Goal: Task Accomplishment & Management: Use online tool/utility

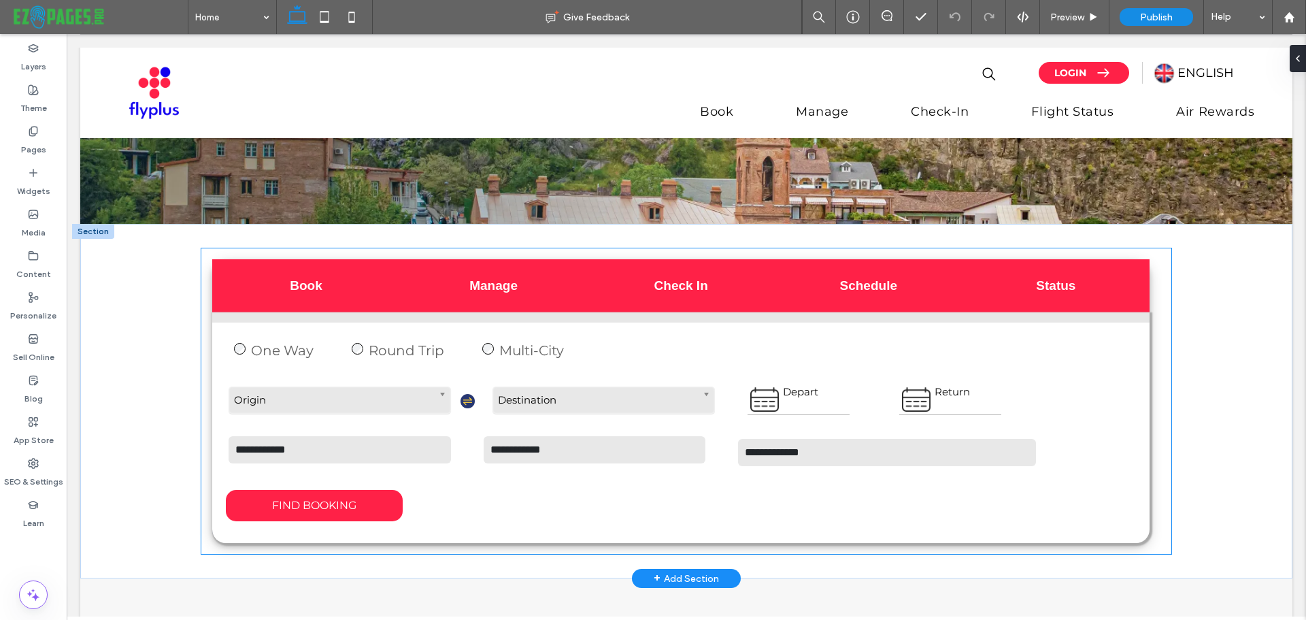
scroll to position [340, 0]
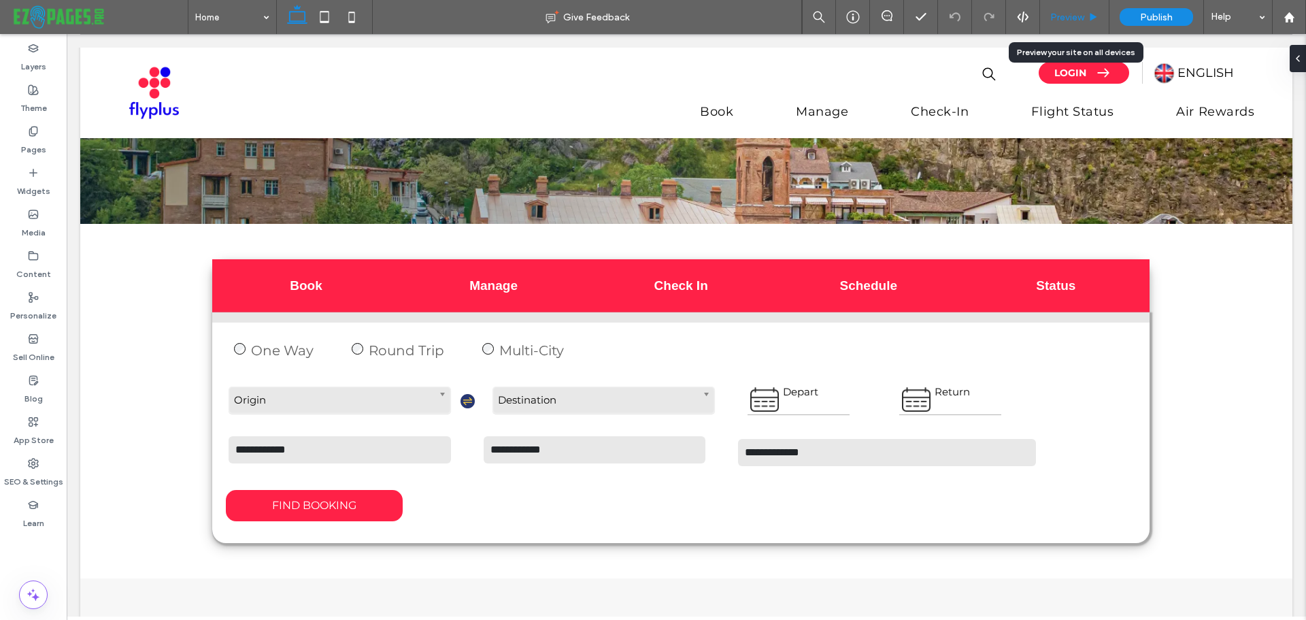
click at [1068, 21] on span "Preview" at bounding box center [1067, 18] width 34 height 12
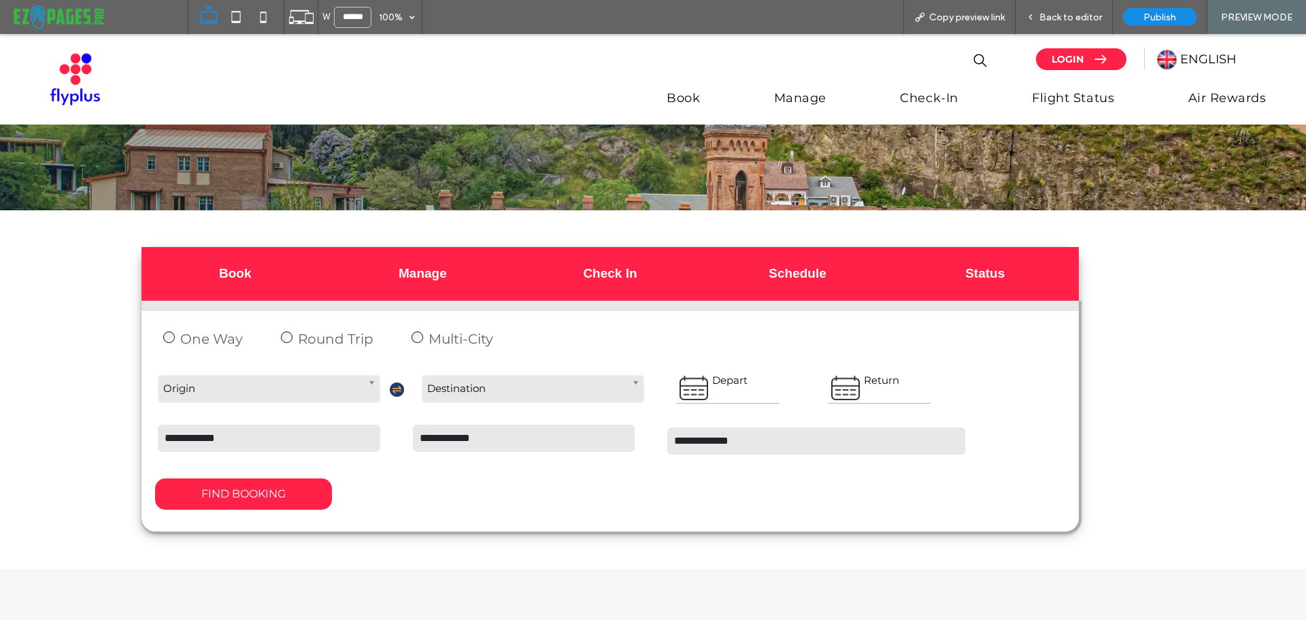
scroll to position [326, 0]
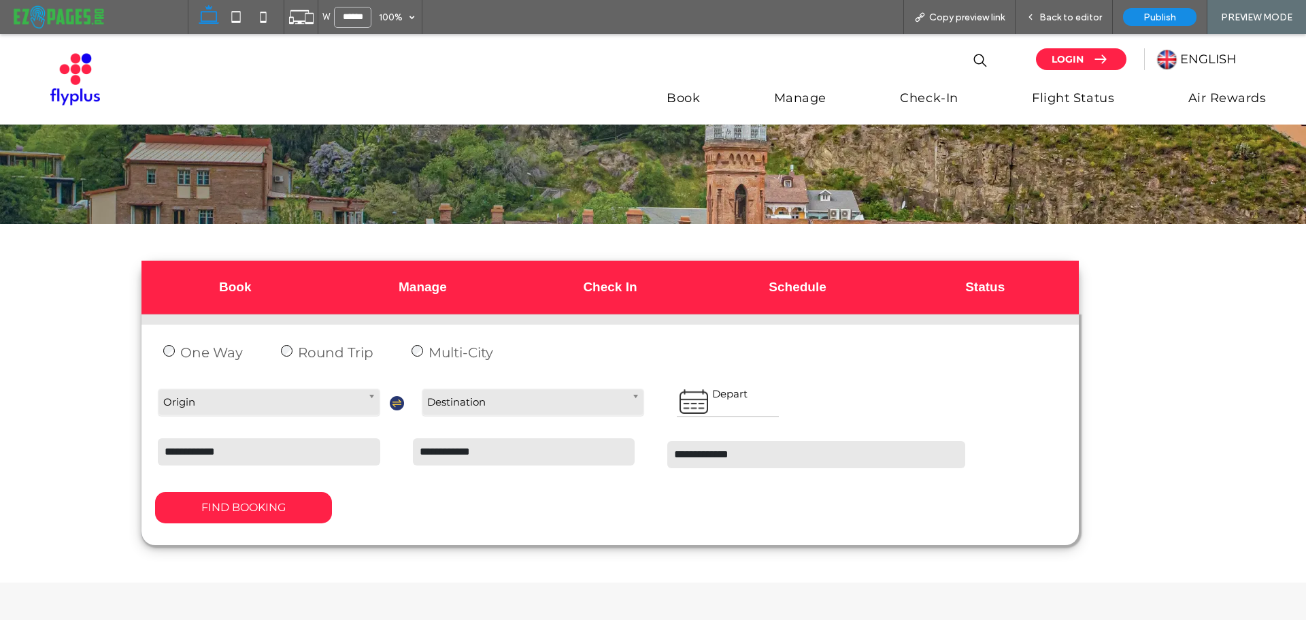
click at [290, 347] on div "Round Trip" at bounding box center [324, 352] width 98 height 22
click at [277, 352] on div "Round Trip" at bounding box center [324, 352] width 98 height 22
click at [1060, 16] on span "Back to editor" at bounding box center [1070, 18] width 63 height 12
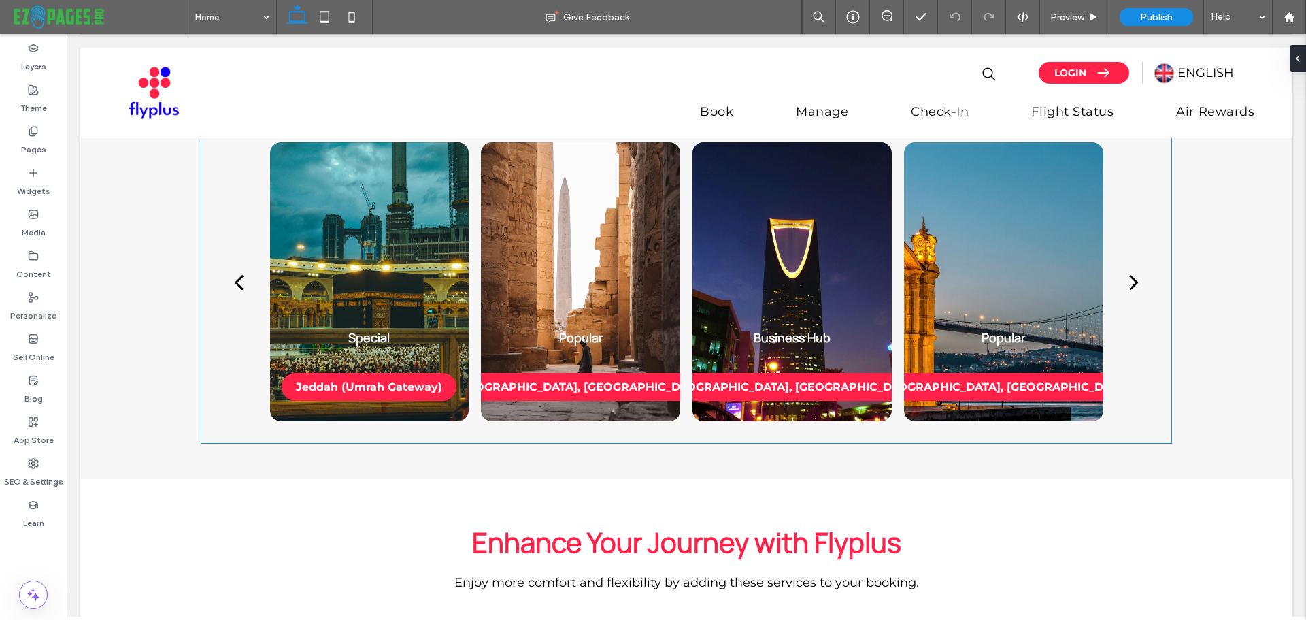
scroll to position [884, 0]
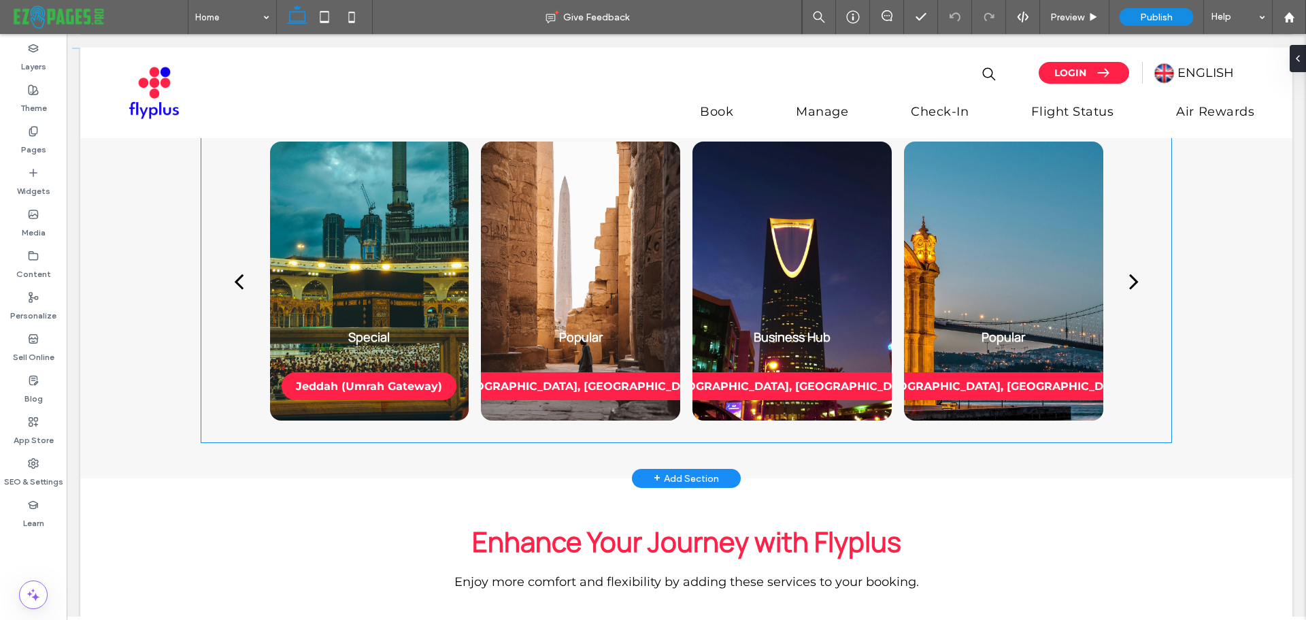
click at [1129, 275] on div "next" at bounding box center [1134, 280] width 10 height 27
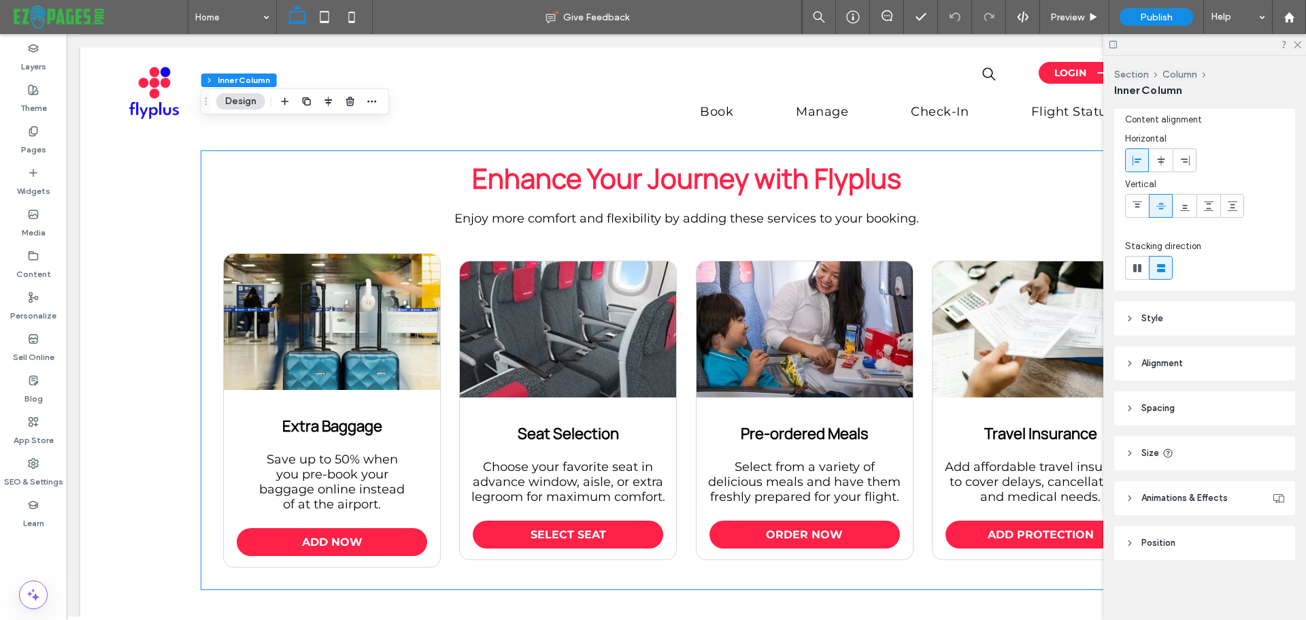
scroll to position [1224, 0]
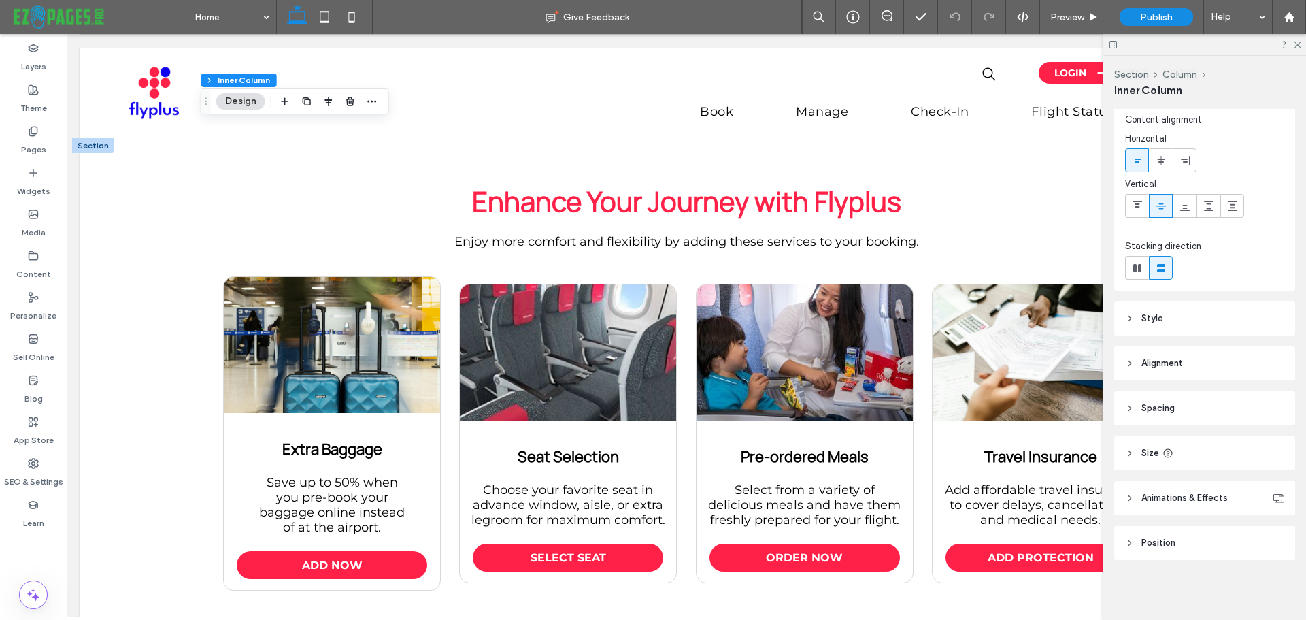
click at [323, 267] on div "Extra Baggage Save up to 50% when you pre-book your baggage online instead of a…" at bounding box center [686, 432] width 948 height 335
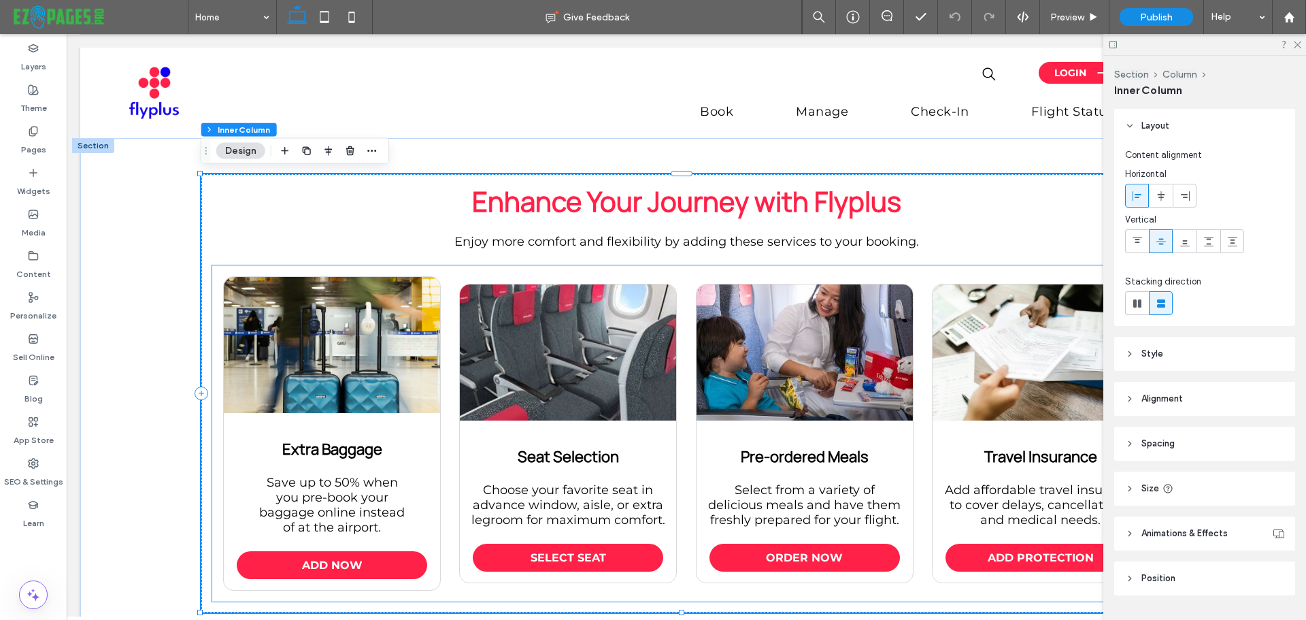
click at [445, 277] on div "Extra Baggage Save up to 50% when you pre-book your baggage online instead of a…" at bounding box center [686, 432] width 948 height 335
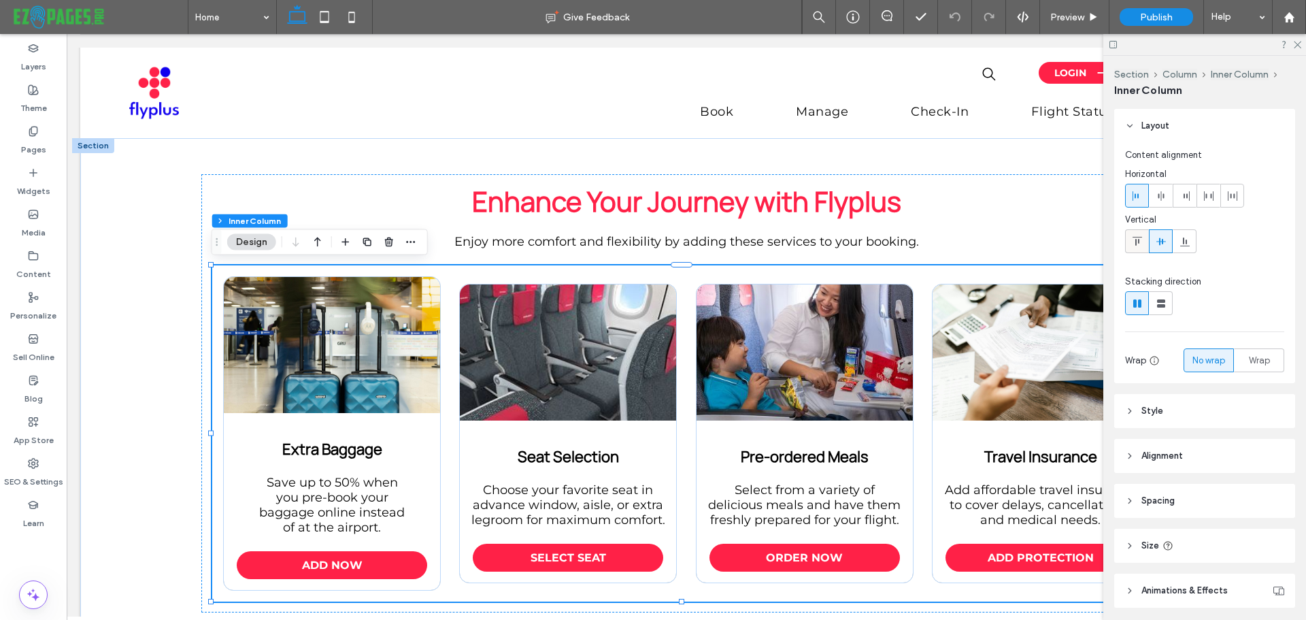
click at [1137, 239] on icon at bounding box center [1137, 241] width 11 height 11
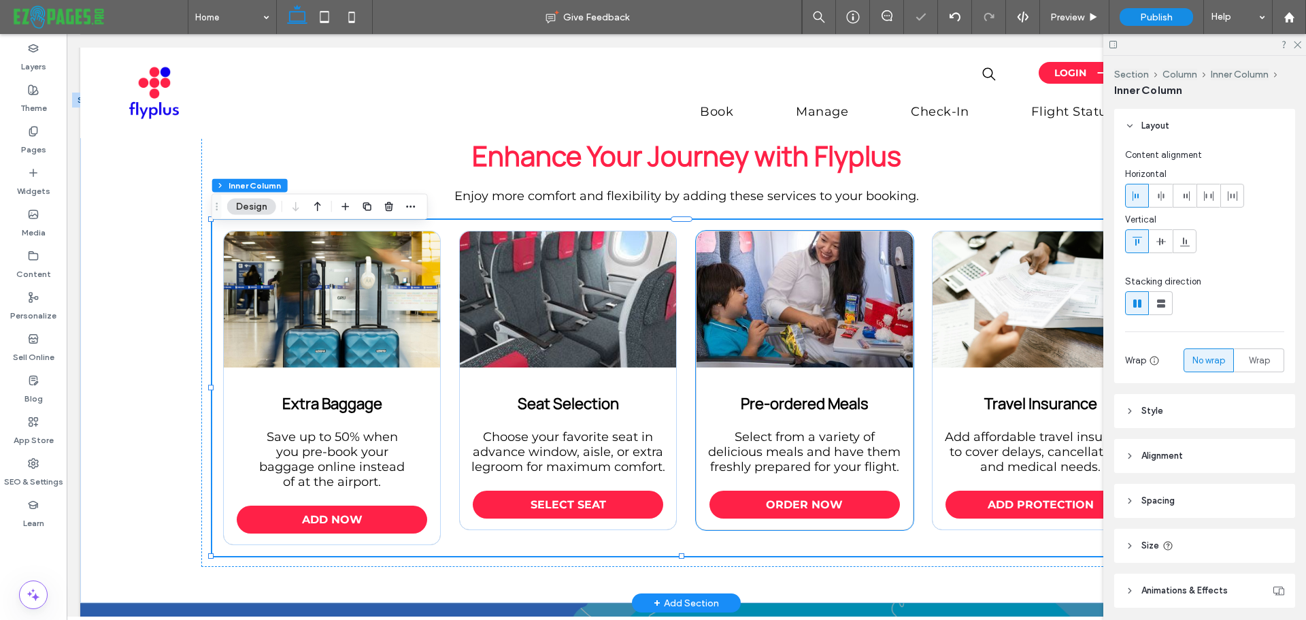
scroll to position [1292, 0]
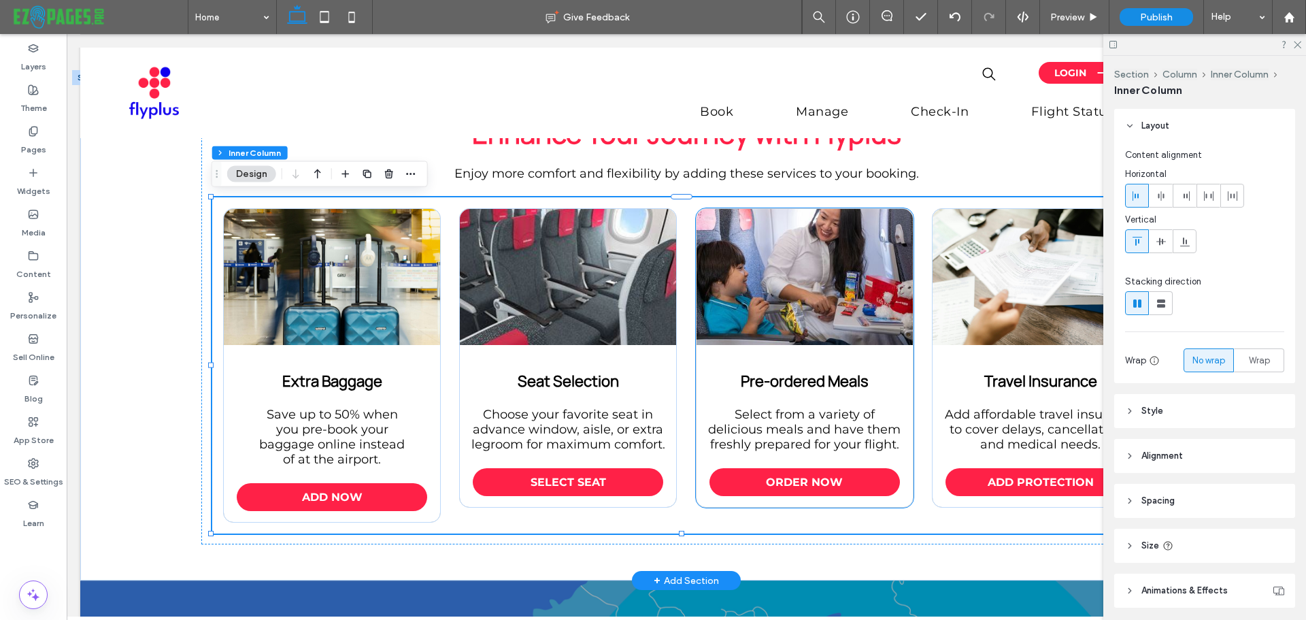
click at [813, 441] on span "Select from a variety of delicious meals and have them freshly prepared for you…" at bounding box center [804, 429] width 192 height 45
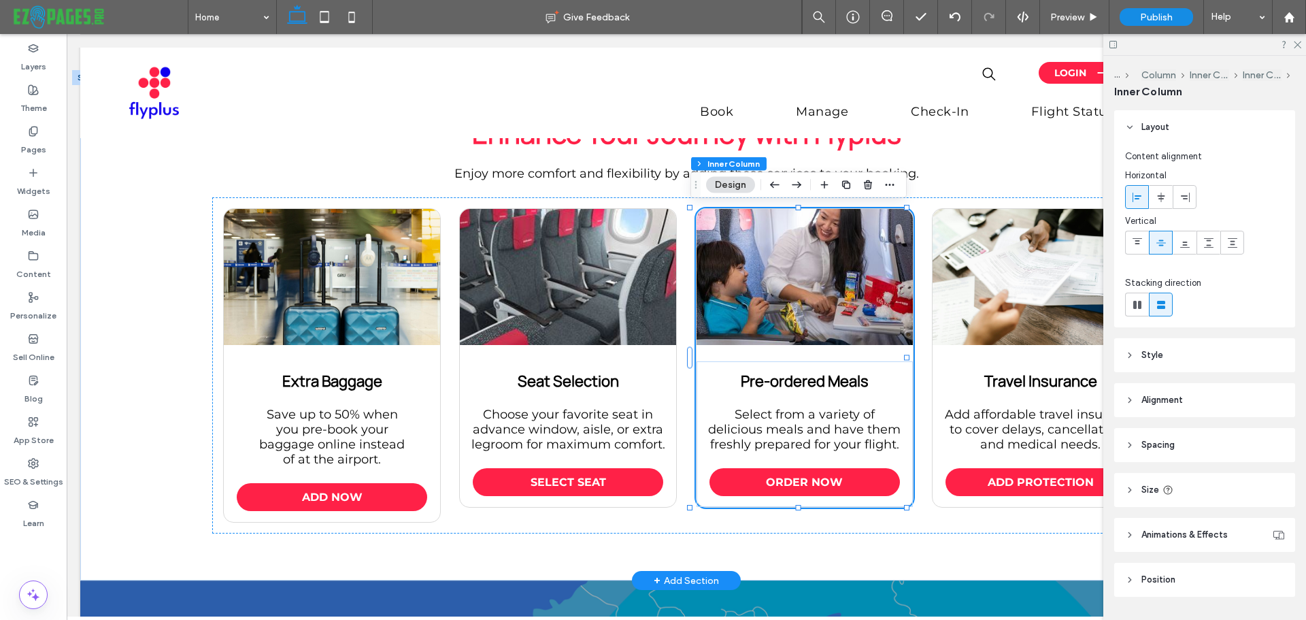
click at [821, 438] on span "Select from a variety of delicious meals and have them freshly prepared for you…" at bounding box center [804, 429] width 192 height 45
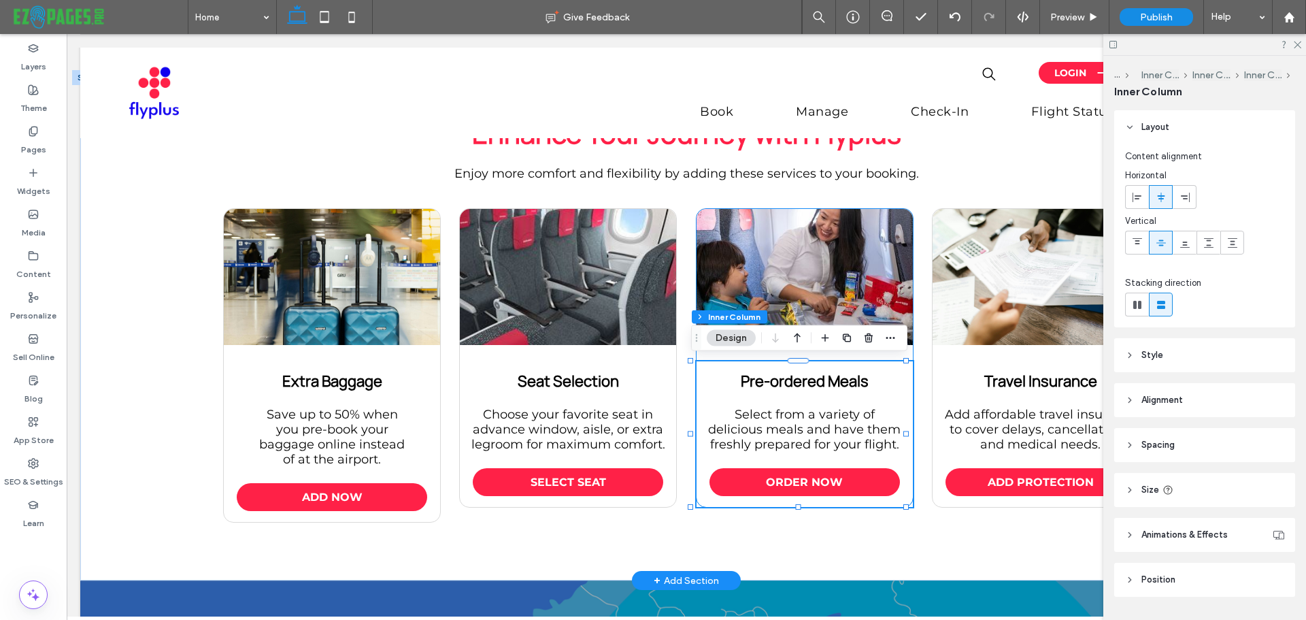
click at [815, 439] on span "Select from a variety of delicious meals and have them freshly prepared for you…" at bounding box center [804, 429] width 192 height 45
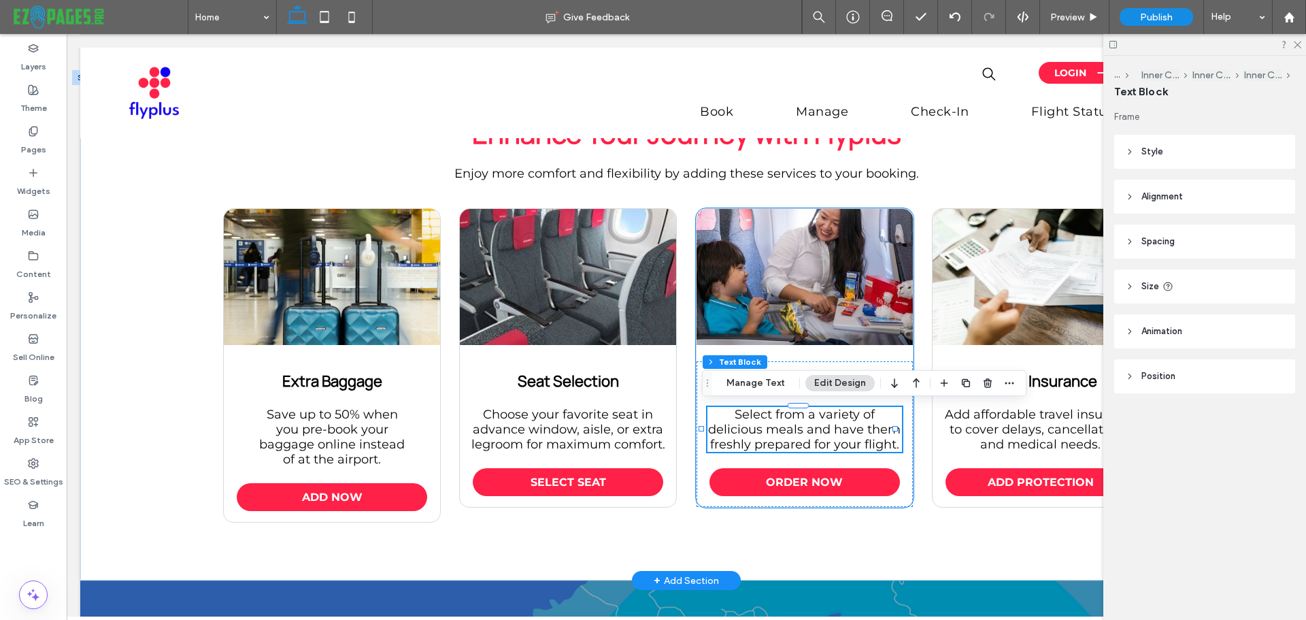
click at [823, 435] on span "Select from a variety of delicious meals and have them freshly prepared for you…" at bounding box center [804, 429] width 192 height 45
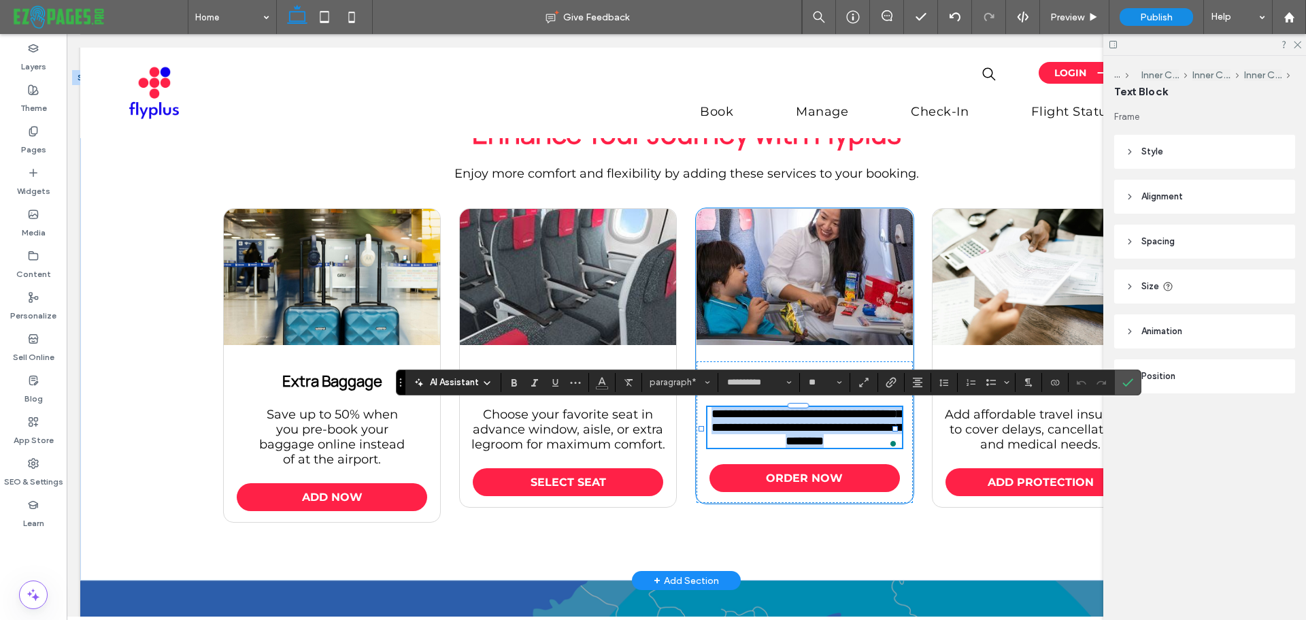
click at [827, 442] on span "**********" at bounding box center [806, 426] width 190 height 39
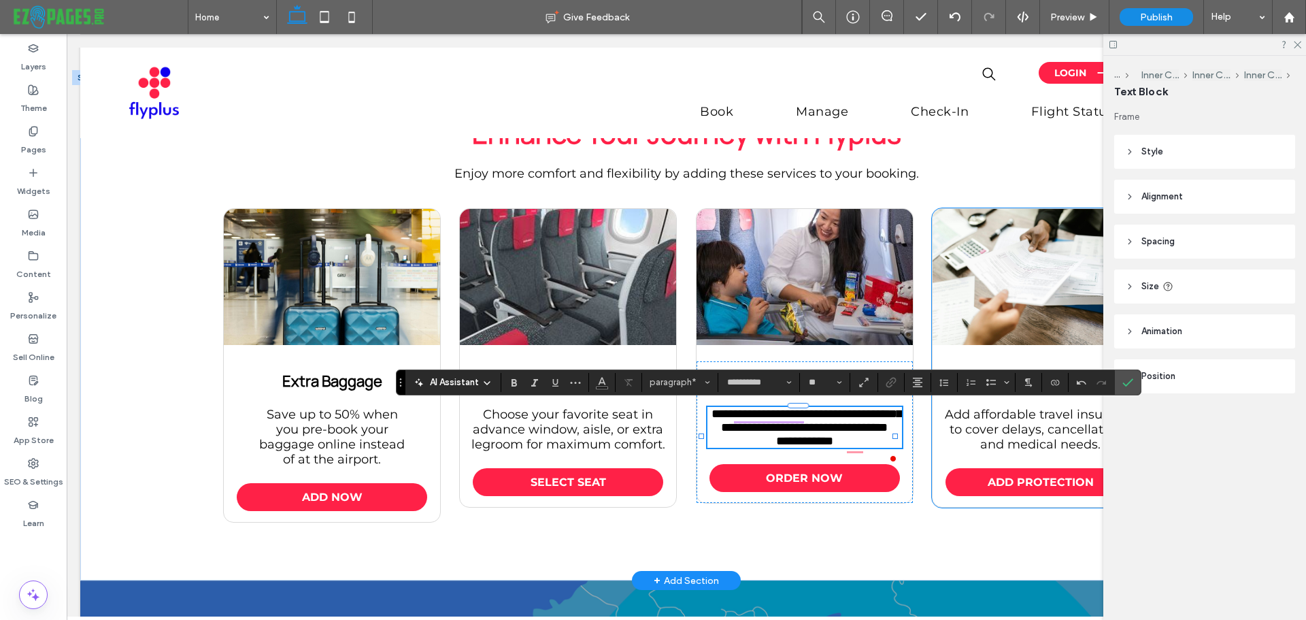
click at [1028, 437] on span "Add affordable travel insurance to cover delays, cancellations, and medical nee…" at bounding box center [1041, 429] width 192 height 45
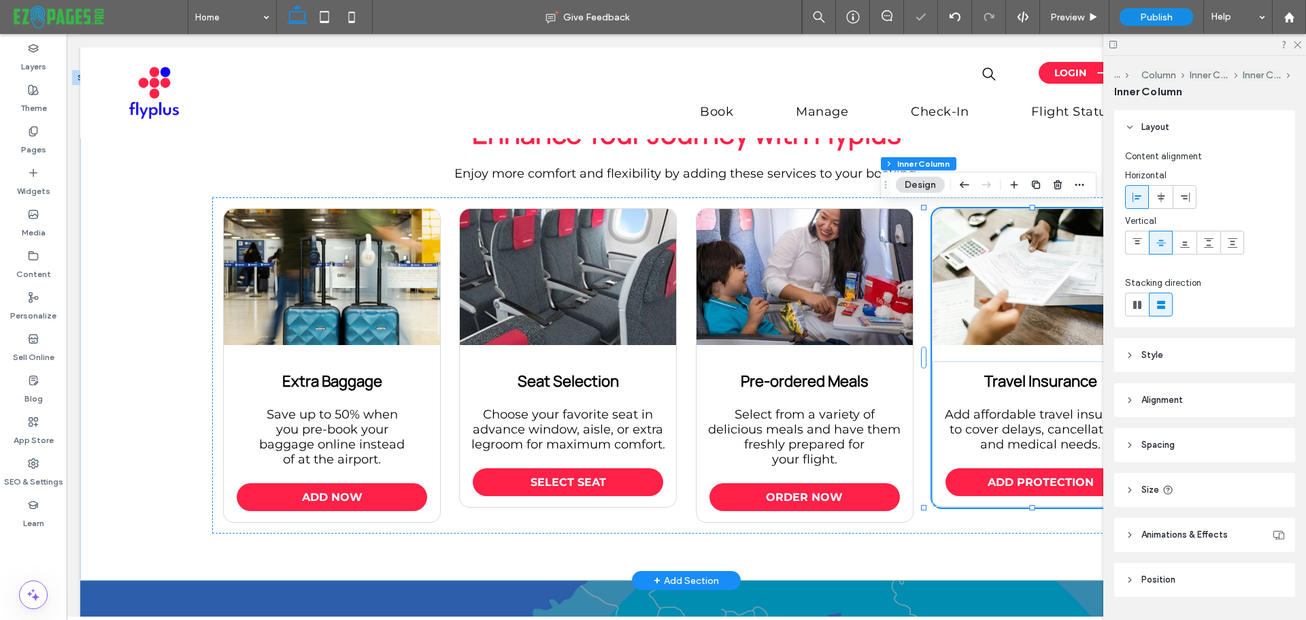
click at [1035, 434] on span "Add affordable travel insurance to cover delays, cancellations, and medical nee…" at bounding box center [1041, 429] width 192 height 45
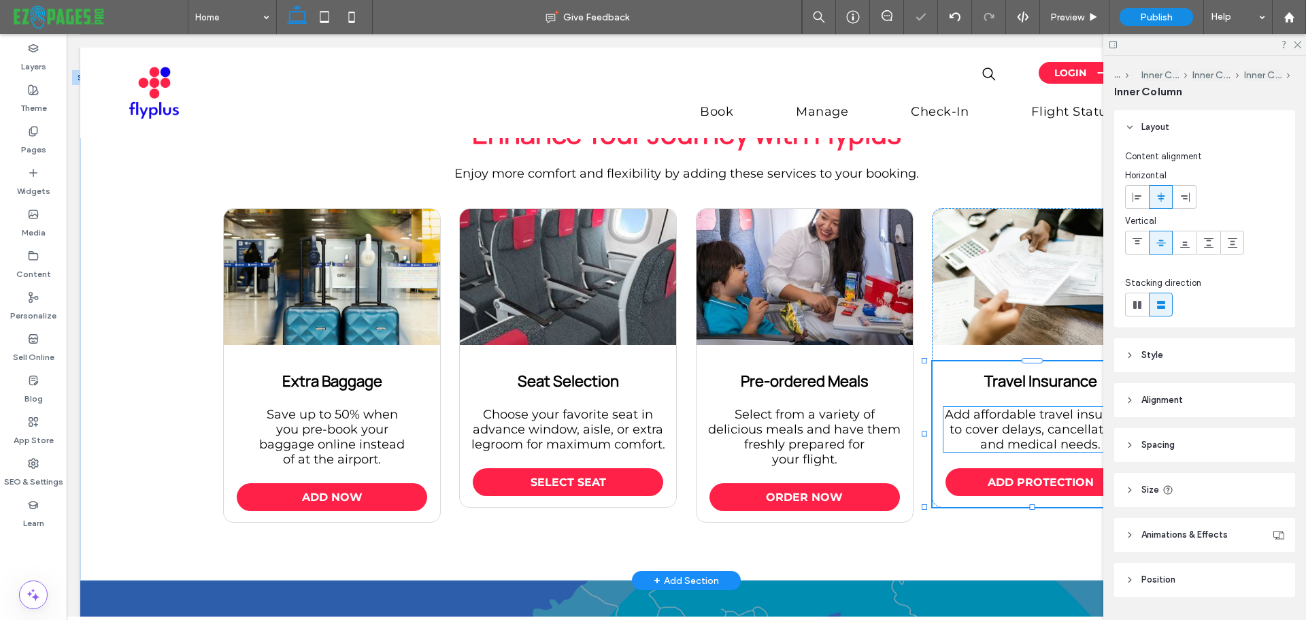
scroll to position [37, 0]
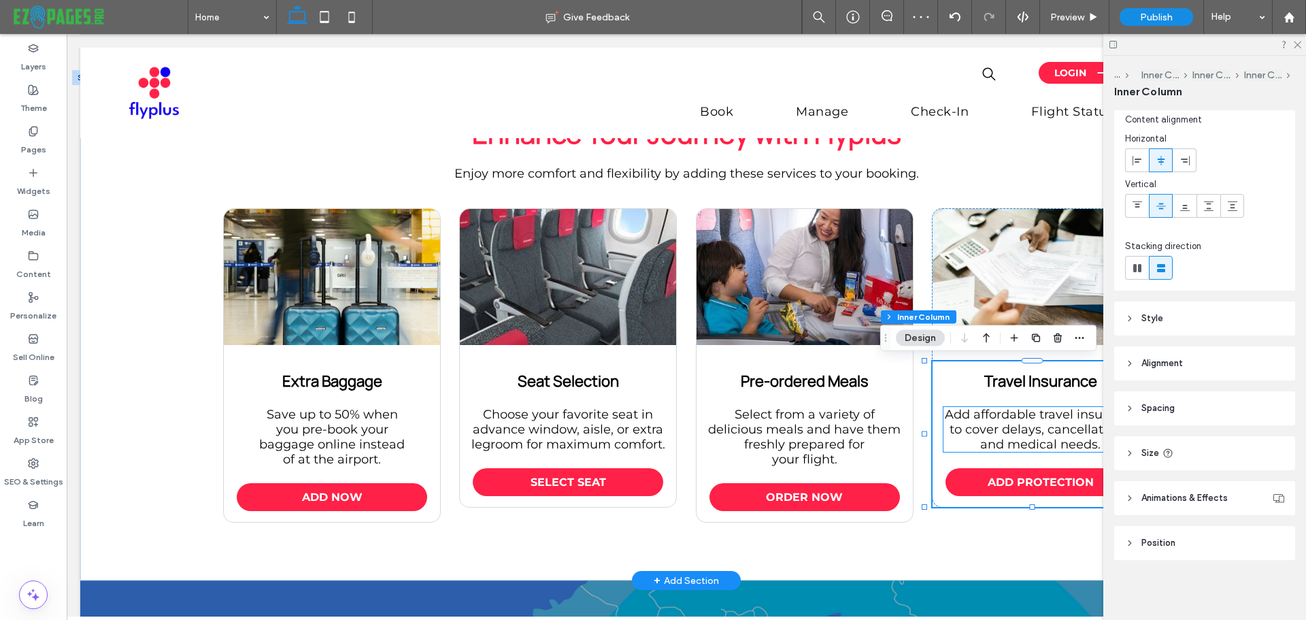
click at [1038, 432] on span "Add affordable travel insurance to cover delays, cancellations, and medical nee…" at bounding box center [1041, 429] width 192 height 45
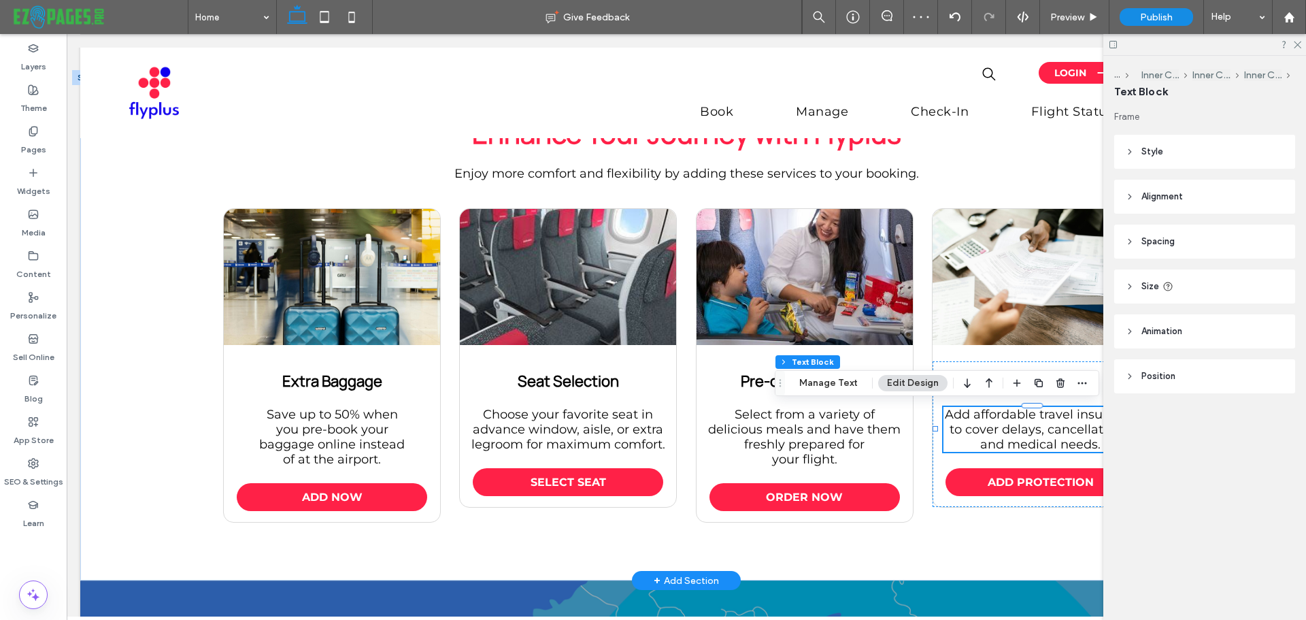
click at [1027, 443] on span "Add affordable travel insurance to cover delays, cancellations, and medical nee…" at bounding box center [1041, 429] width 192 height 45
type input "**********"
type input "**"
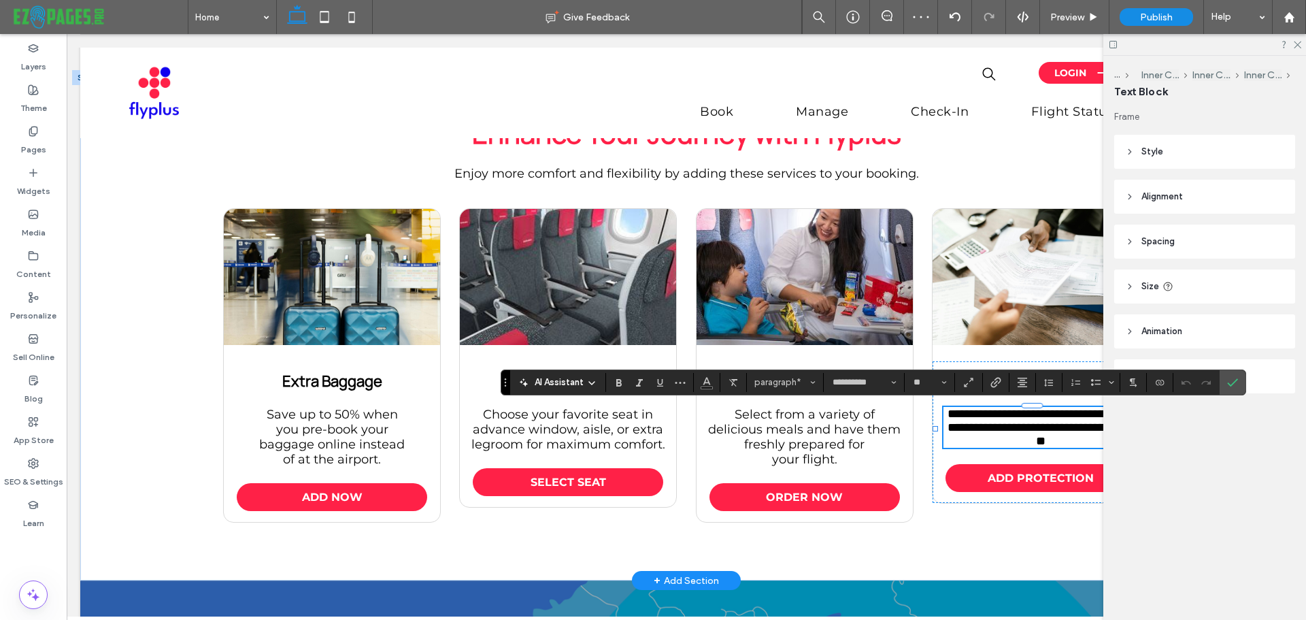
click at [1036, 439] on span "**********" at bounding box center [1042, 426] width 190 height 39
click at [996, 428] on span "**********" at bounding box center [1042, 426] width 190 height 39
click at [1227, 387] on icon "Confirm" at bounding box center [1232, 382] width 11 height 11
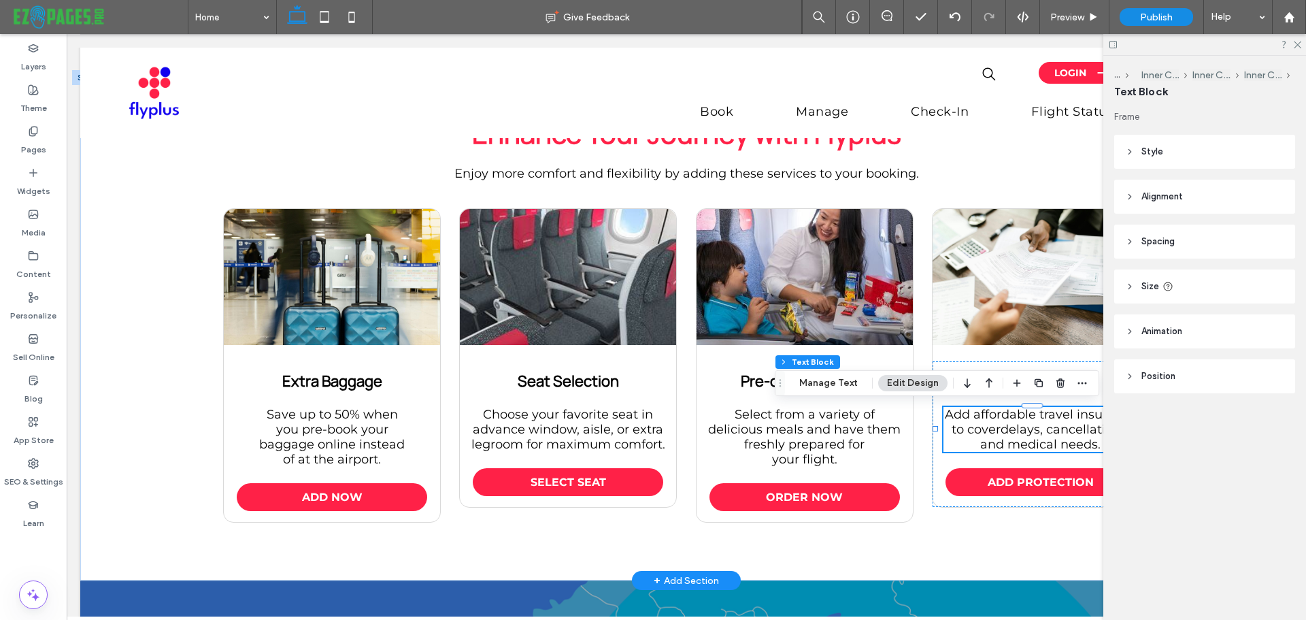
click at [1295, 48] on div at bounding box center [1204, 44] width 203 height 21
click at [1296, 44] on use at bounding box center [1296, 44] width 7 height 7
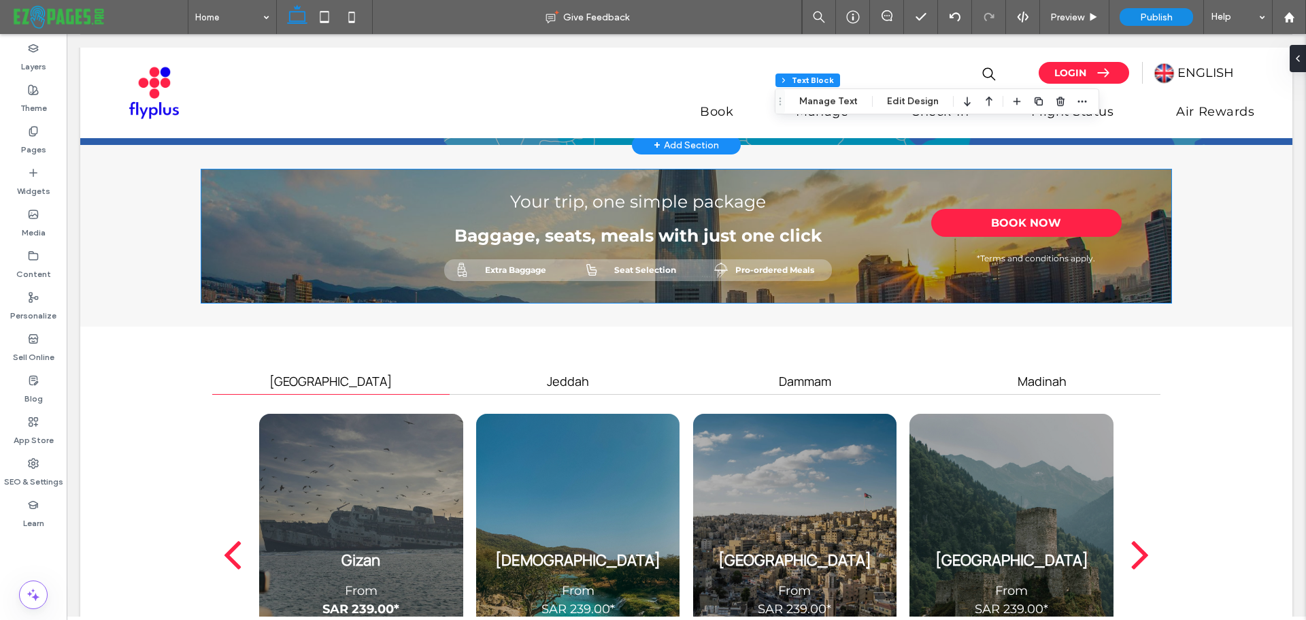
scroll to position [2108, 0]
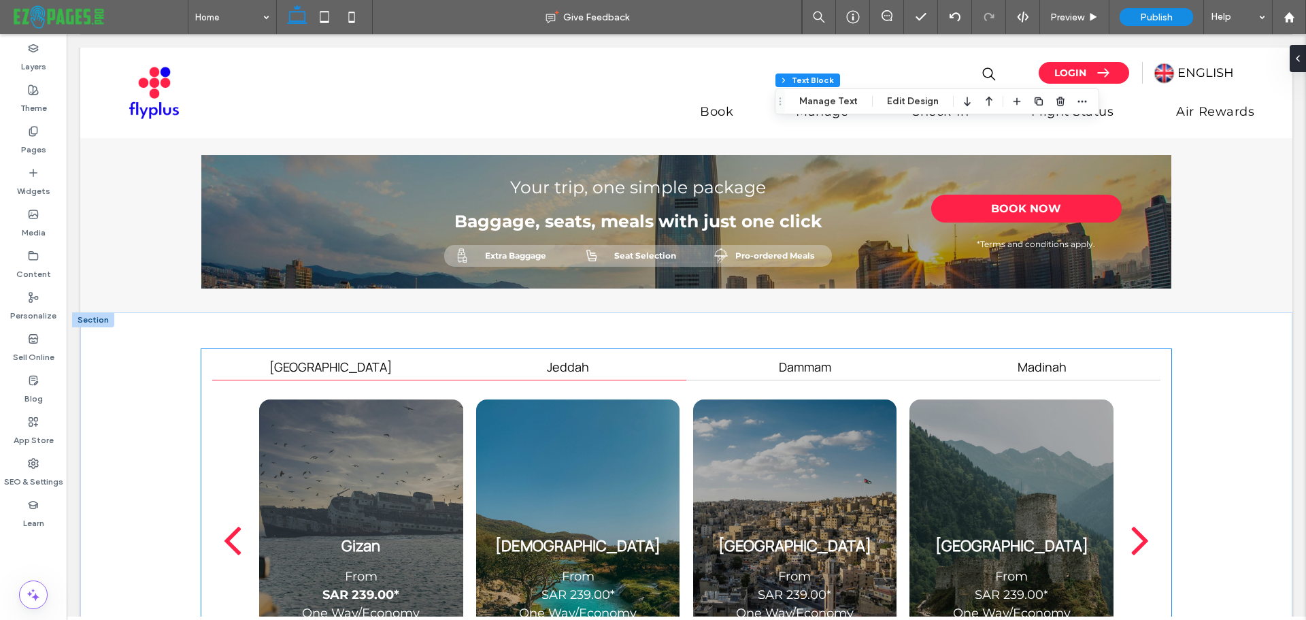
click at [586, 371] on h4 "Jeddah" at bounding box center [568, 367] width 220 height 15
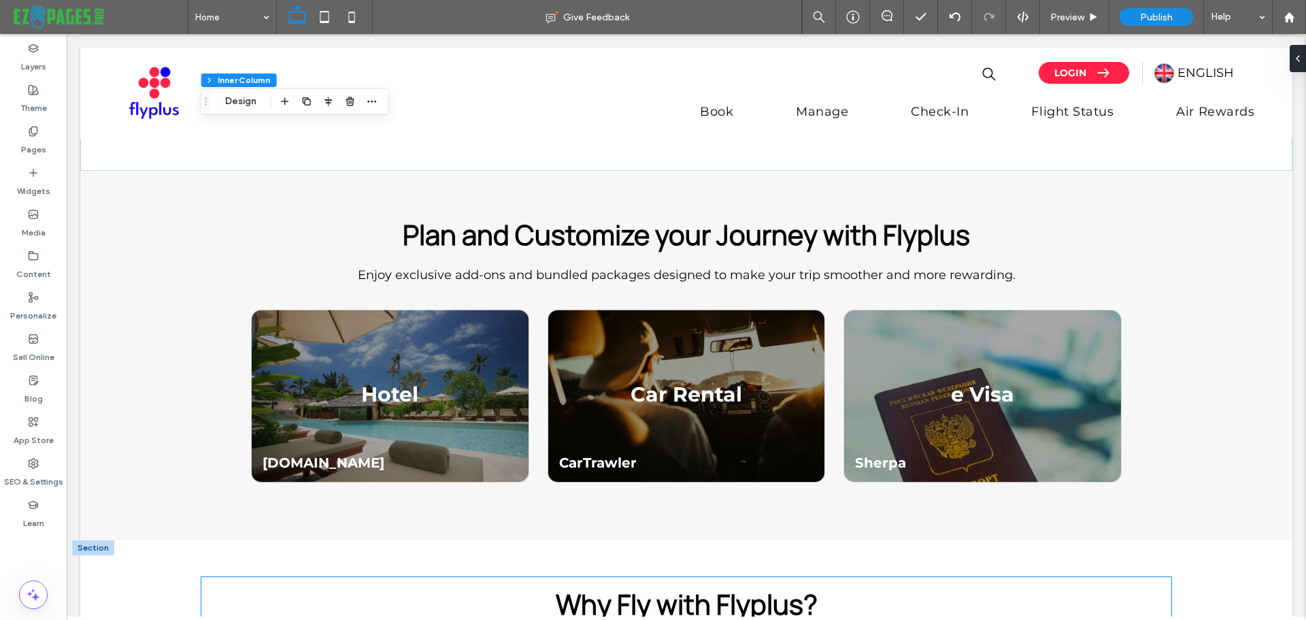
scroll to position [2720, 0]
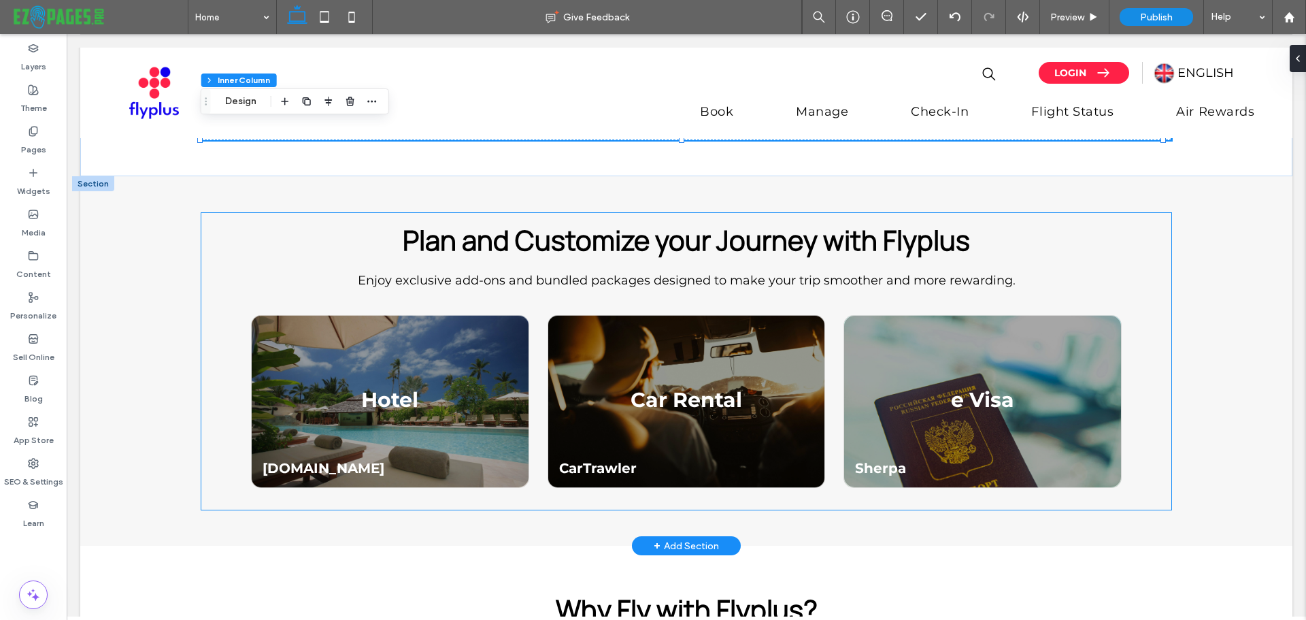
click at [660, 381] on div "Car Rental" at bounding box center [686, 378] width 276 height 68
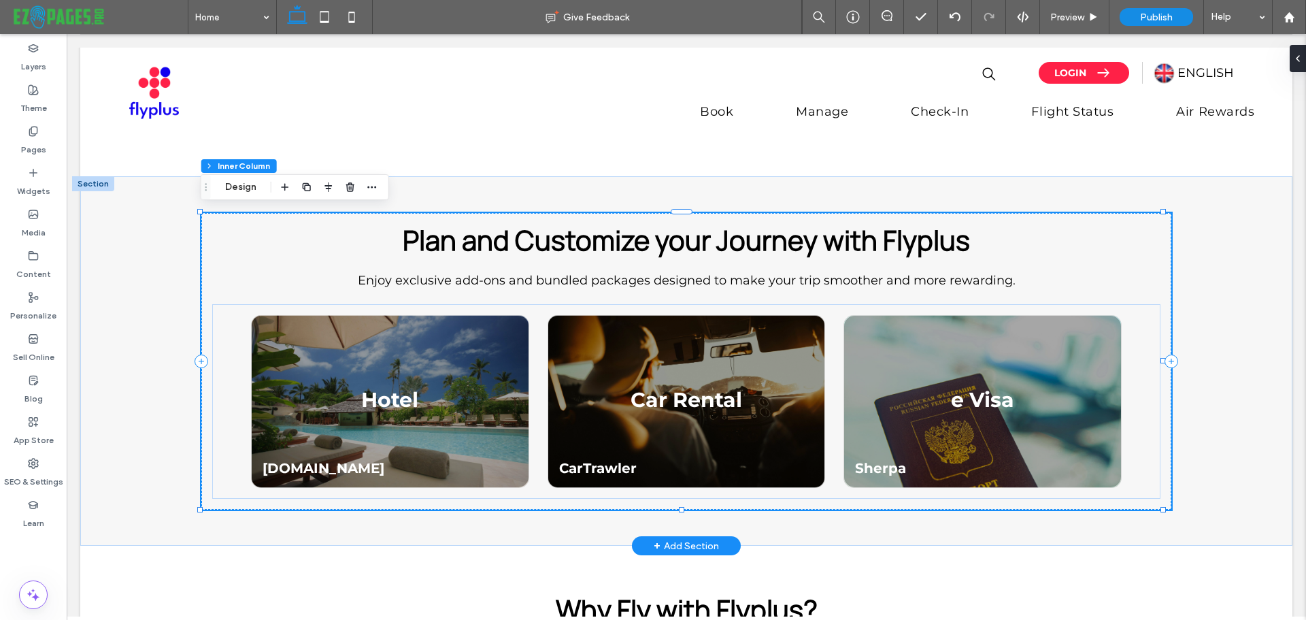
click at [660, 381] on div "Car Rental" at bounding box center [686, 378] width 276 height 68
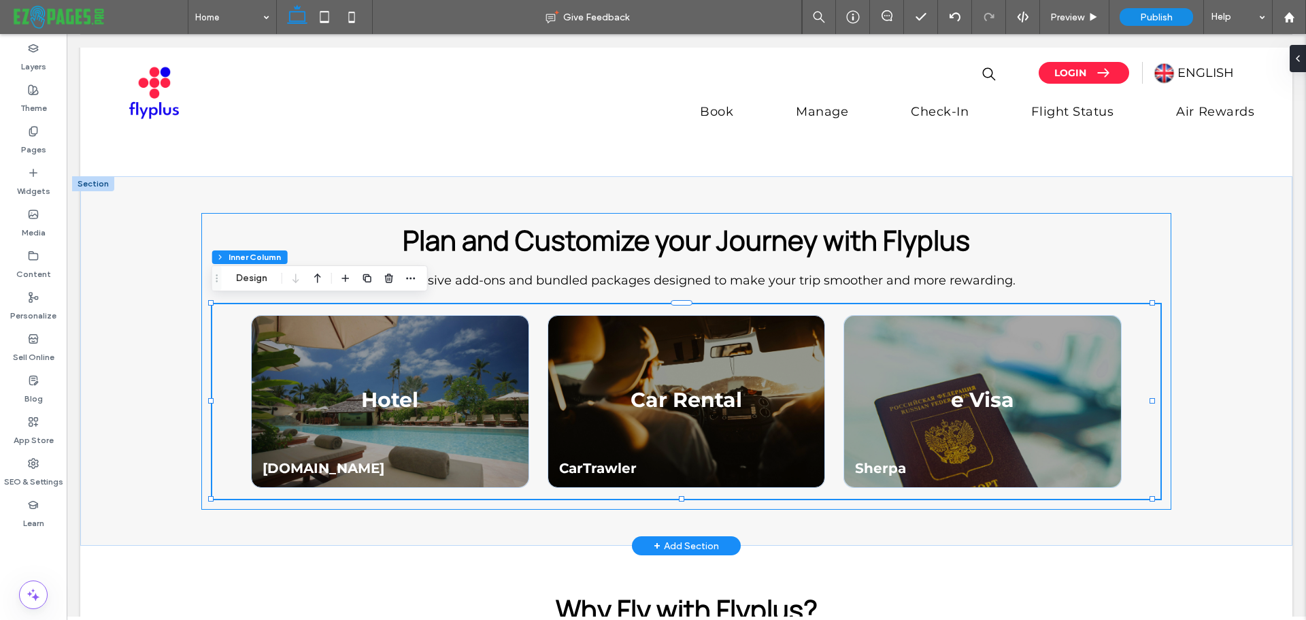
click at [660, 381] on div "Car Rental" at bounding box center [686, 378] width 276 height 68
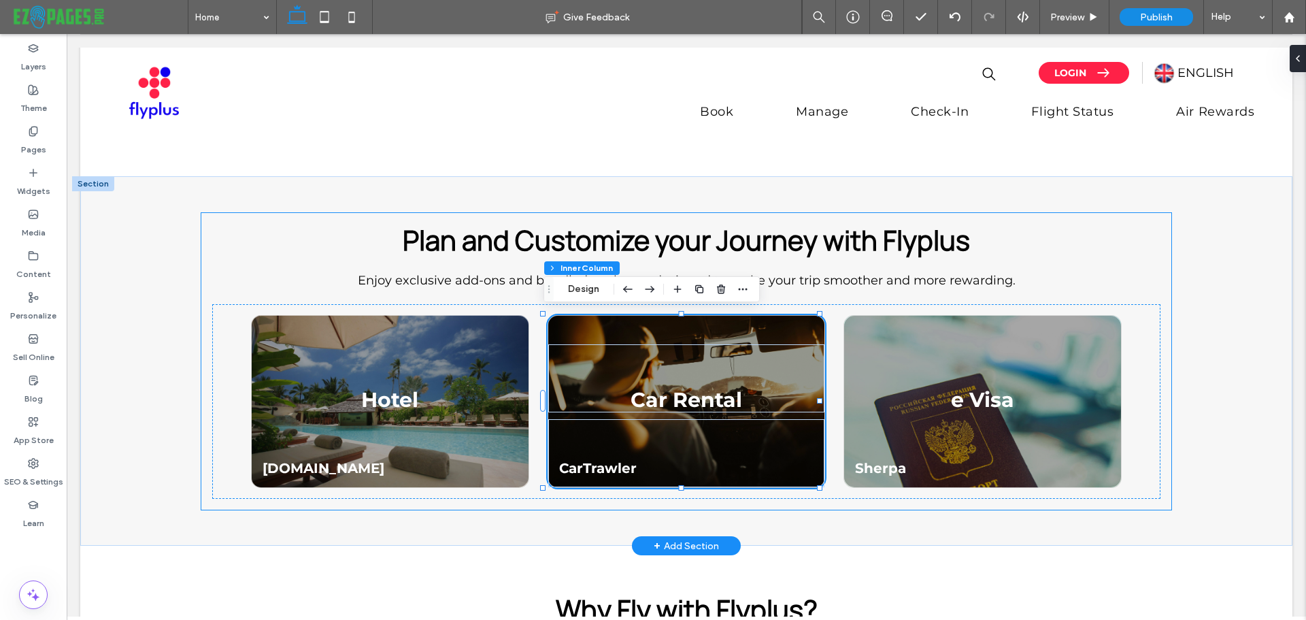
click at [655, 331] on div "Car Rental CarTrawler" at bounding box center [685, 401] width 277 height 173
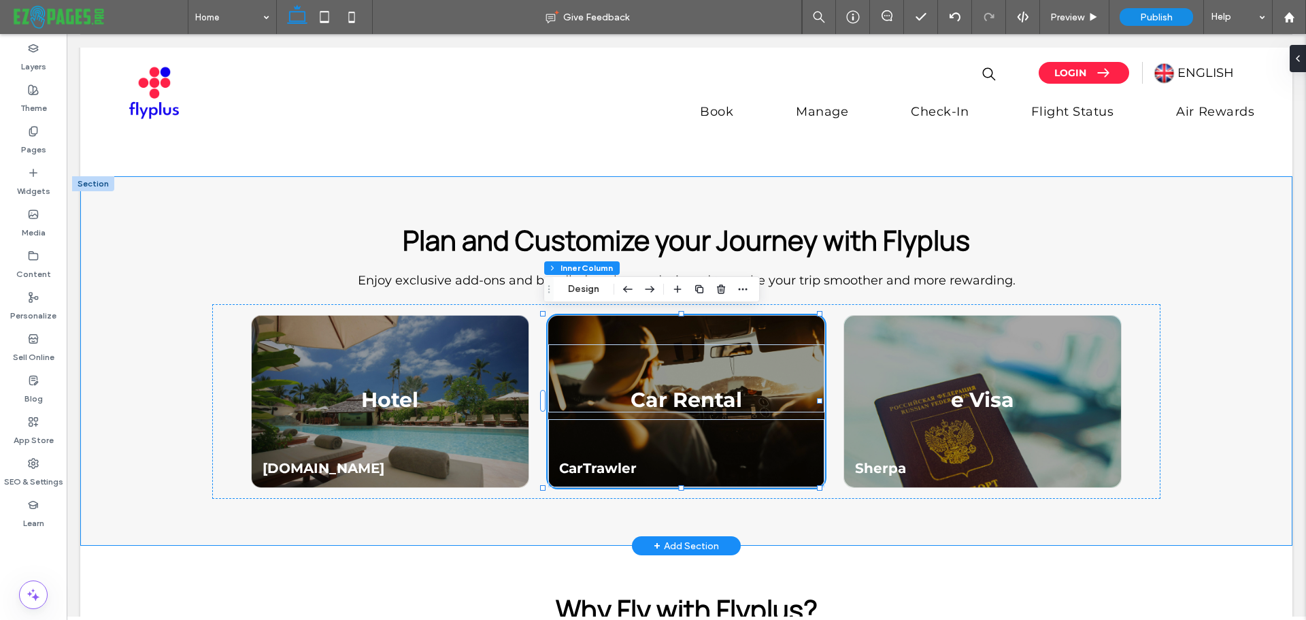
click at [1196, 373] on div "Plan and Customize your Journey with Flyplus Enjoy exclusive add-ons and bundle…" at bounding box center [686, 360] width 1212 height 369
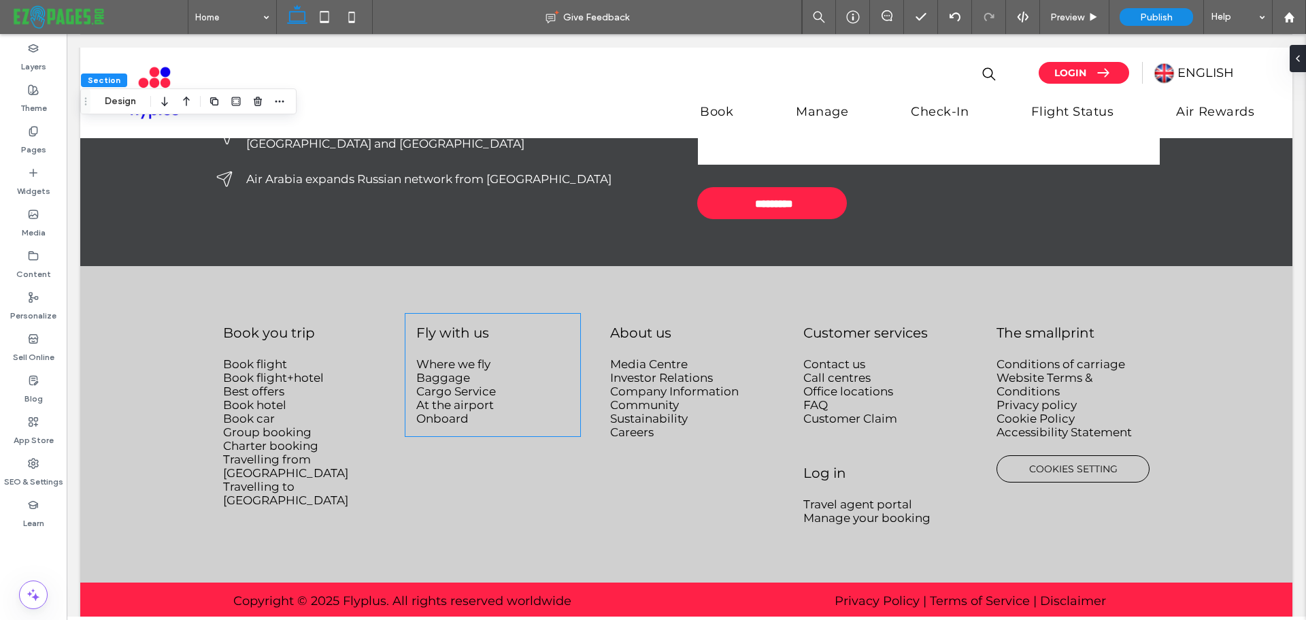
scroll to position [4102, 0]
click at [309, 397] on p "Book hotel" at bounding box center [299, 404] width 152 height 14
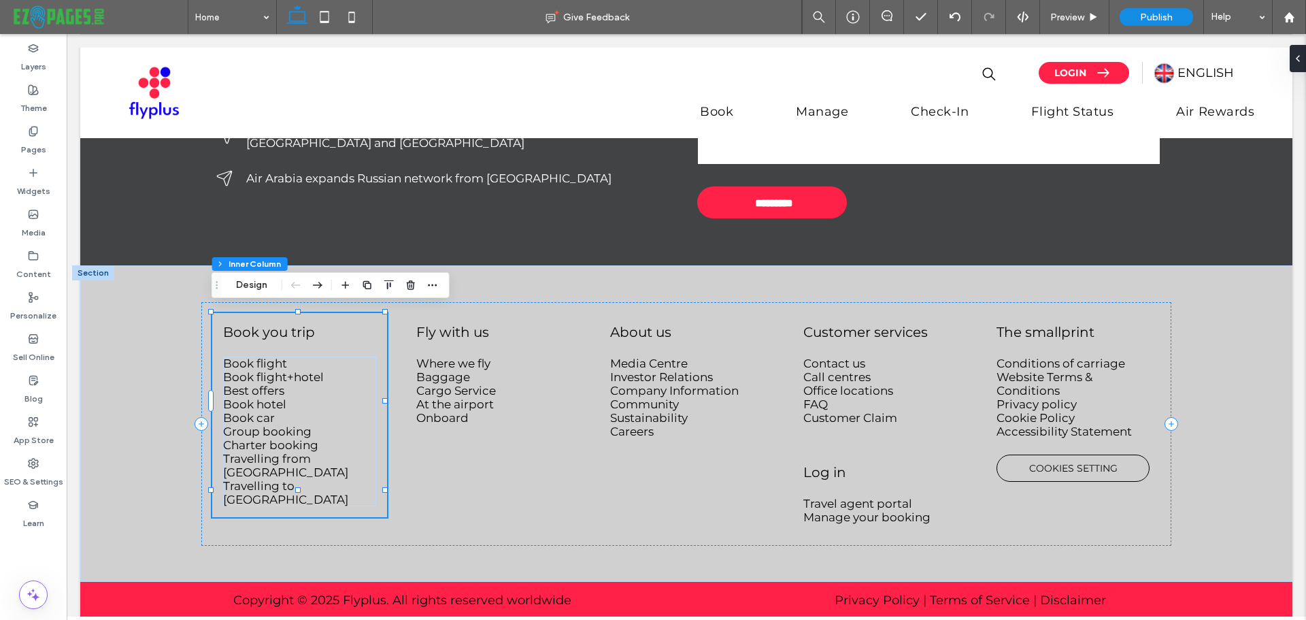
click at [309, 397] on p "Book hotel" at bounding box center [299, 404] width 152 height 14
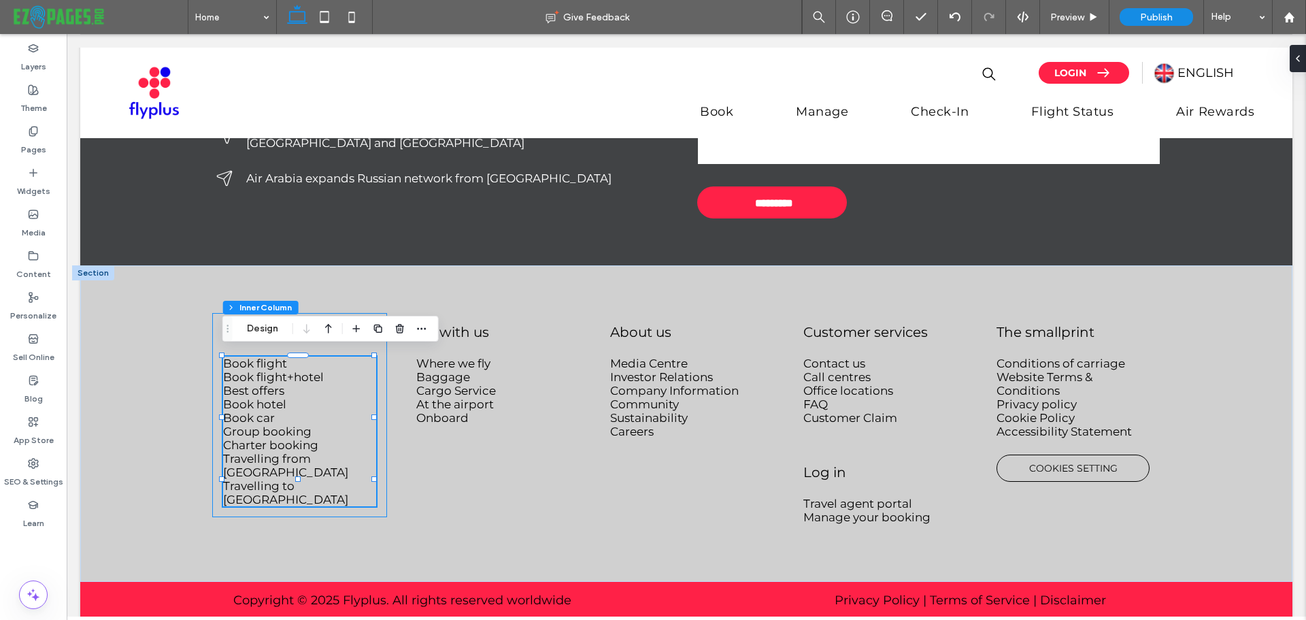
click at [309, 397] on p "Book hotel" at bounding box center [299, 404] width 152 height 14
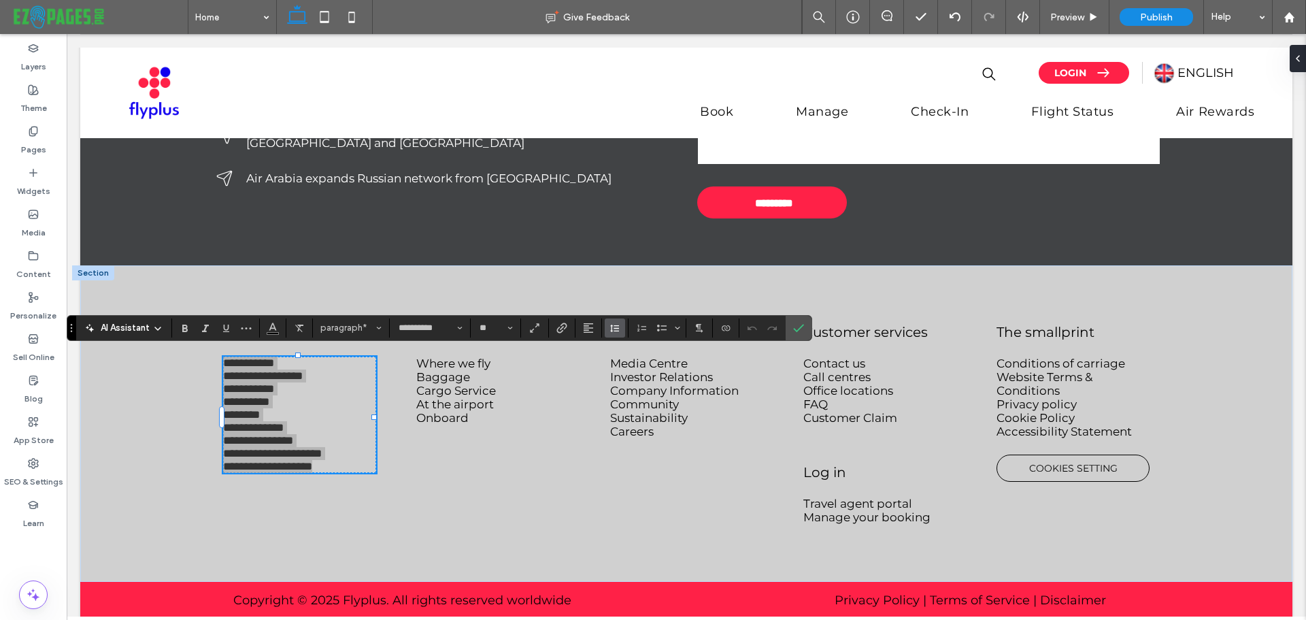
click at [616, 326] on icon "Line Height" at bounding box center [614, 327] width 11 height 11
click at [630, 382] on label "1.5" at bounding box center [645, 387] width 80 height 19
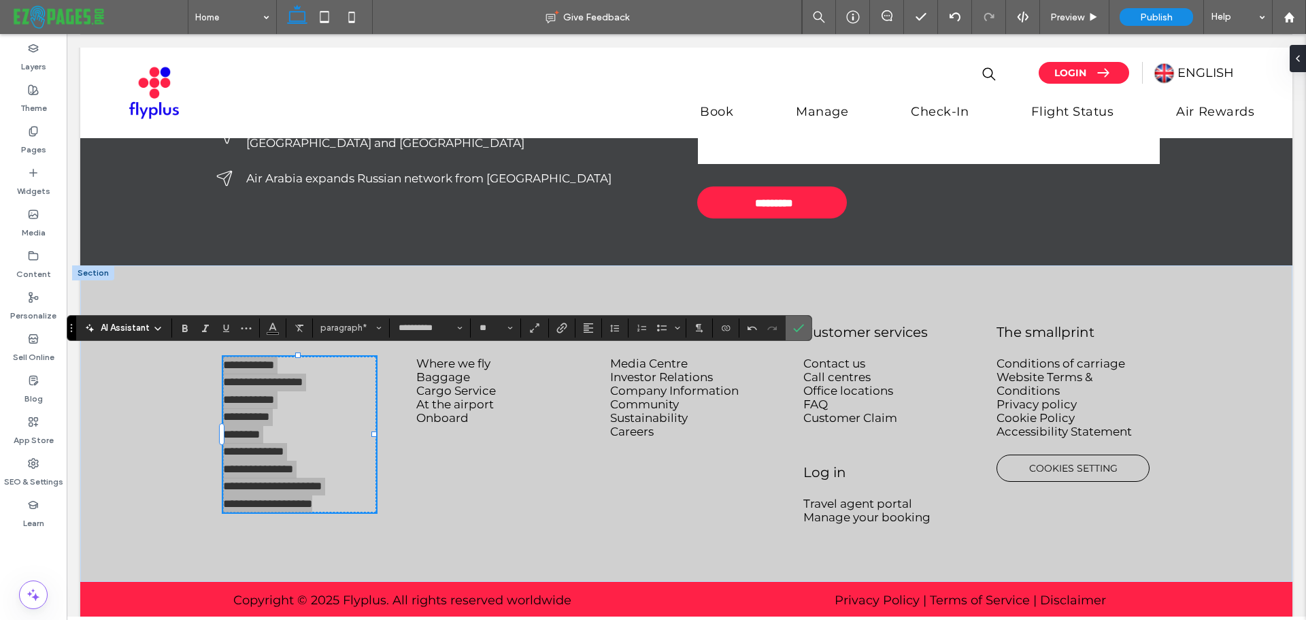
click at [788, 329] on label "Confirm" at bounding box center [798, 328] width 20 height 24
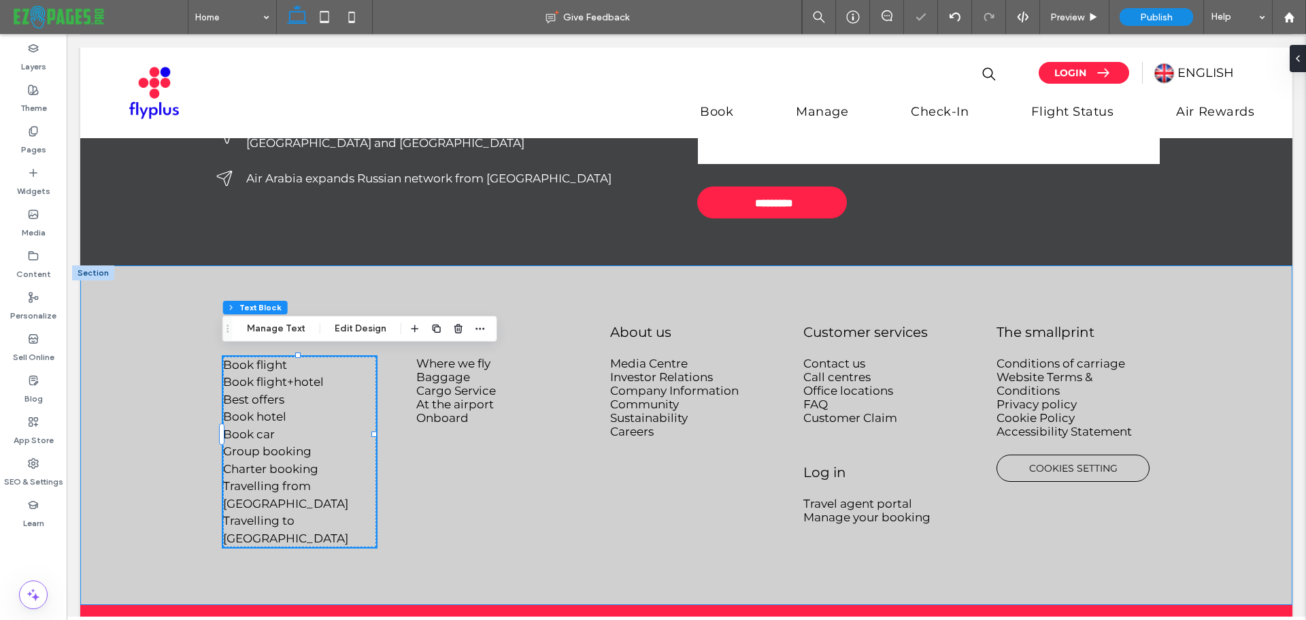
click at [164, 444] on div "Book you trip Book flight Book flight+hotel Best offers Book hotel Book car Gro…" at bounding box center [686, 434] width 1212 height 339
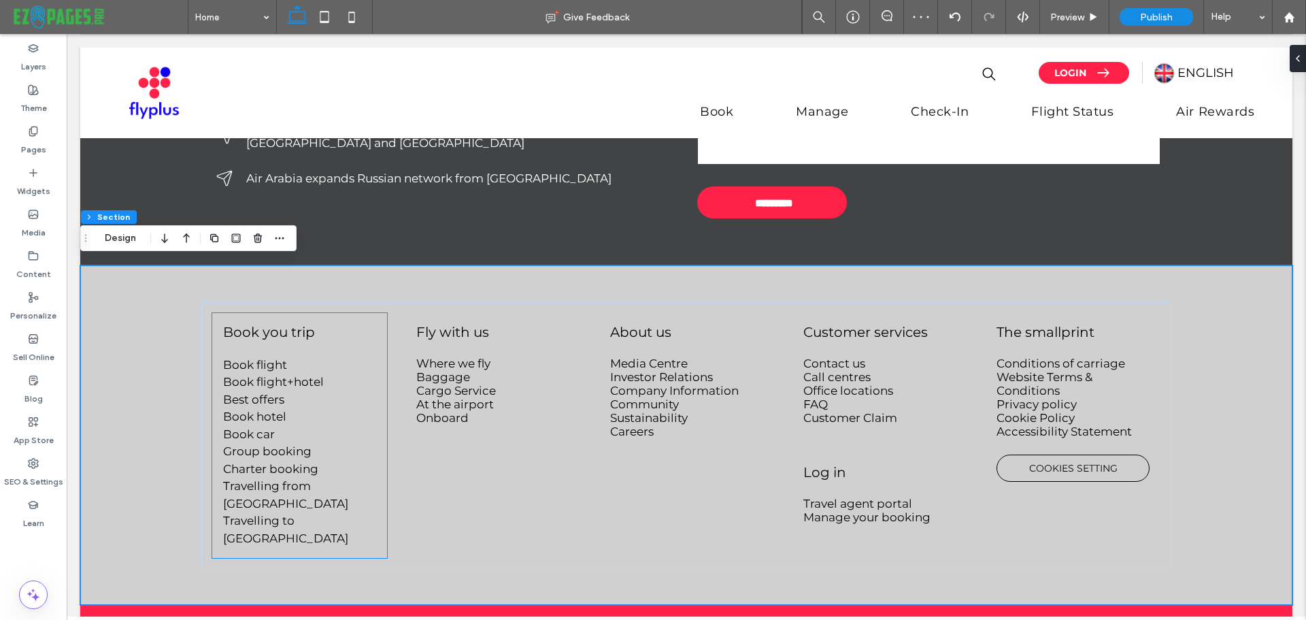
click at [273, 408] on p "Book hotel" at bounding box center [299, 417] width 152 height 18
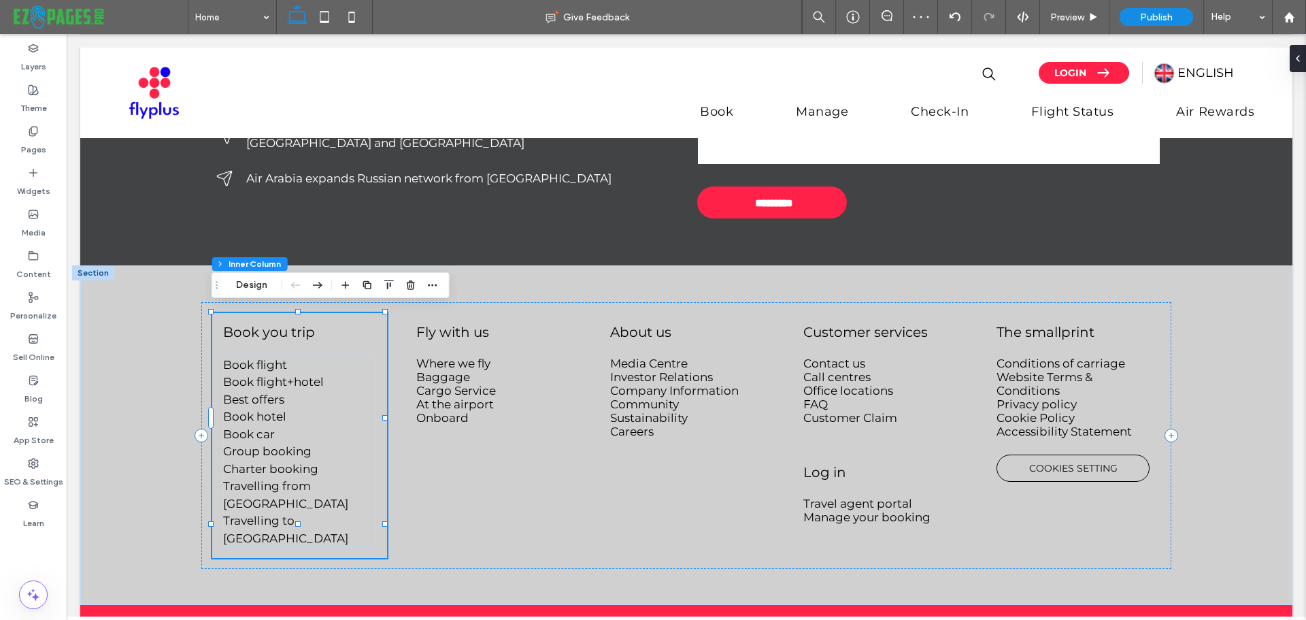
click at [298, 408] on p "Book hotel" at bounding box center [299, 417] width 152 height 18
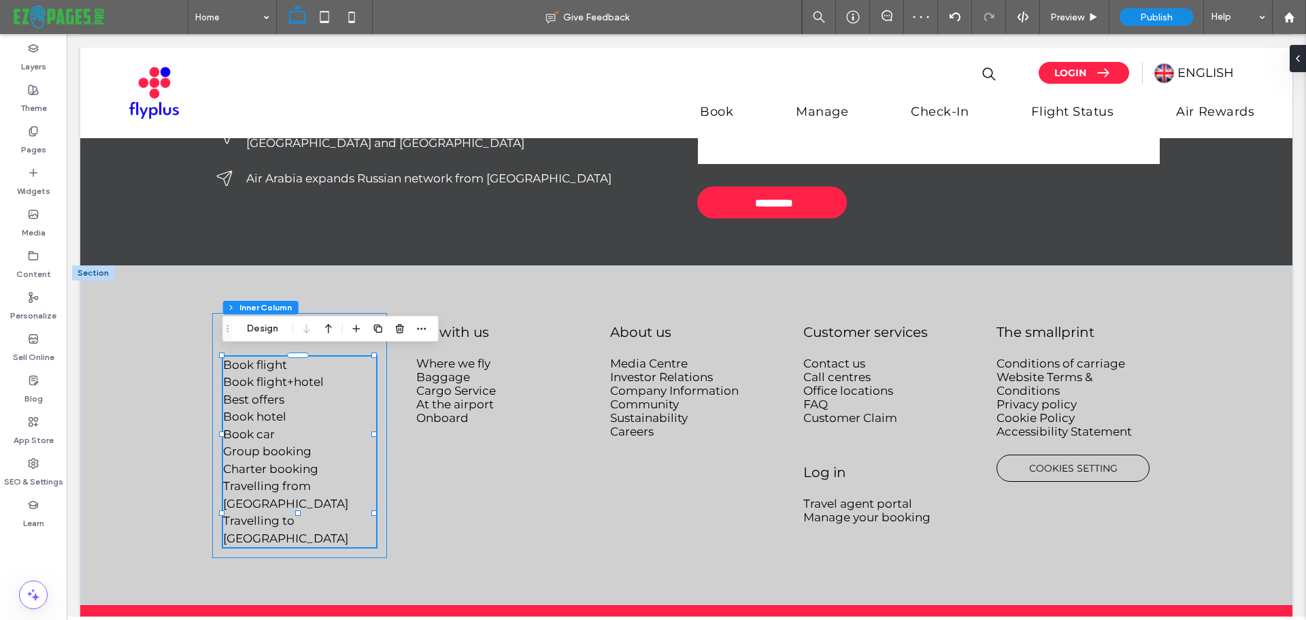
click at [298, 408] on p "Book hotel" at bounding box center [299, 417] width 152 height 18
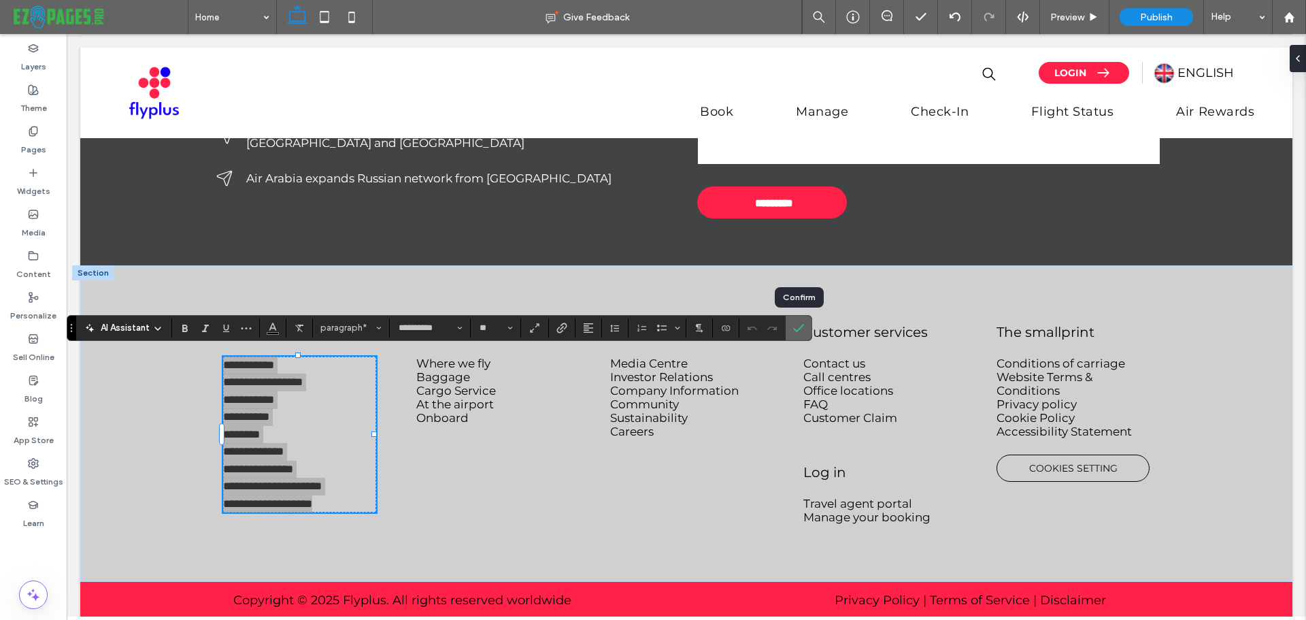
click at [797, 327] on icon "Confirm" at bounding box center [798, 327] width 11 height 11
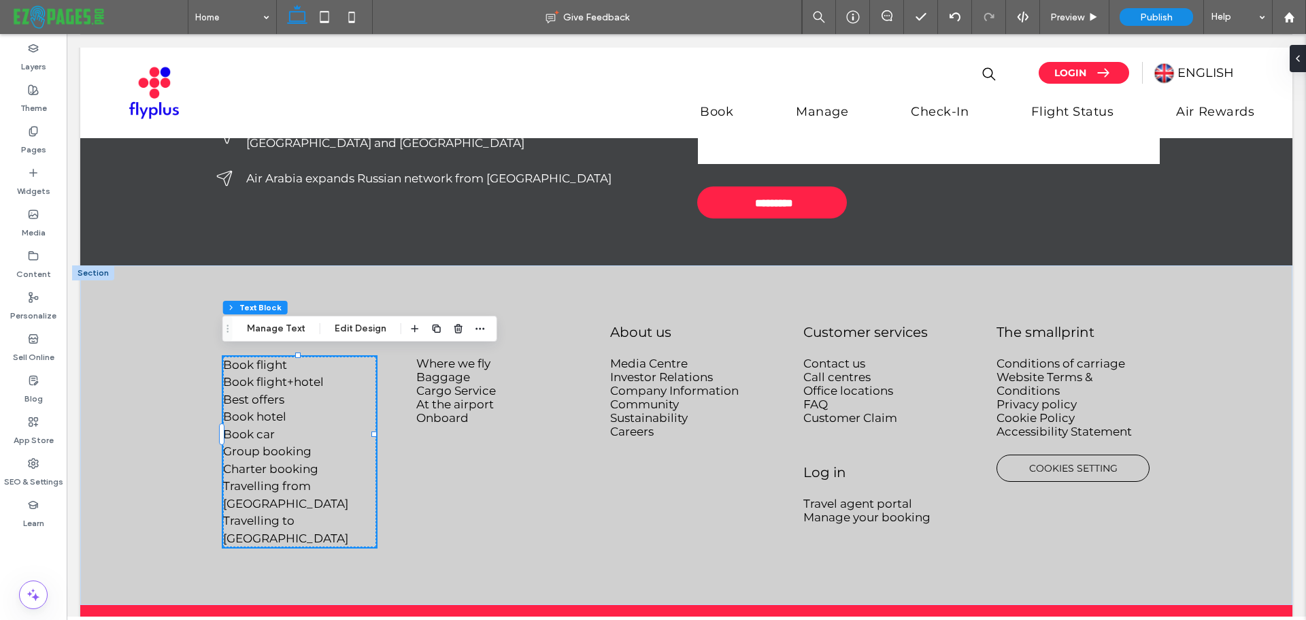
click at [291, 393] on p "Best offers" at bounding box center [299, 400] width 152 height 18
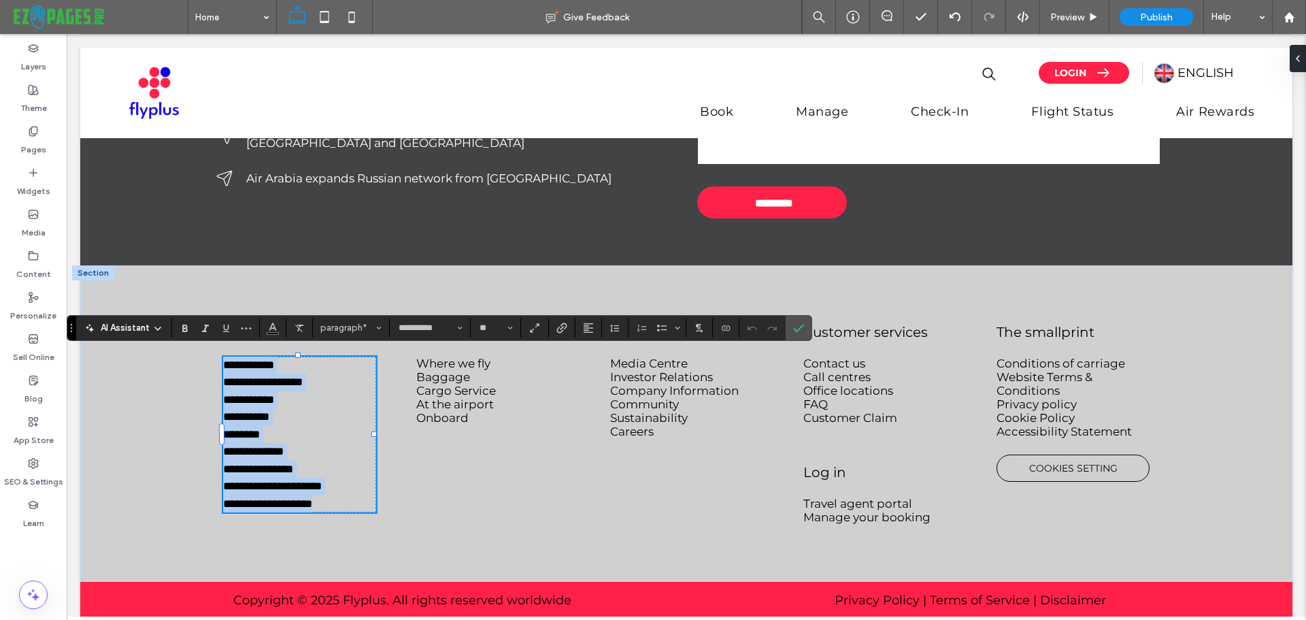
click at [302, 358] on p "**********" at bounding box center [299, 365] width 152 height 18
drag, startPoint x: 307, startPoint y: 358, endPoint x: 186, endPoint y: 365, distance: 121.2
click at [186, 365] on div "**********" at bounding box center [686, 423] width 1212 height 316
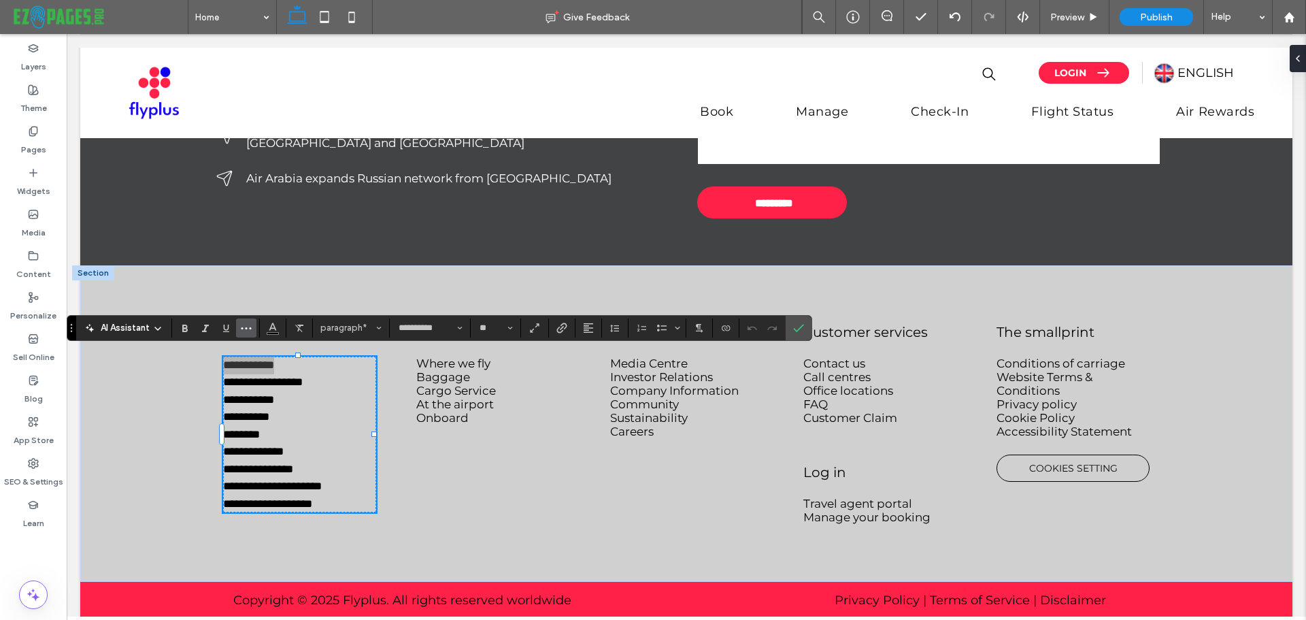
click at [248, 328] on icon "More" at bounding box center [246, 327] width 11 height 11
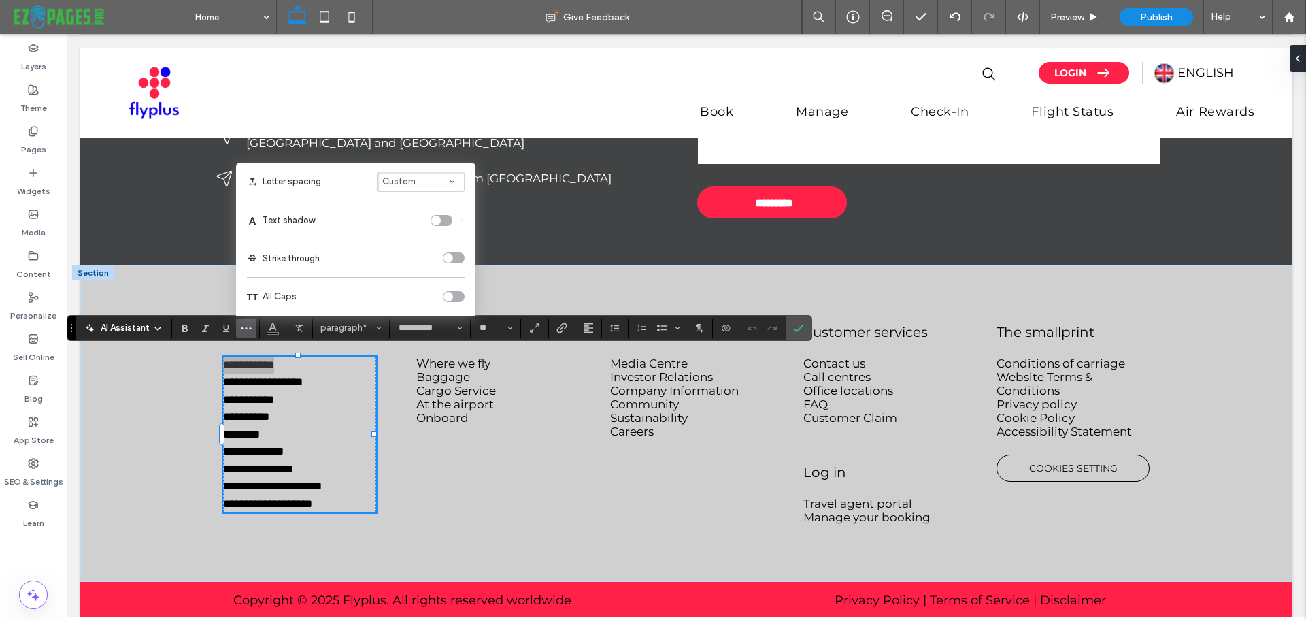
click at [248, 328] on icon "More" at bounding box center [246, 327] width 11 height 11
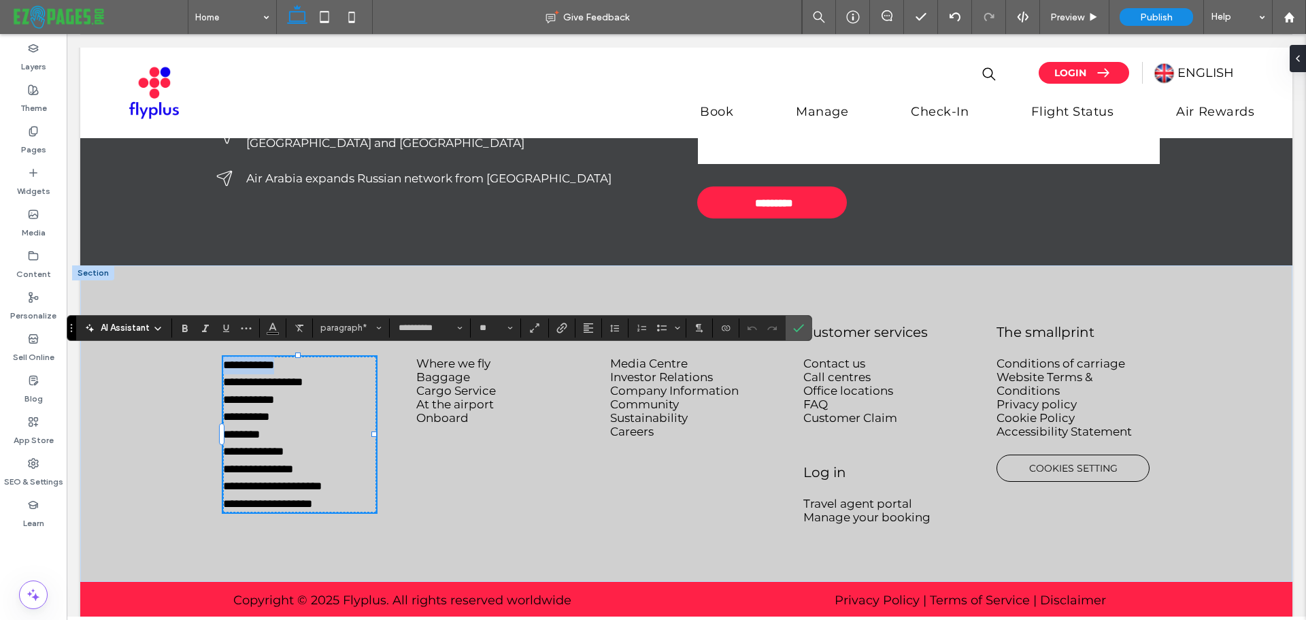
click at [302, 358] on p "**********" at bounding box center [299, 365] width 152 height 18
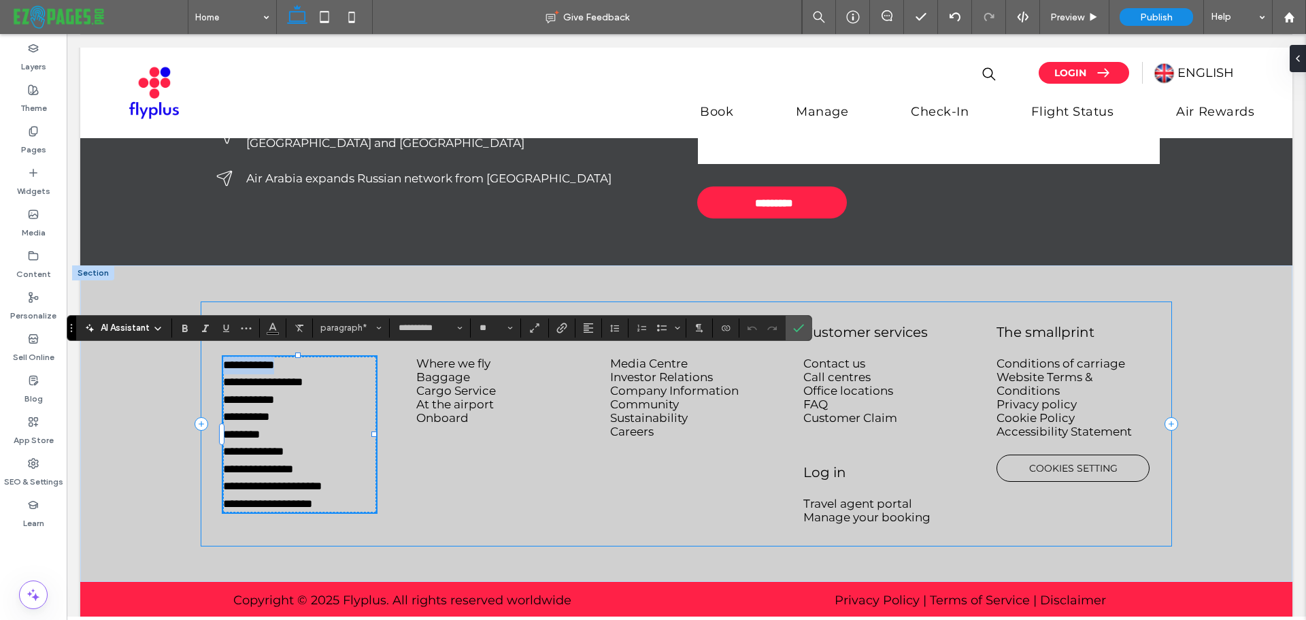
drag, startPoint x: 302, startPoint y: 358, endPoint x: 209, endPoint y: 360, distance: 92.5
click at [209, 360] on div "**********" at bounding box center [686, 423] width 970 height 243
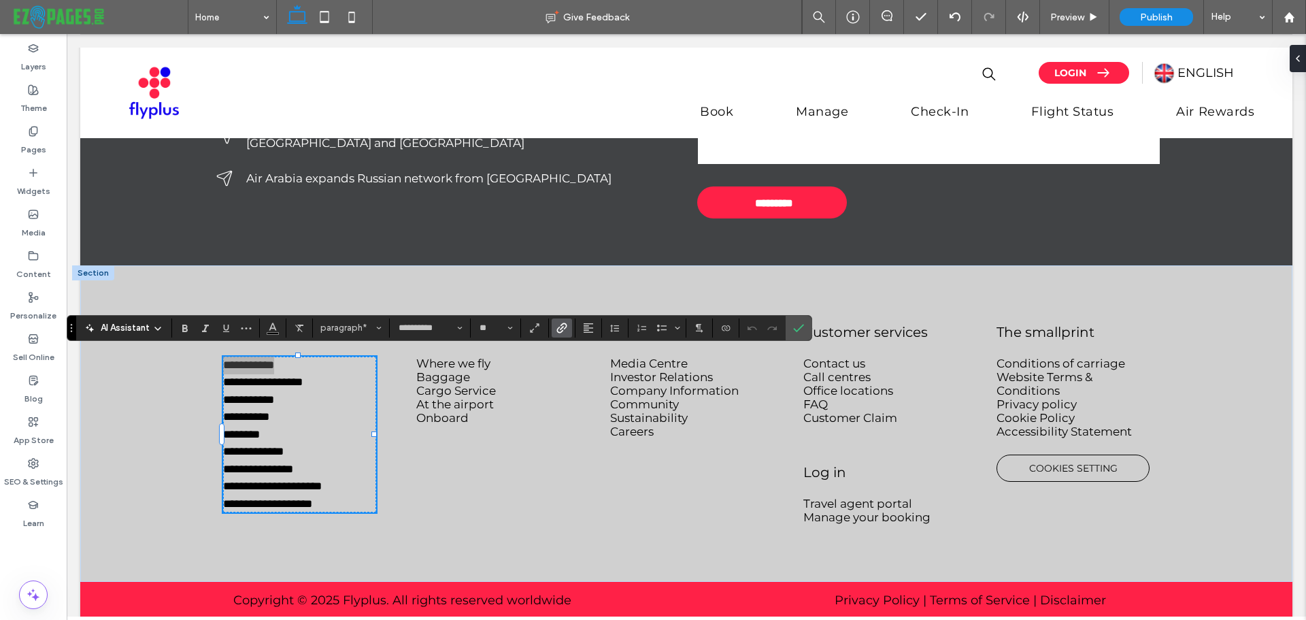
click at [559, 328] on icon "Link" at bounding box center [561, 327] width 11 height 11
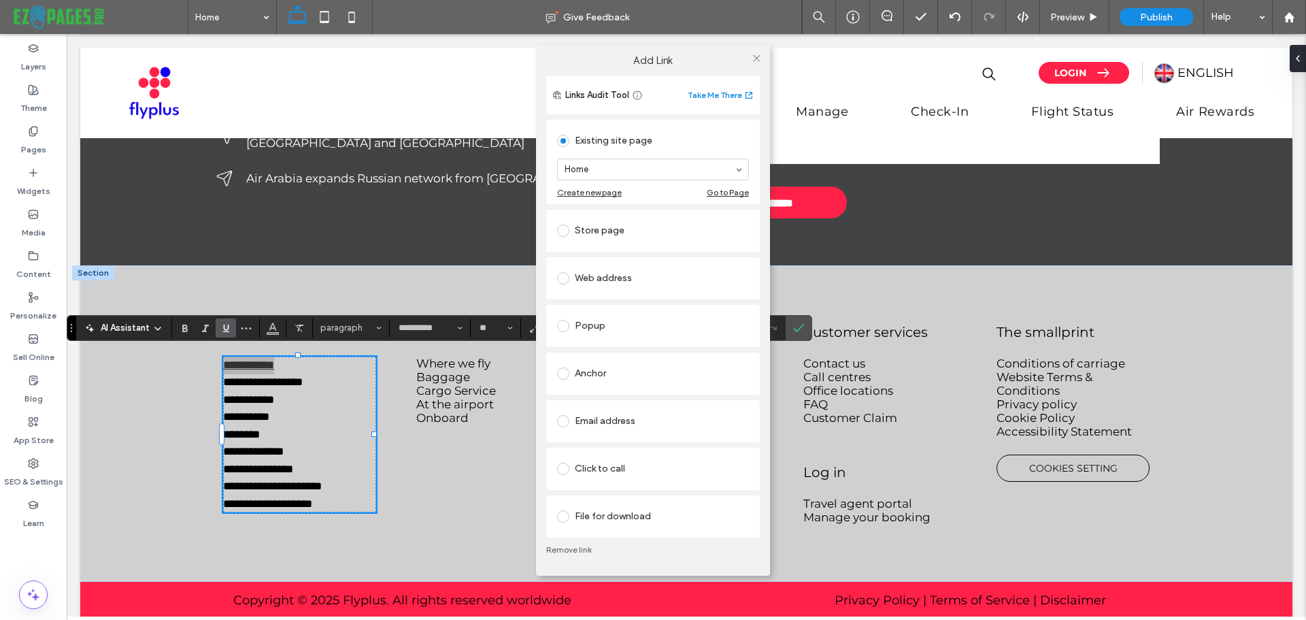
click at [588, 277] on div "Web address" at bounding box center [653, 278] width 192 height 22
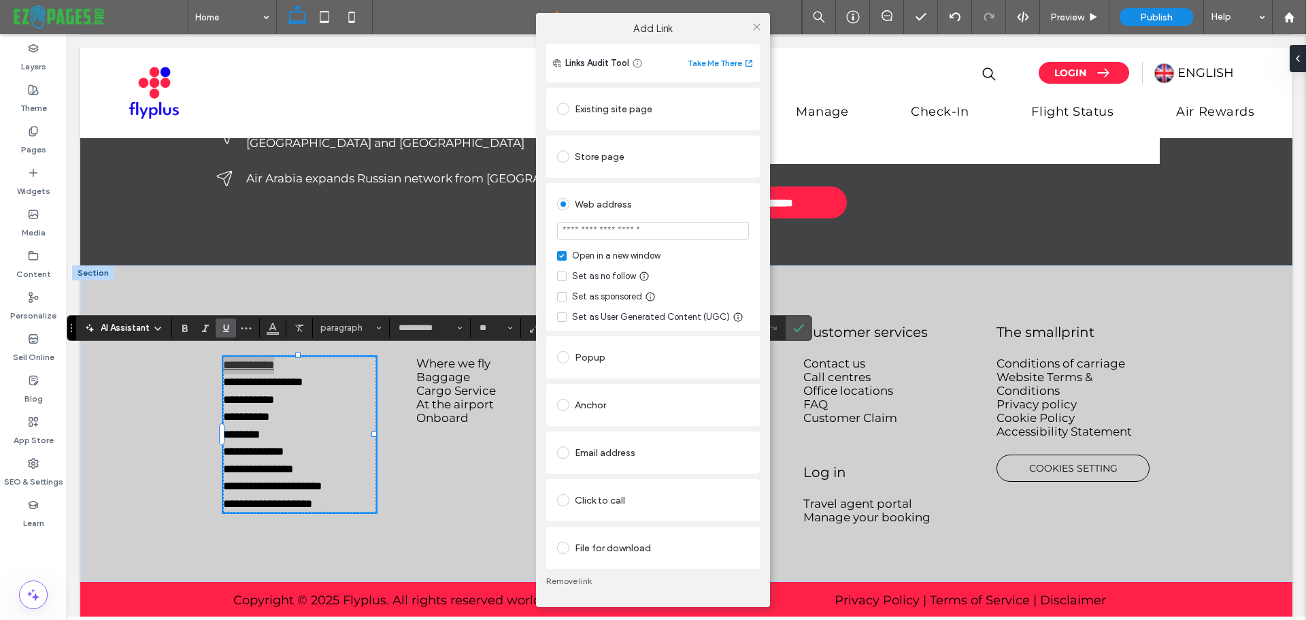
click at [601, 231] on input "url" at bounding box center [653, 231] width 192 height 18
click at [581, 255] on div "Open in a new window" at bounding box center [616, 256] width 88 height 14
click at [588, 237] on input "*******" at bounding box center [653, 231] width 192 height 18
type input "*"
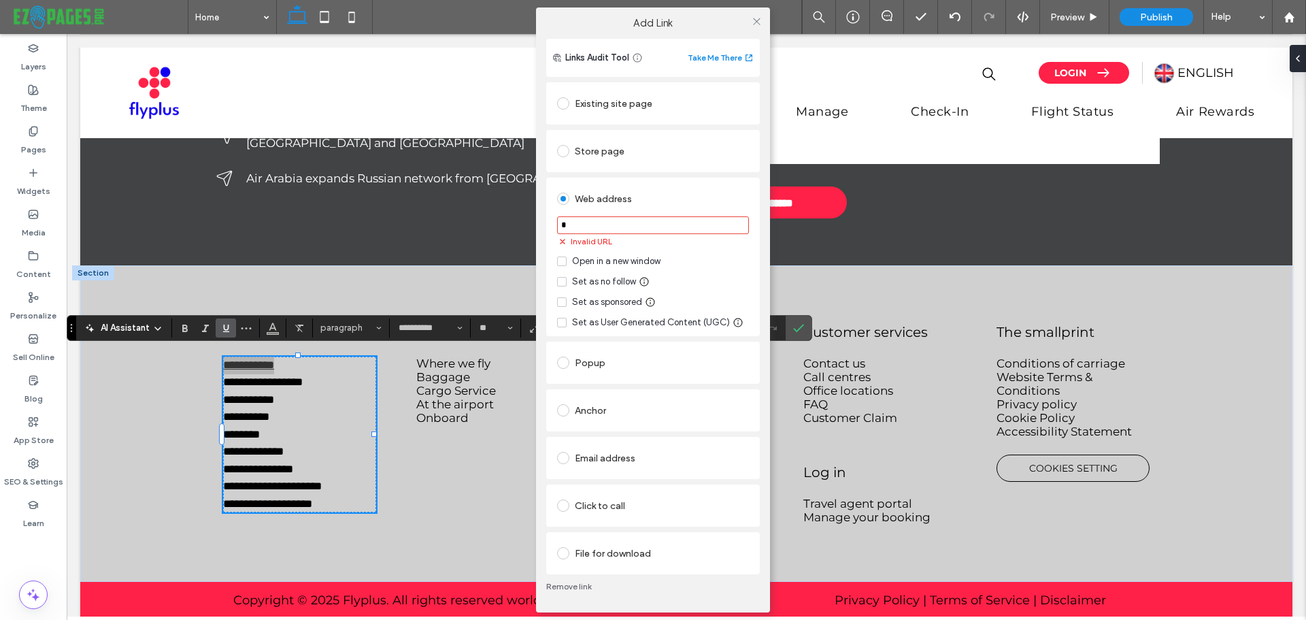
click at [738, 181] on div "Existing site page Home Create new page Go to Page Store page Web address * Inv…" at bounding box center [653, 327] width 214 height 494
click at [588, 105] on div "Existing site page" at bounding box center [653, 103] width 192 height 22
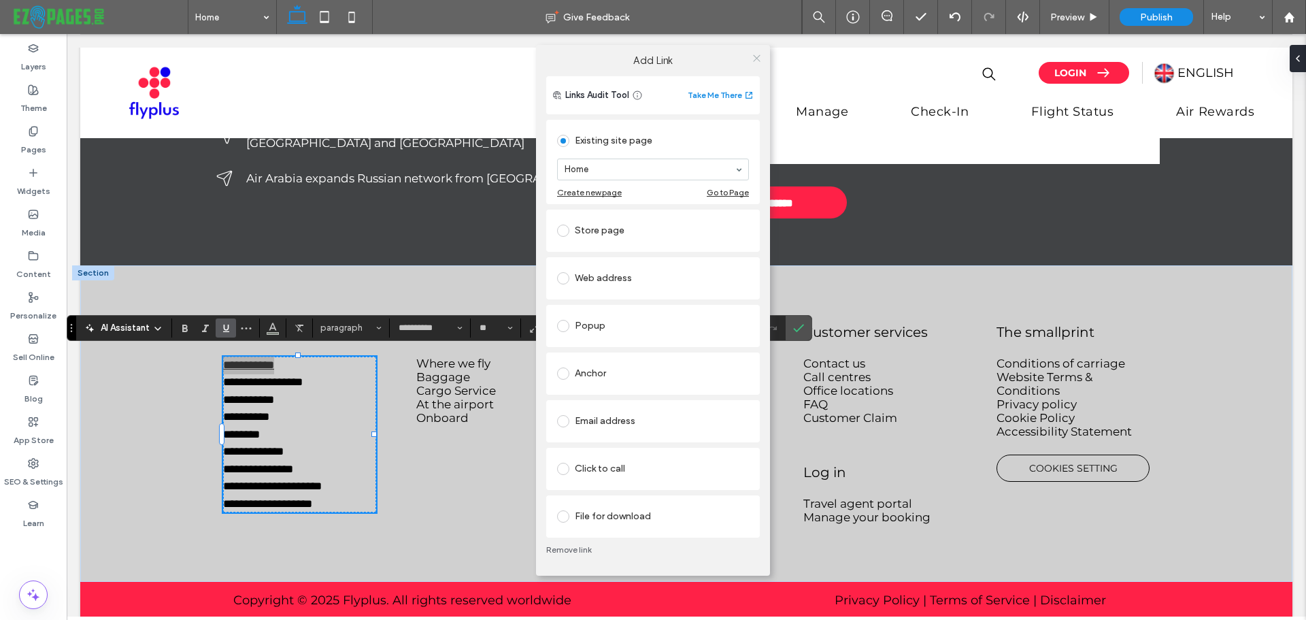
click at [757, 58] on use at bounding box center [756, 58] width 7 height 7
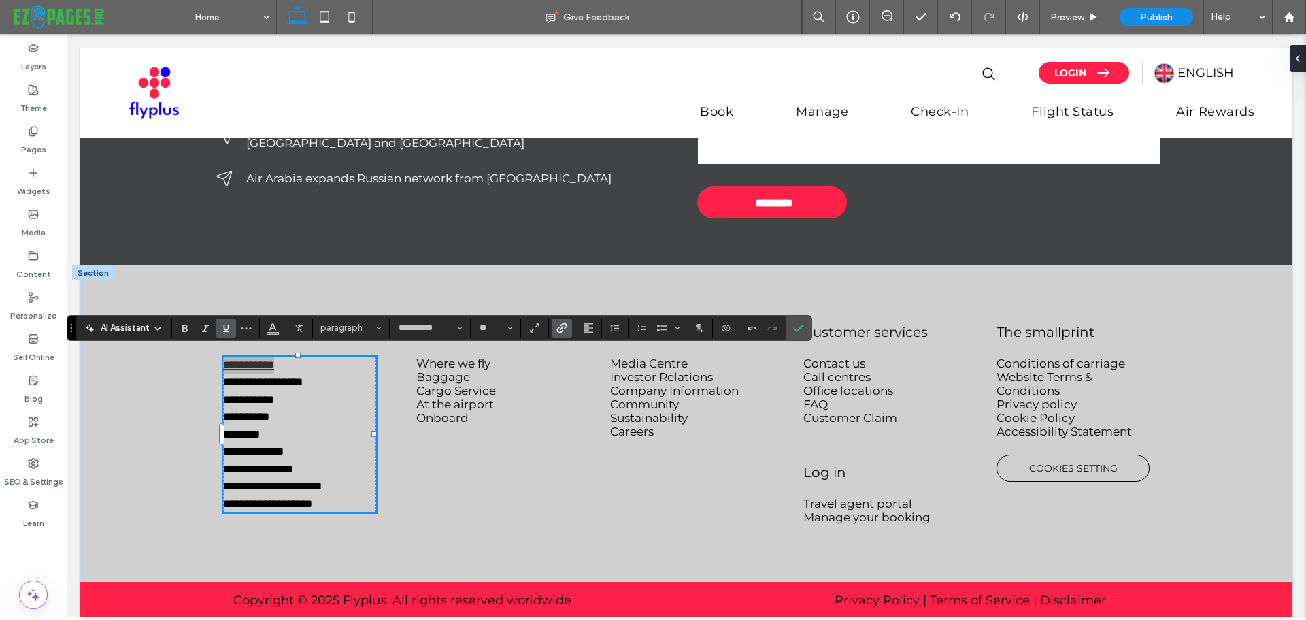
click at [223, 326] on icon "Underline" at bounding box center [225, 327] width 11 height 11
click at [305, 367] on p "**********" at bounding box center [299, 365] width 152 height 18
click at [304, 360] on p "**********" at bounding box center [299, 365] width 152 height 18
drag, startPoint x: 311, startPoint y: 357, endPoint x: 211, endPoint y: 358, distance: 100.0
click at [212, 358] on div "**********" at bounding box center [299, 418] width 174 height 211
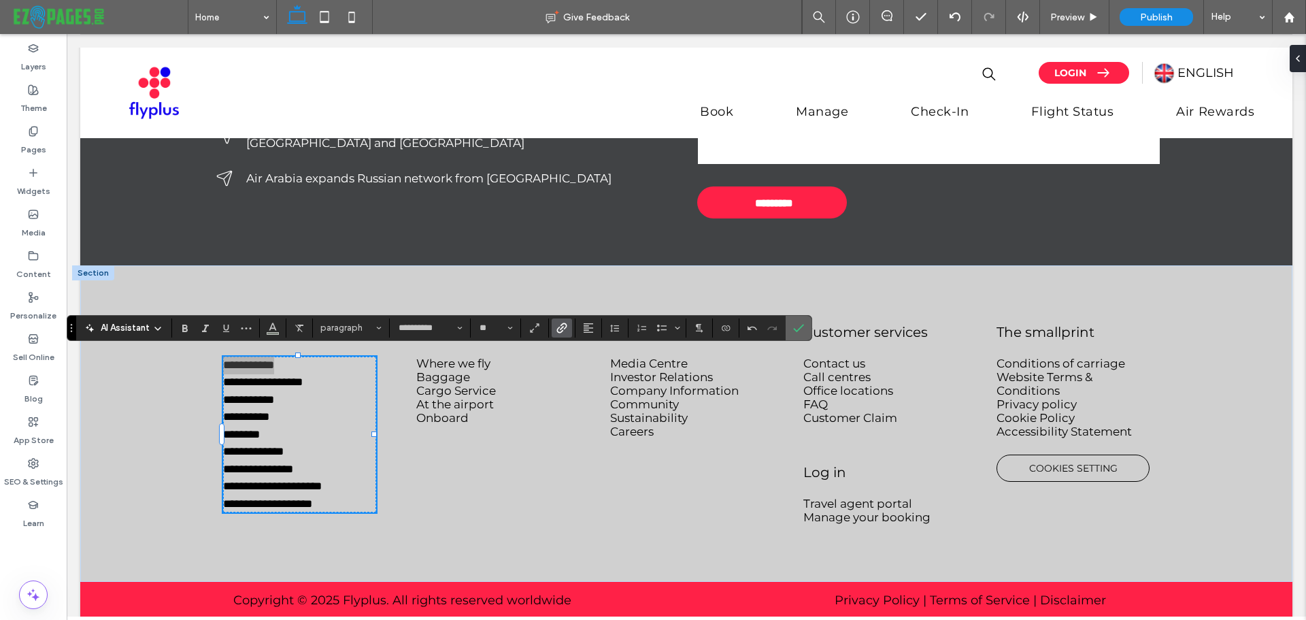
click at [797, 333] on icon "Confirm" at bounding box center [798, 327] width 11 height 11
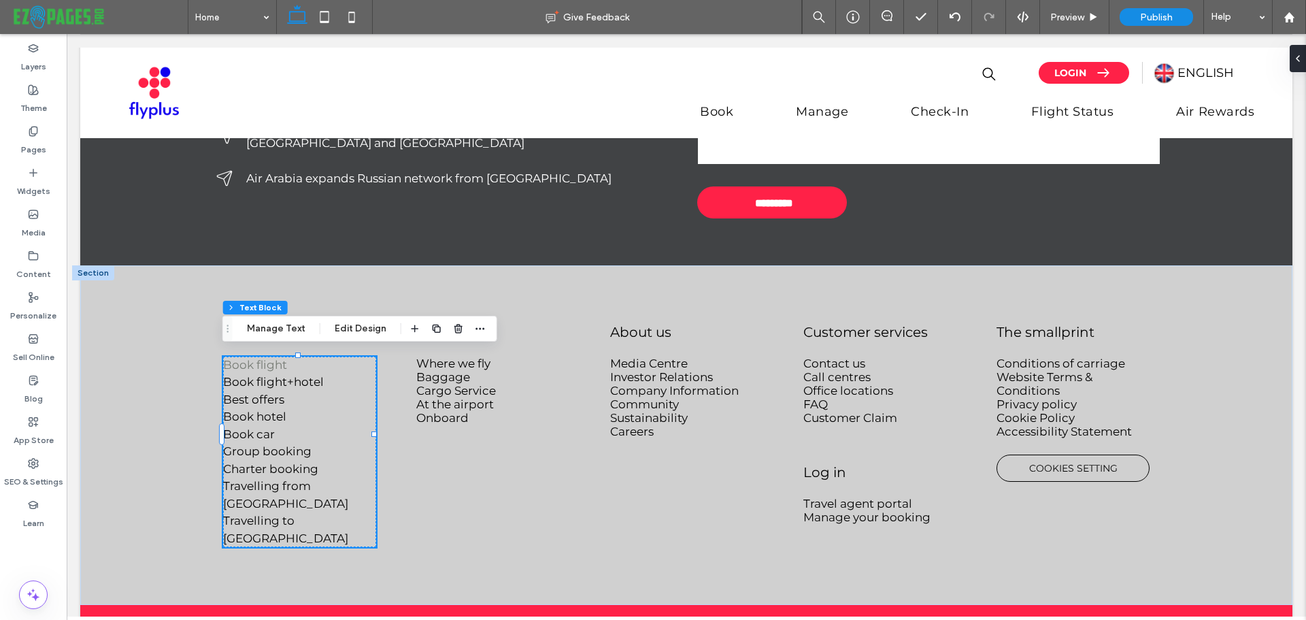
click at [273, 383] on span "Book flight+hotel" at bounding box center [273, 382] width 101 height 14
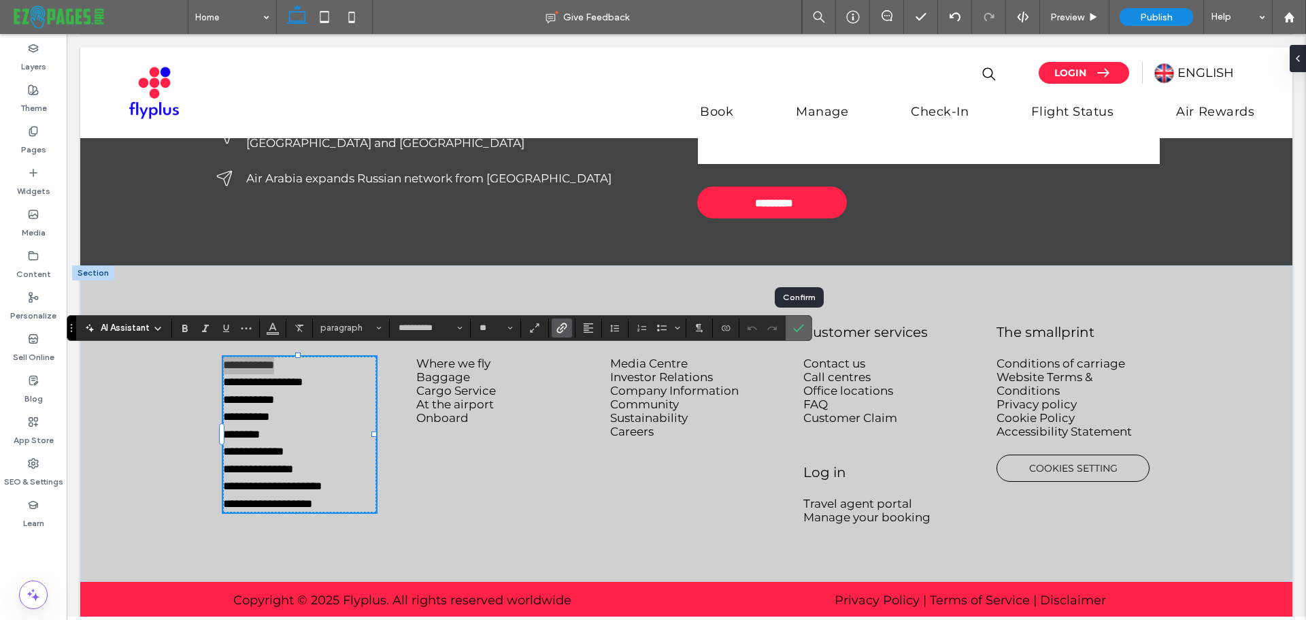
drag, startPoint x: 792, startPoint y: 329, endPoint x: 649, endPoint y: 323, distance: 142.3
click at [792, 329] on label "Confirm" at bounding box center [798, 328] width 20 height 24
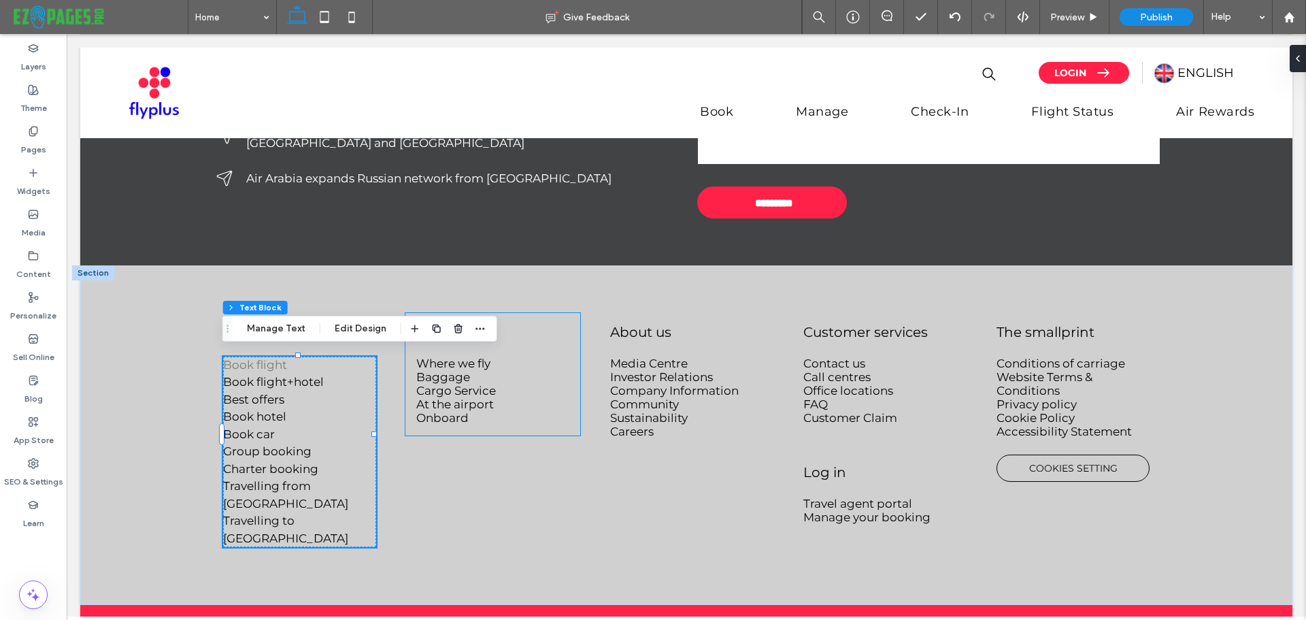
click at [462, 401] on span "At the airport" at bounding box center [455, 404] width 78 height 14
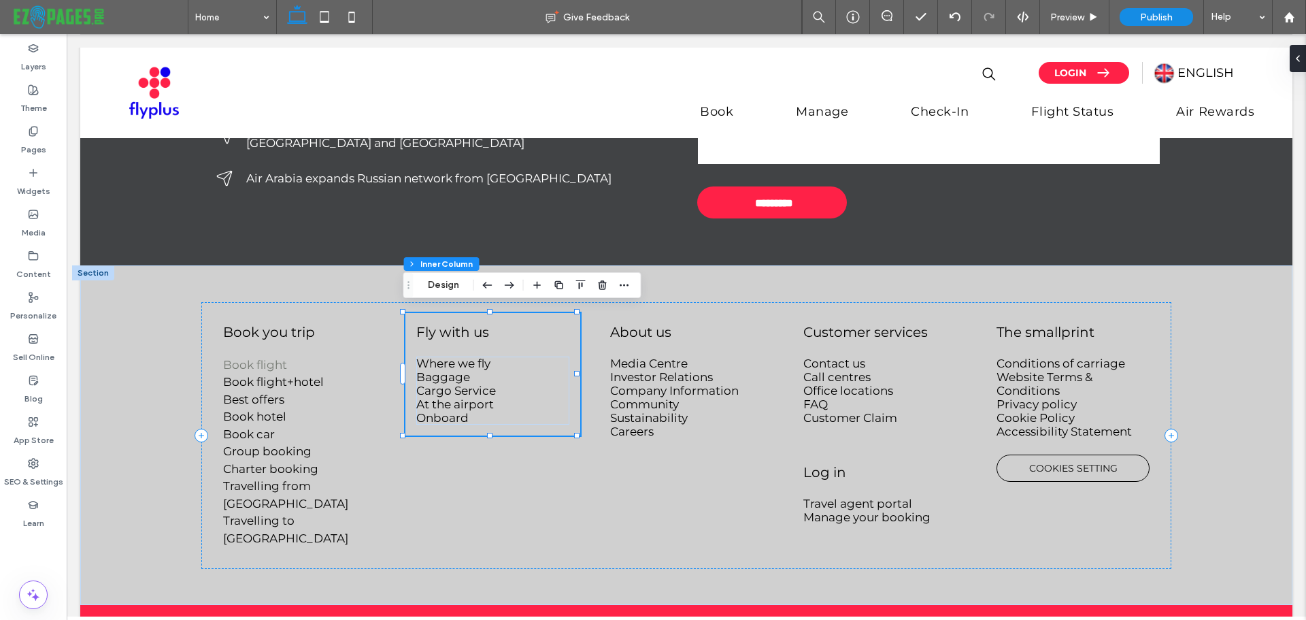
click at [462, 401] on span "At the airport" at bounding box center [455, 404] width 78 height 14
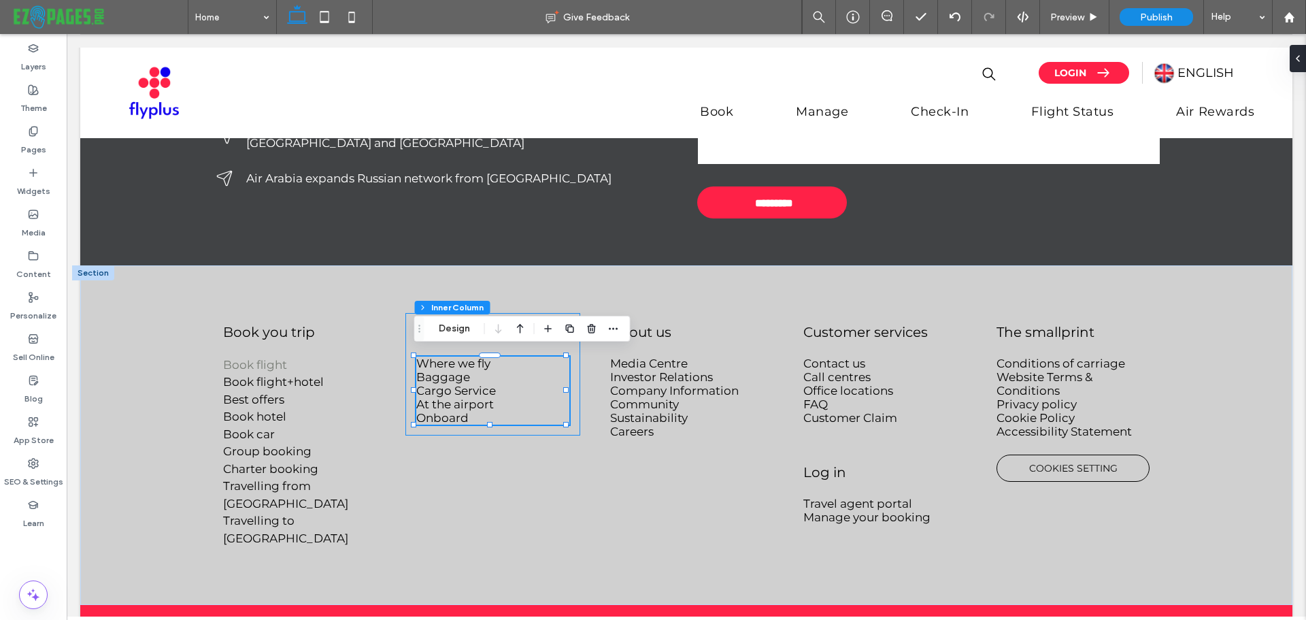
click at [462, 401] on span "At the airport" at bounding box center [455, 404] width 78 height 14
click at [469, 384] on span "Cargo Service" at bounding box center [456, 391] width 80 height 14
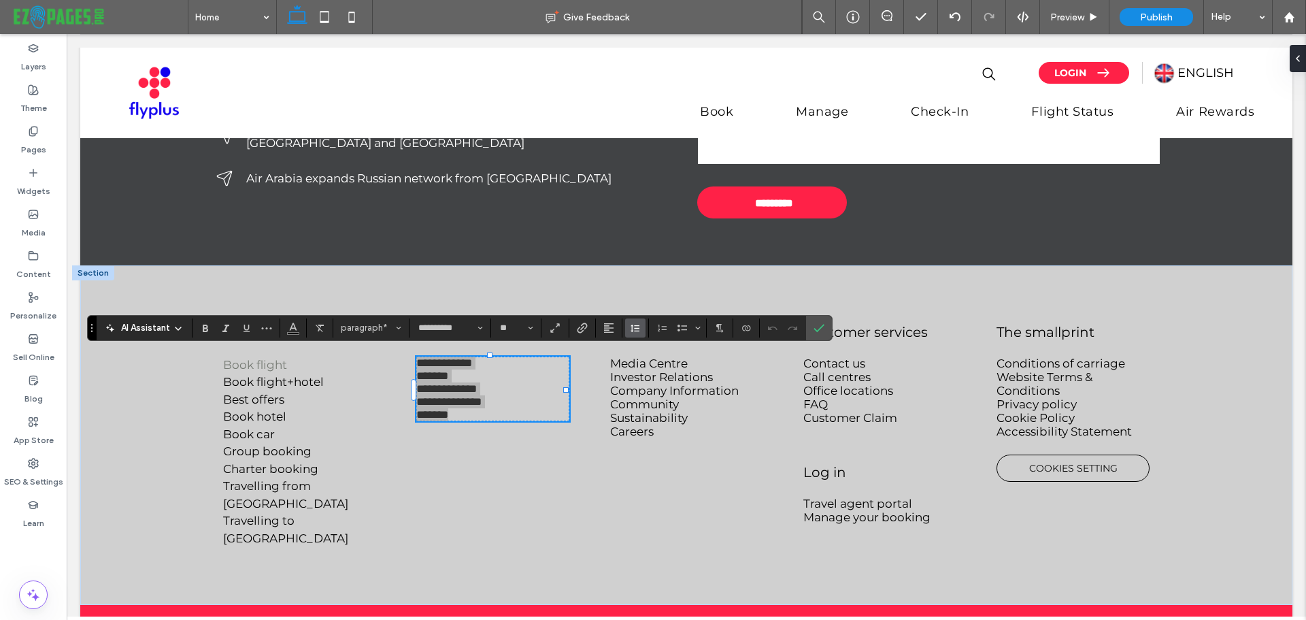
click at [630, 333] on icon "Line Height" at bounding box center [635, 327] width 11 height 11
click at [649, 383] on div "1.5" at bounding box center [656, 387] width 33 height 10
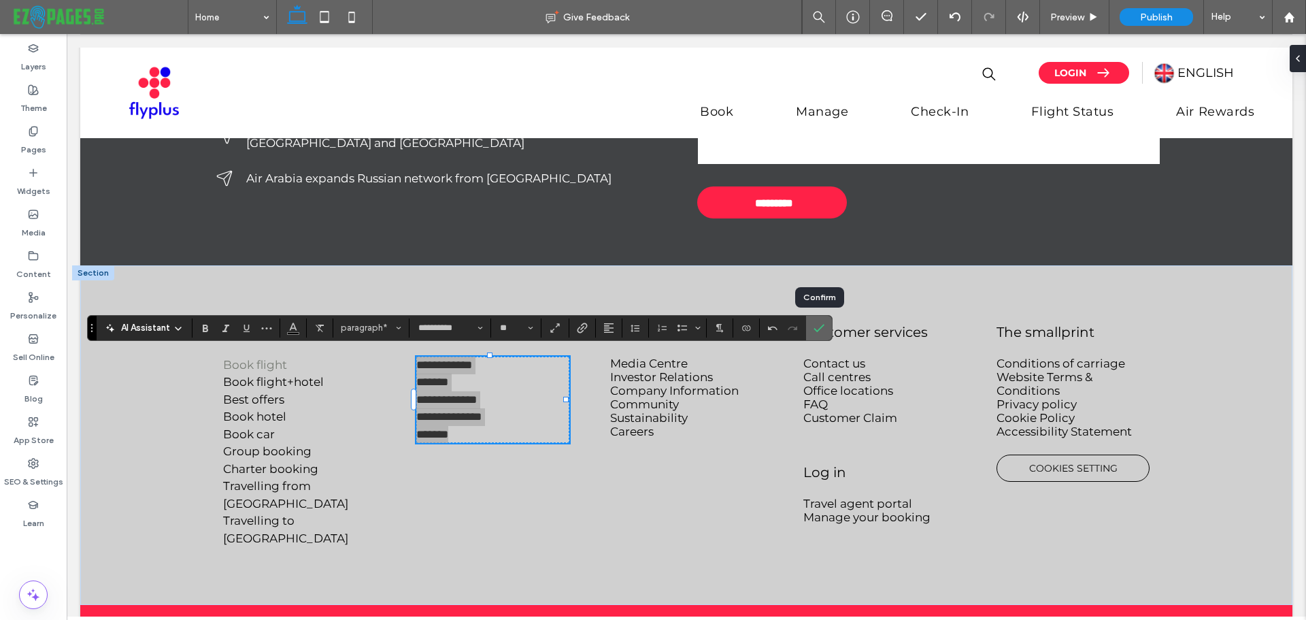
click at [817, 327] on icon "Confirm" at bounding box center [818, 327] width 11 height 11
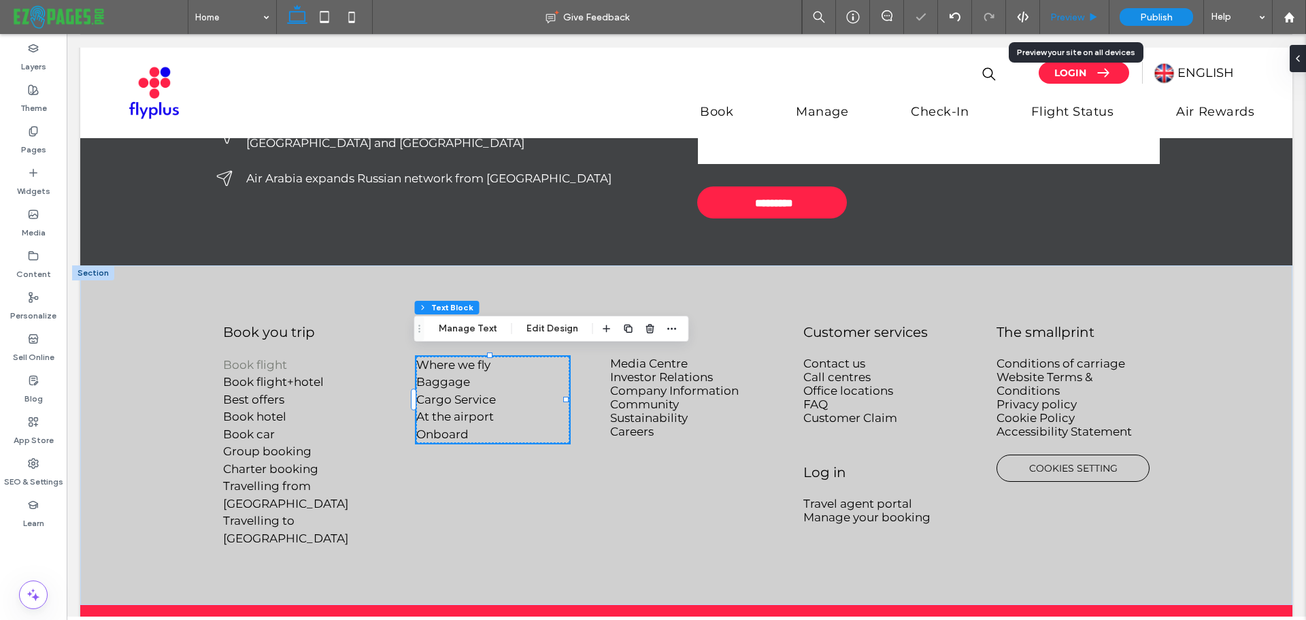
click at [1079, 15] on span "Preview" at bounding box center [1067, 18] width 34 height 12
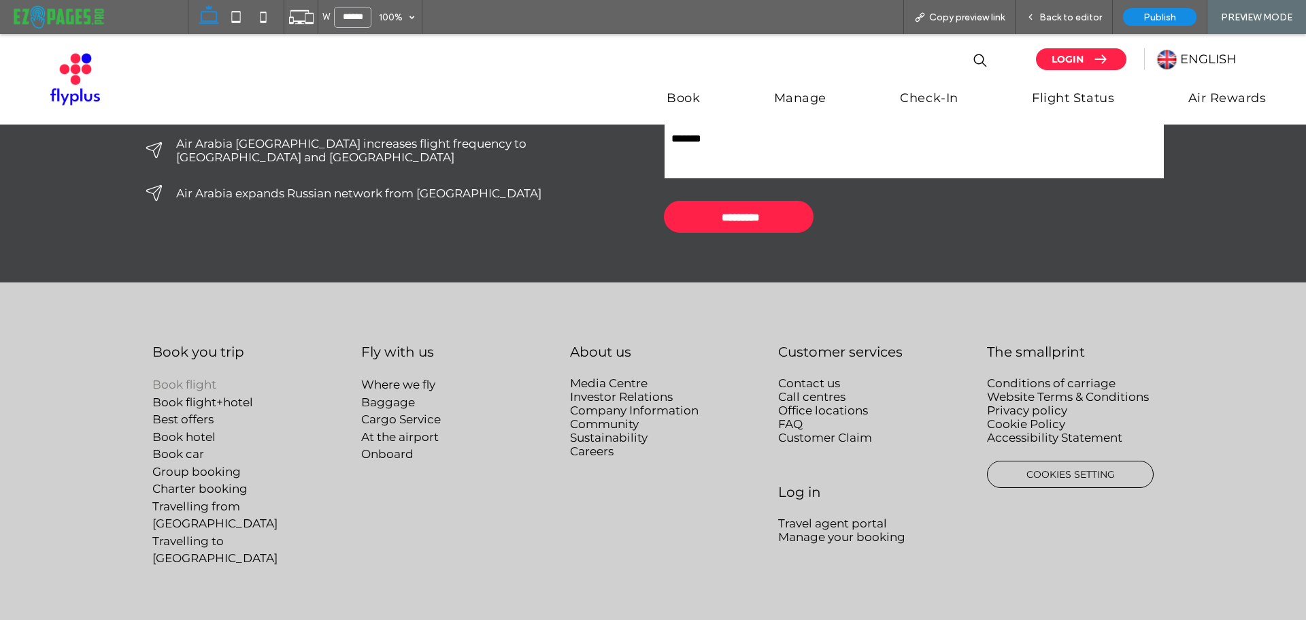
scroll to position [4129, 0]
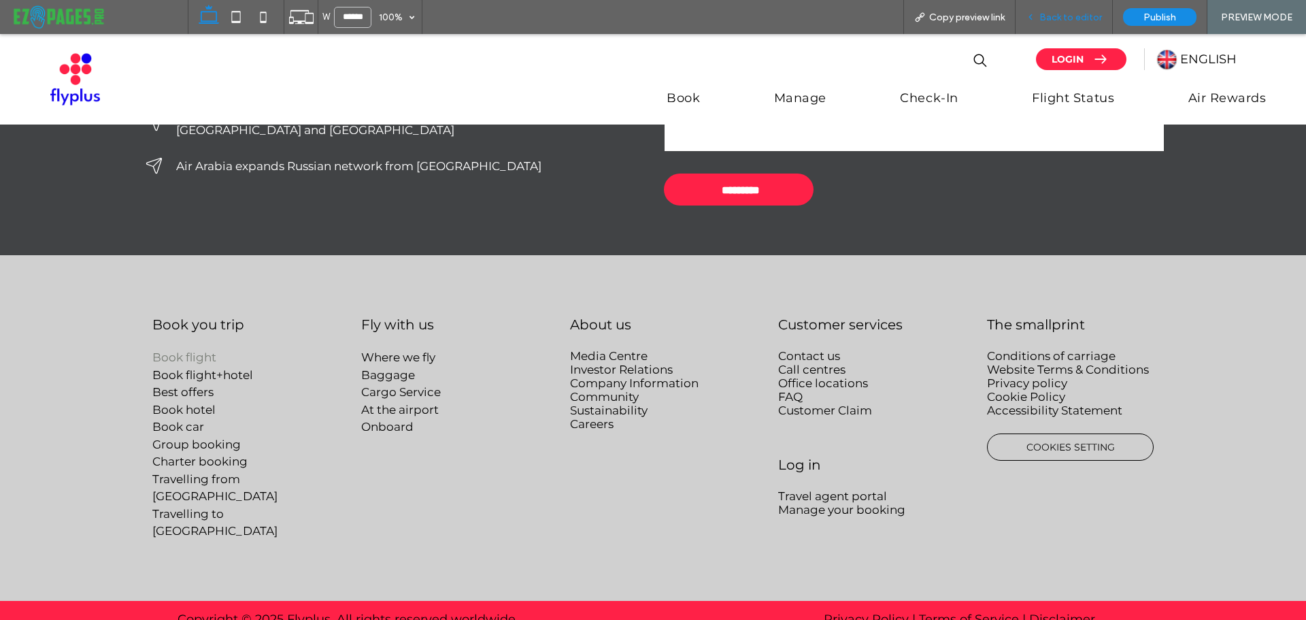
click at [1054, 18] on span "Back to editor" at bounding box center [1070, 18] width 63 height 12
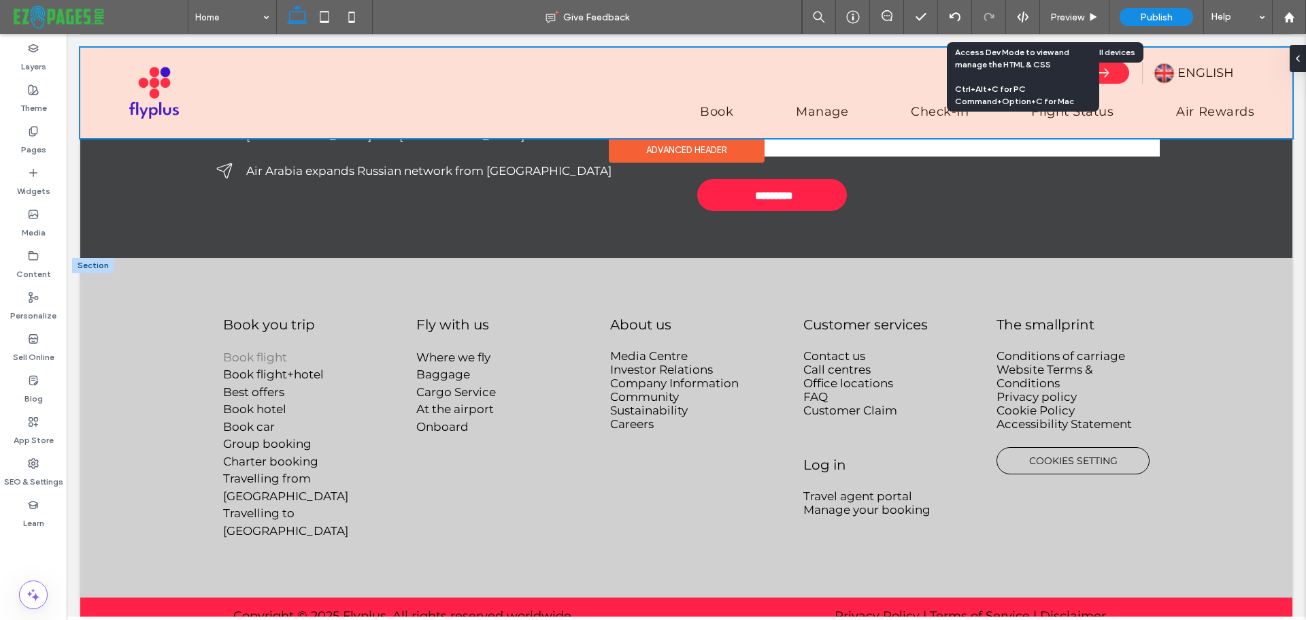
scroll to position [4102, 0]
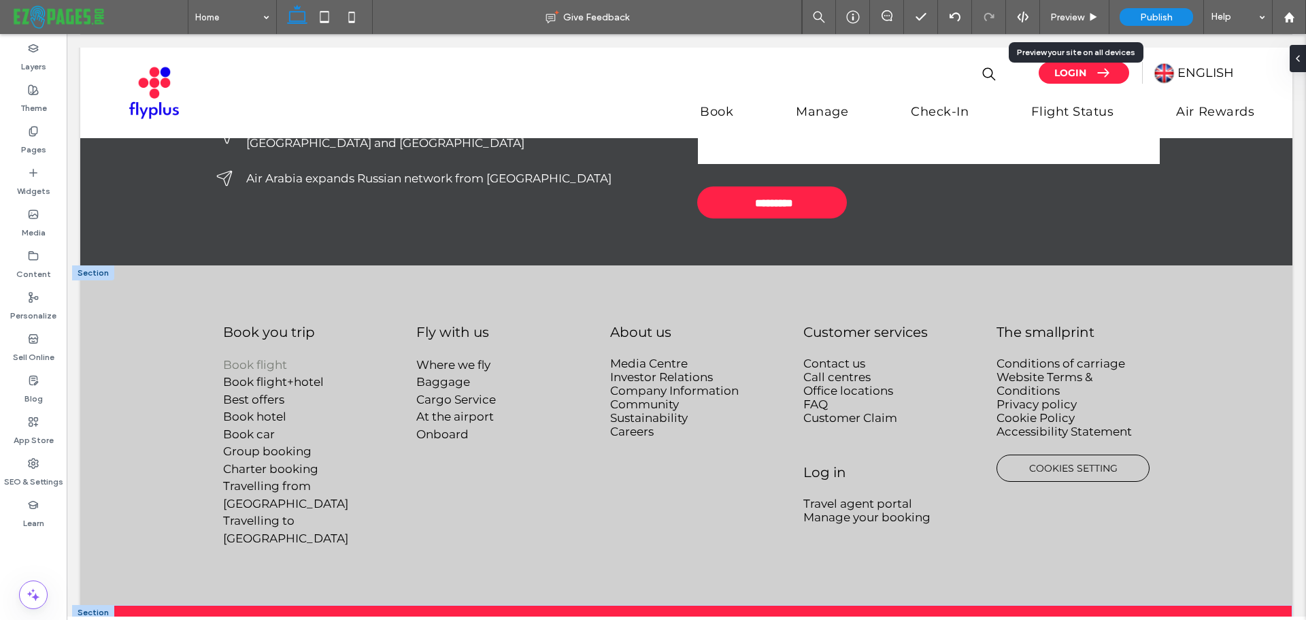
click at [103, 605] on div at bounding box center [93, 612] width 42 height 15
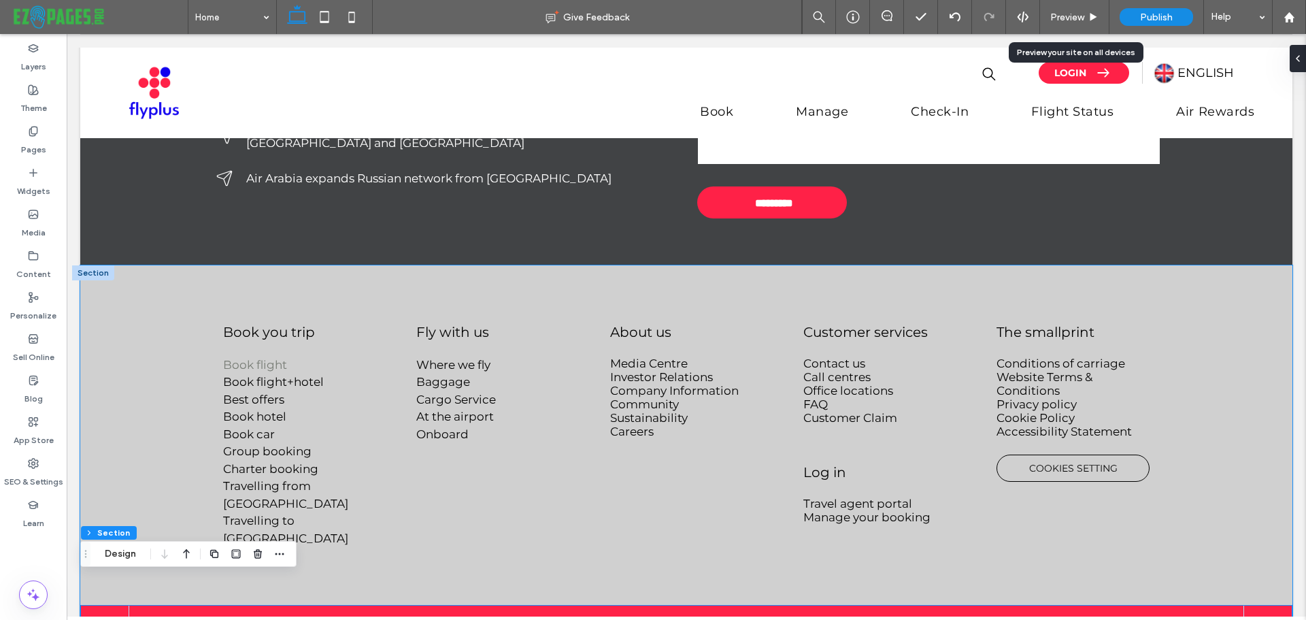
click at [152, 414] on div "Book you trip Book flight Book flight+hotel Best offers Book hotel Book car Gro…" at bounding box center [686, 434] width 1212 height 339
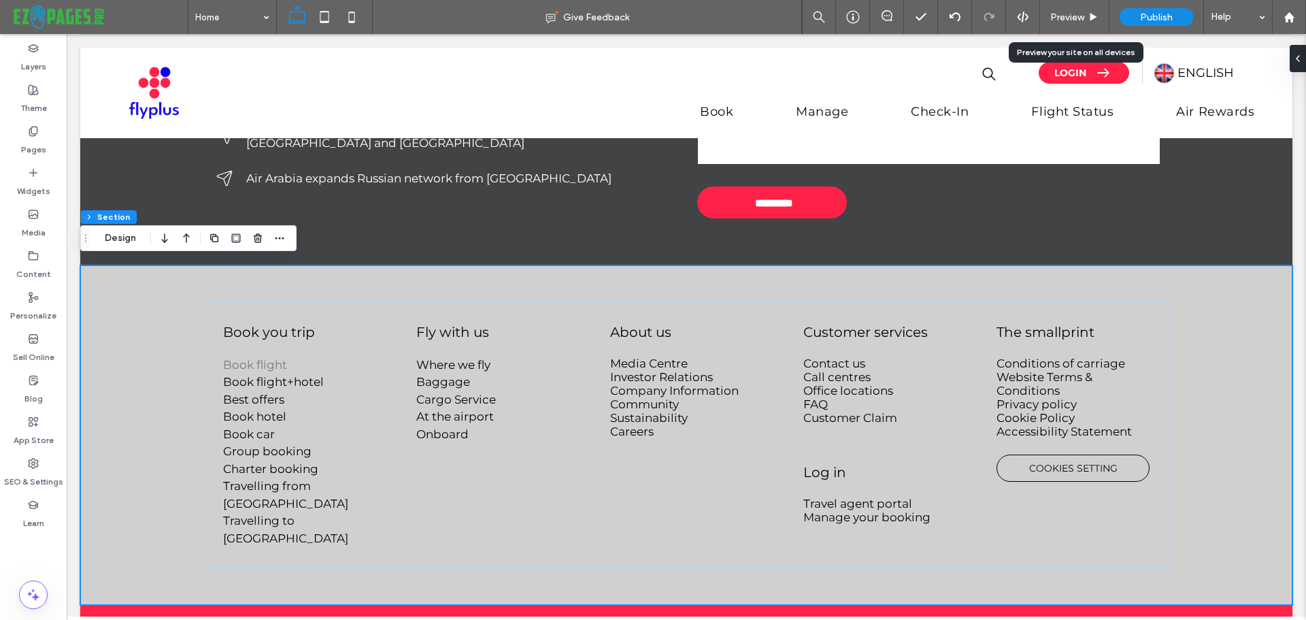
click at [158, 371] on div "Book you trip Book flight Book flight+hotel Best offers Book hotel Book car Gro…" at bounding box center [686, 434] width 1212 height 339
click at [112, 605] on div "Copyright © 2025 Flyplus. All rights reserved worldwide Privacy Policy | Terms …" at bounding box center [686, 623] width 1212 height 37
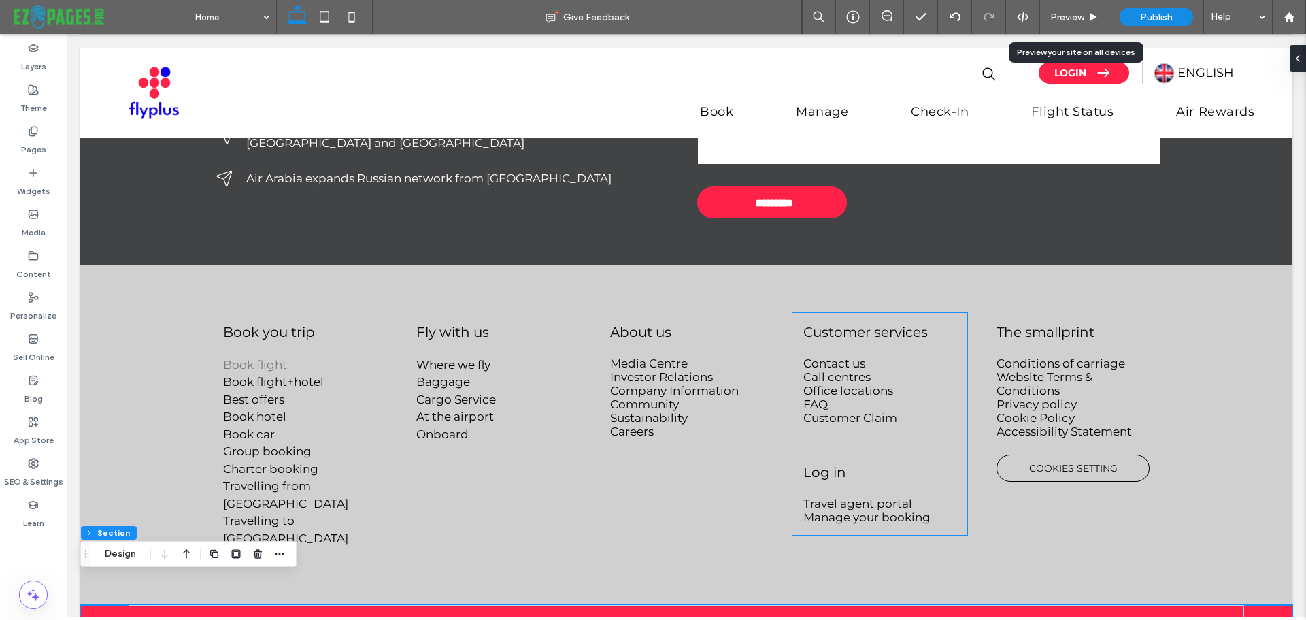
click at [906, 503] on p "Travel agent portal" at bounding box center [879, 503] width 152 height 14
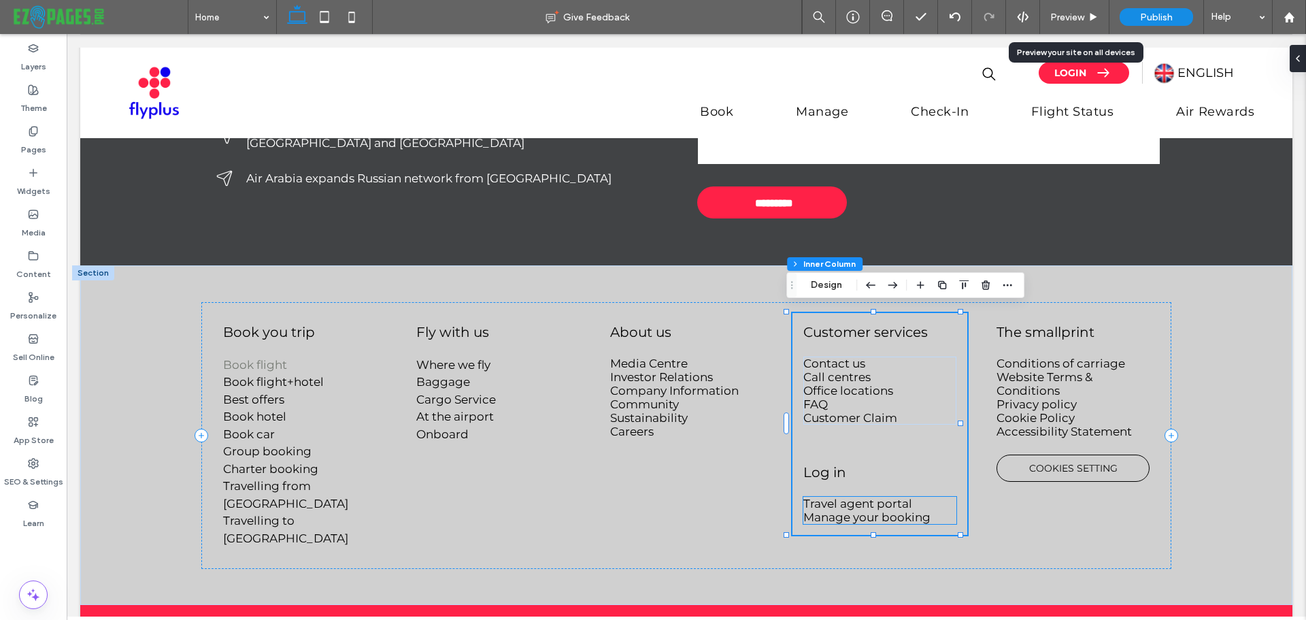
click at [883, 502] on span "Travel agent portal" at bounding box center [857, 503] width 109 height 14
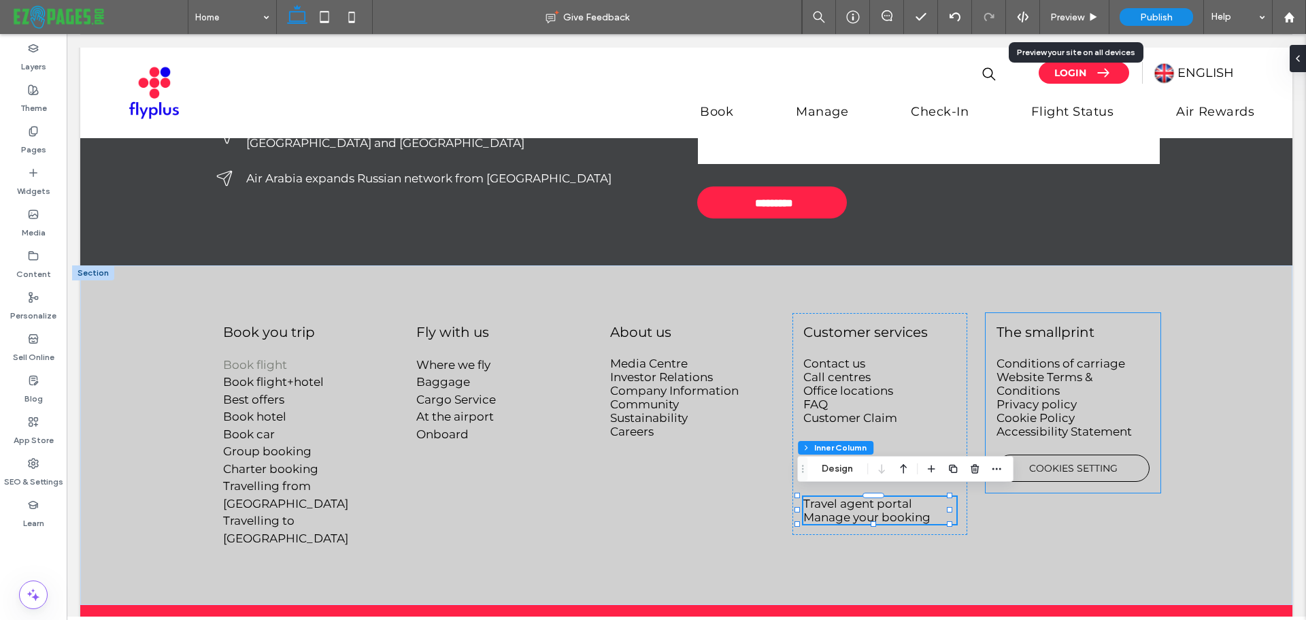
click at [1062, 384] on p "Website Terms & Conditions" at bounding box center [1072, 383] width 152 height 27
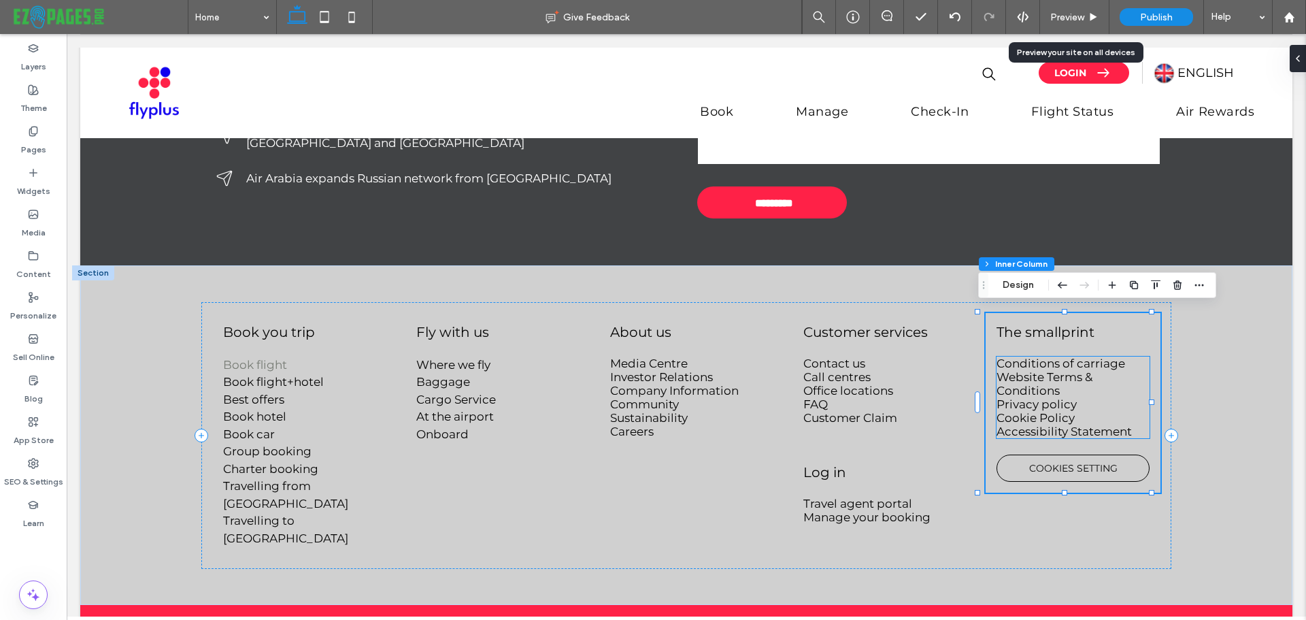
click at [1049, 384] on span "Website Terms & Conditions" at bounding box center [1044, 383] width 96 height 27
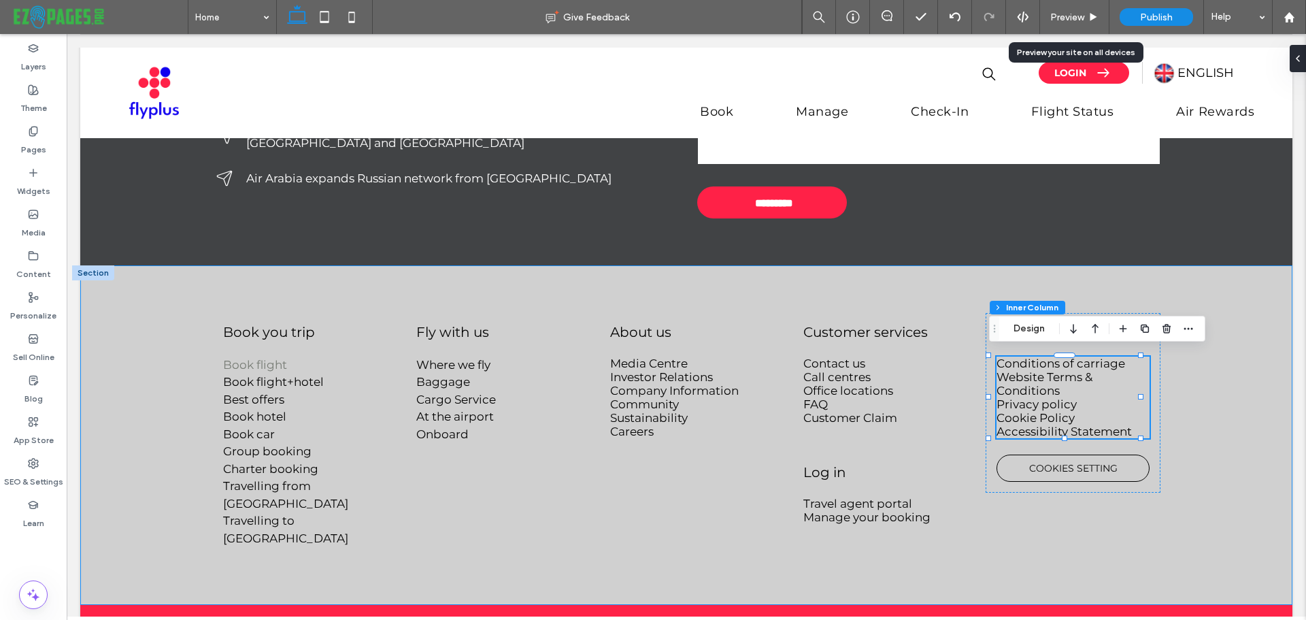
click at [1210, 363] on div "Book you trip Book flight Book flight+hotel Best offers Book hotel Book car Gro…" at bounding box center [686, 434] width 1212 height 339
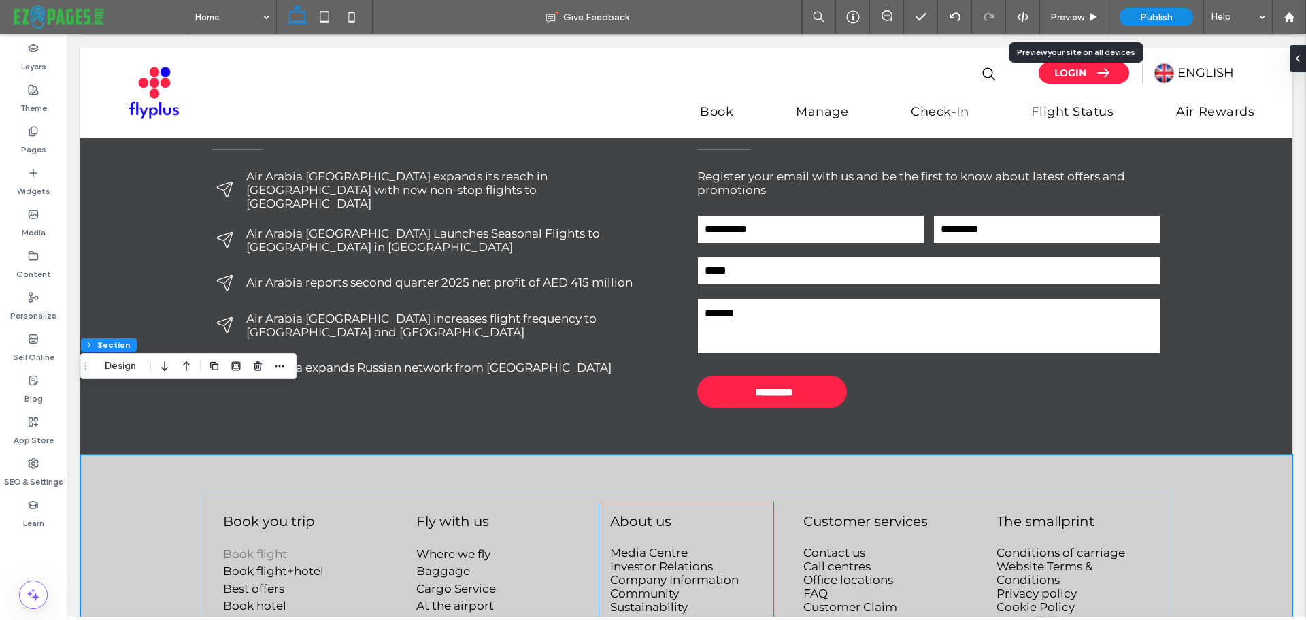
scroll to position [3898, 0]
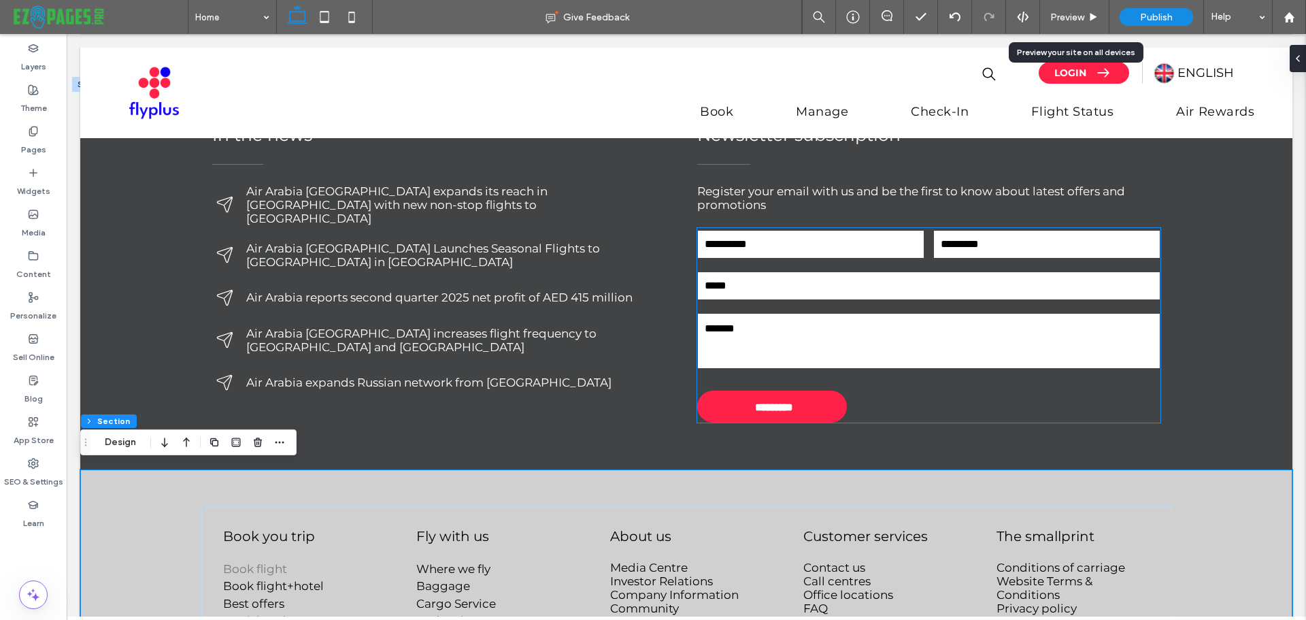
click at [788, 341] on textarea at bounding box center [929, 340] width 462 height 54
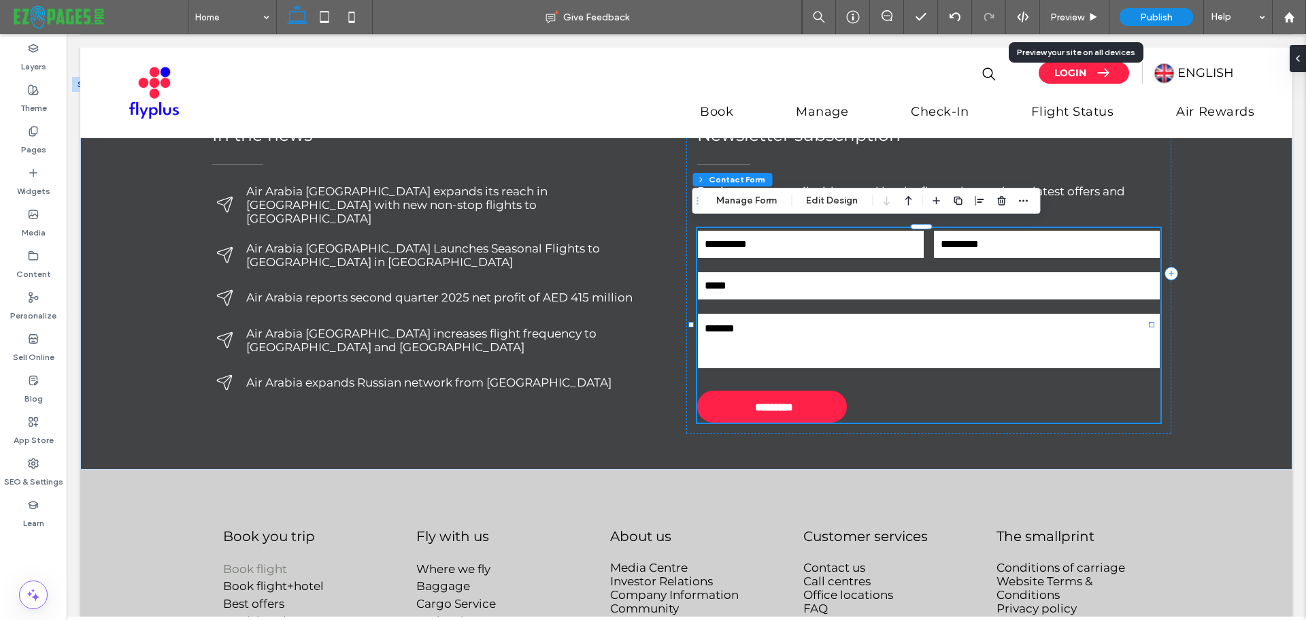
type input "*"
type input "***"
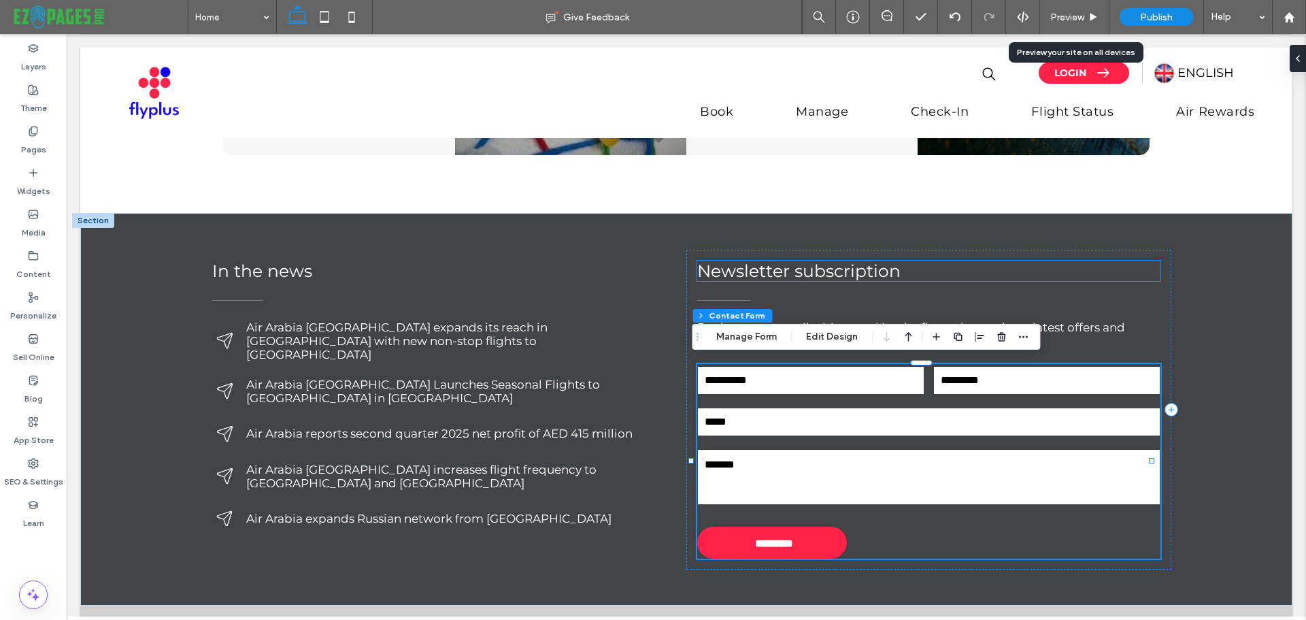
click at [821, 274] on span "Newsletter subscription" at bounding box center [798, 270] width 203 height 20
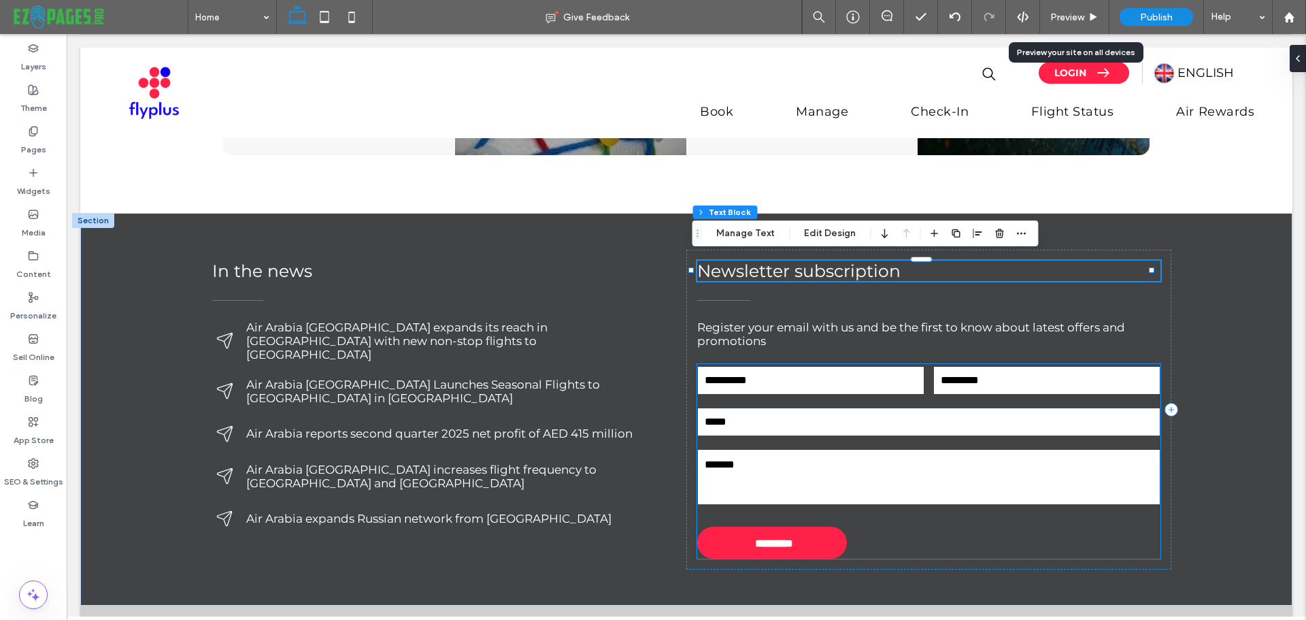
click at [902, 425] on input "email" at bounding box center [929, 421] width 462 height 27
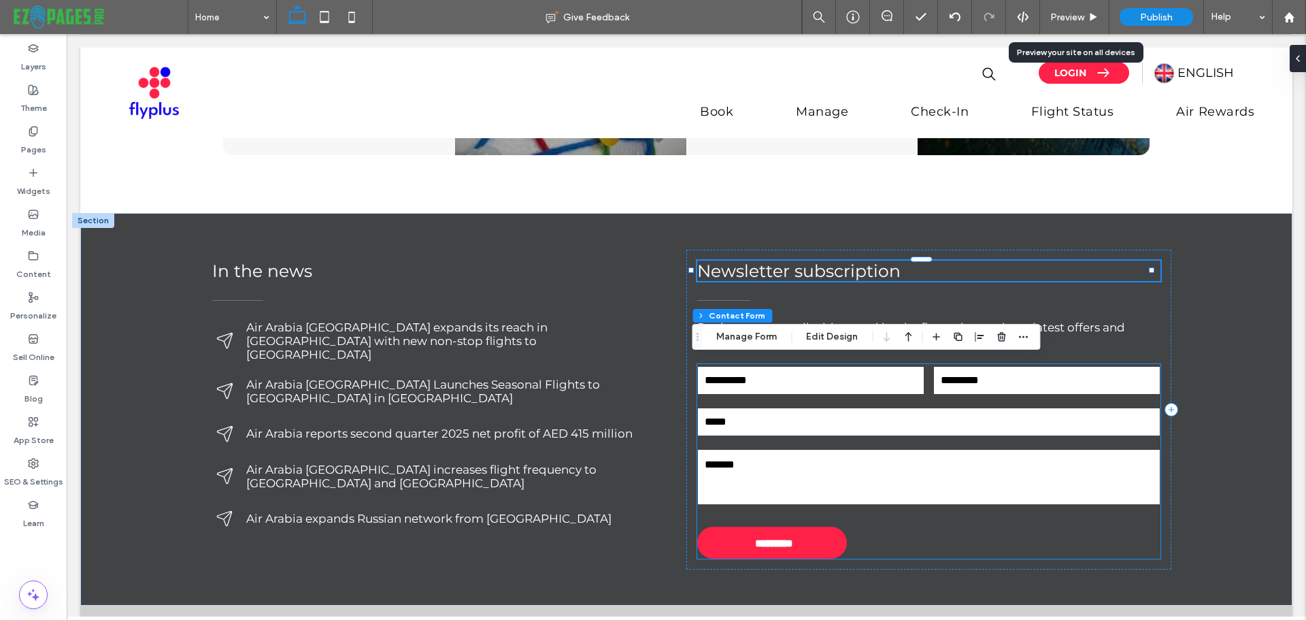
type input "*"
type input "***"
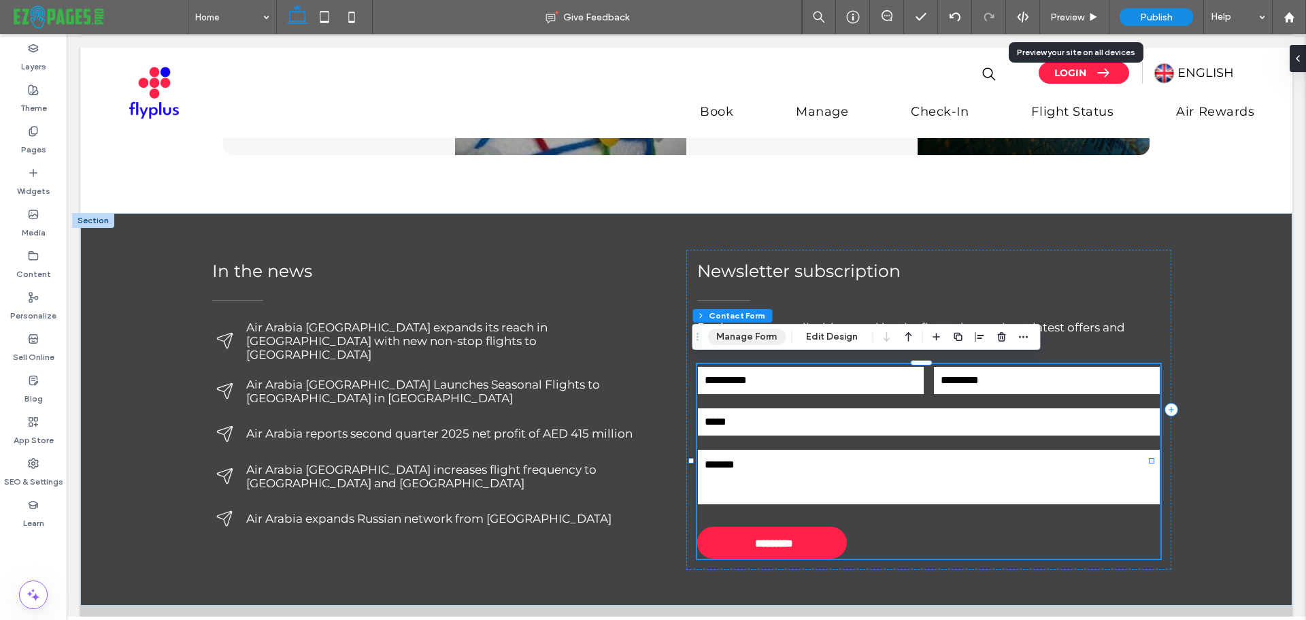
click at [751, 341] on button "Manage Form" at bounding box center [746, 336] width 78 height 16
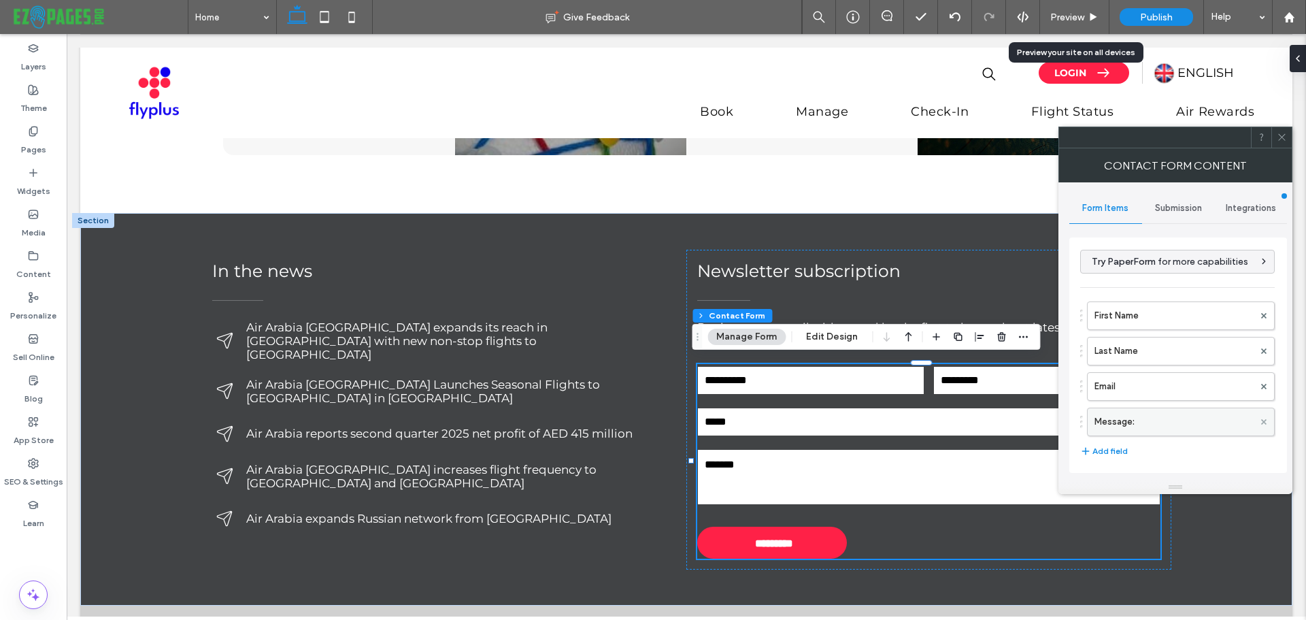
click at [1261, 421] on use at bounding box center [1263, 420] width 5 height 5
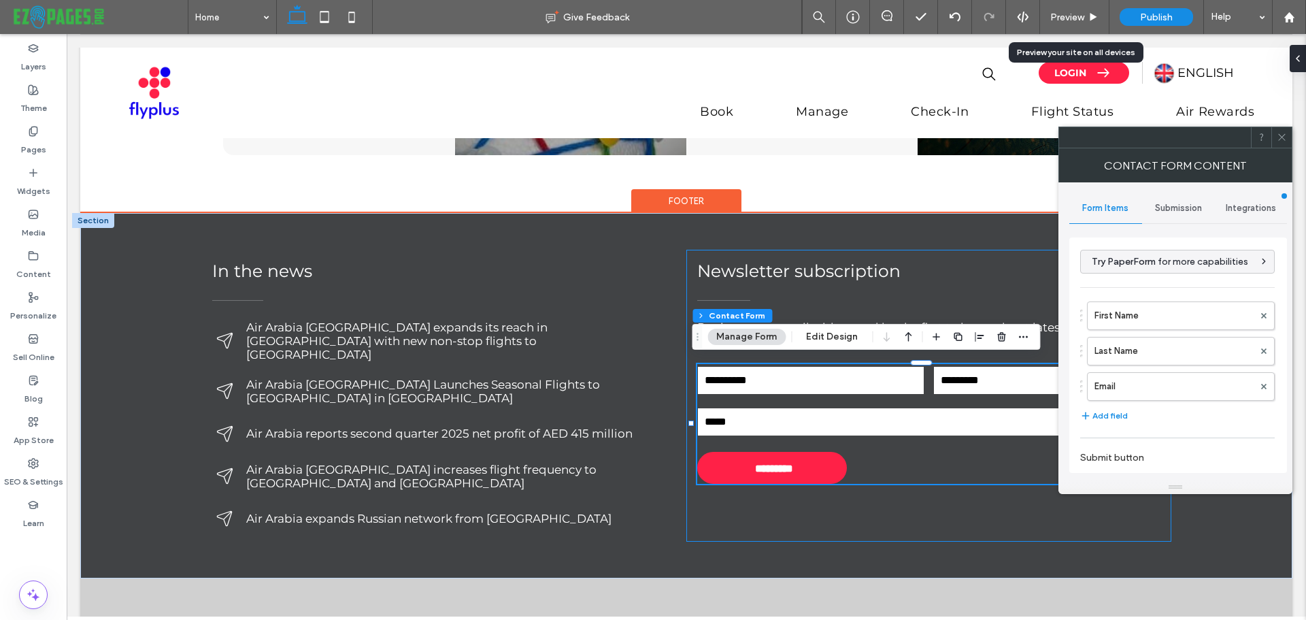
click at [686, 287] on div "Newsletter subscription Register your email with us and be the first to know ab…" at bounding box center [928, 396] width 485 height 292
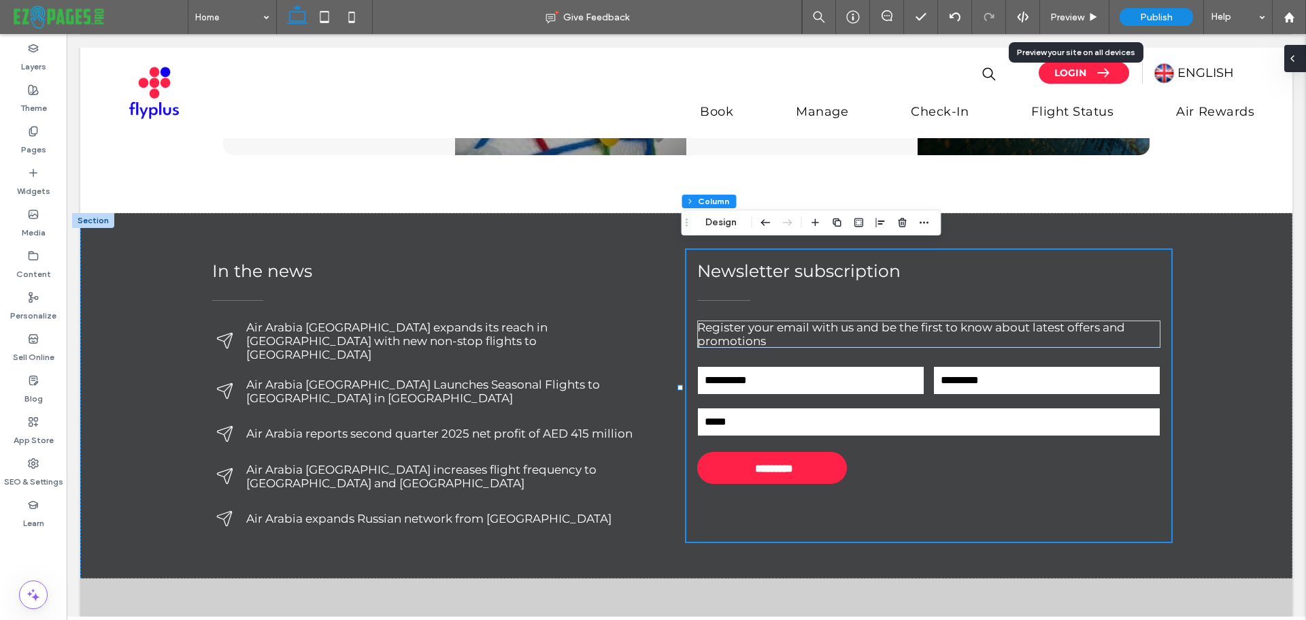
click at [1296, 61] on icon at bounding box center [1292, 58] width 11 height 11
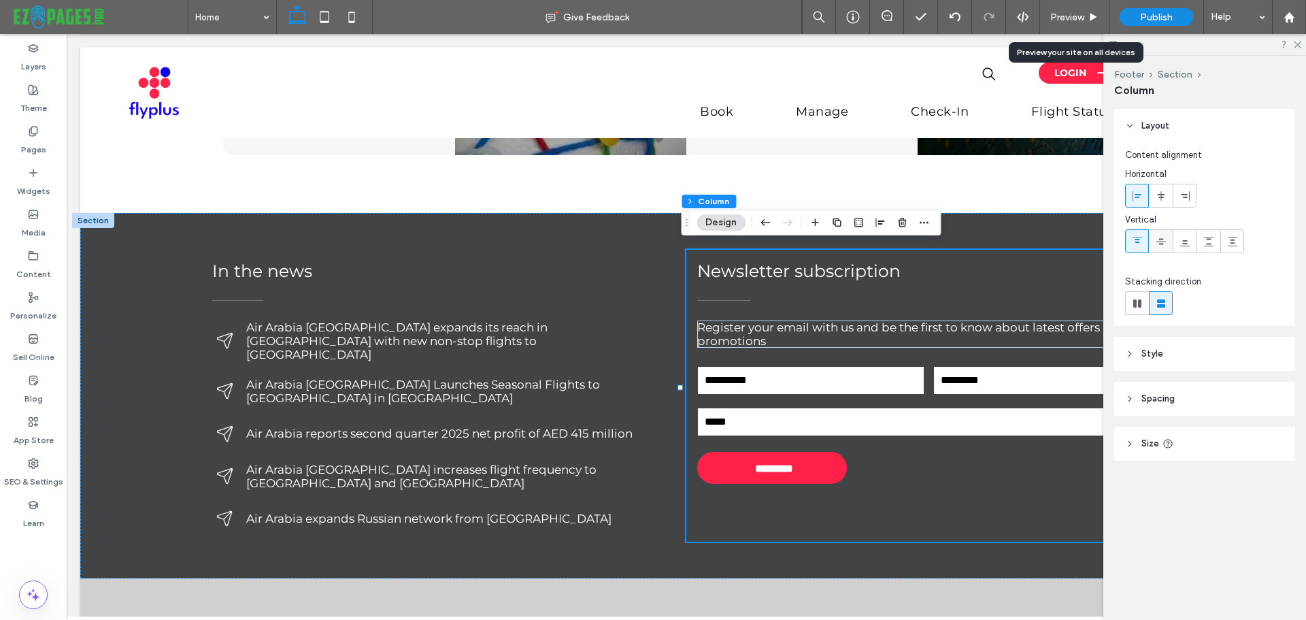
click at [1158, 243] on use at bounding box center [1161, 241] width 10 height 6
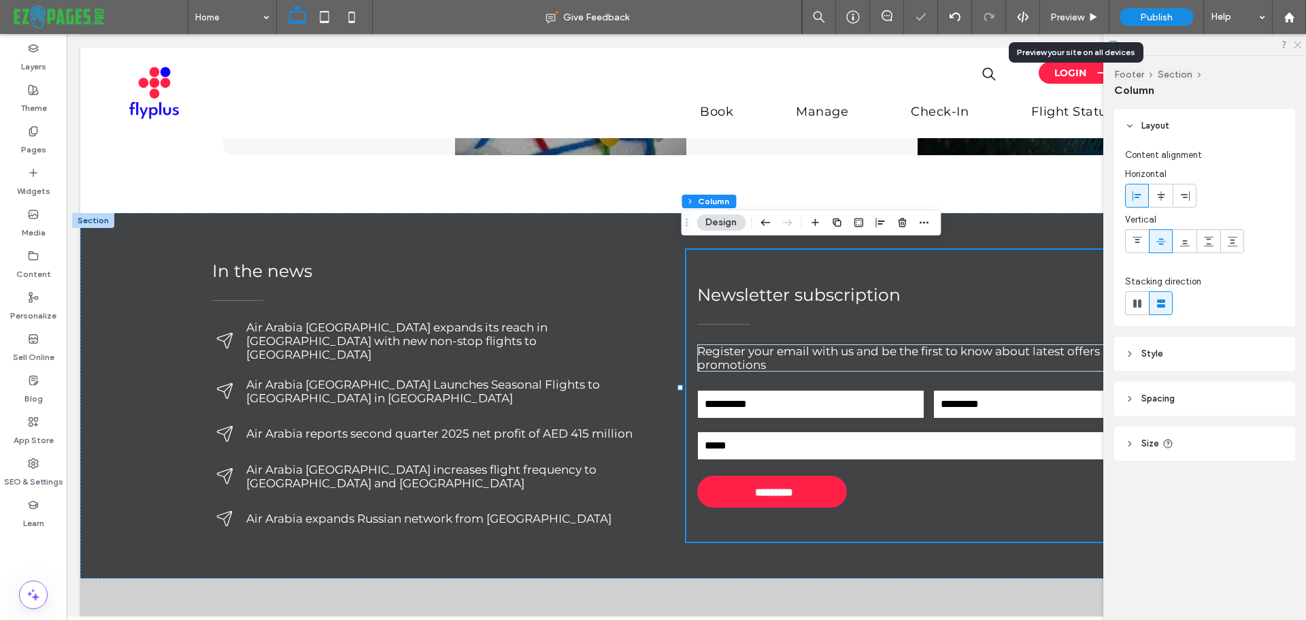
click at [1298, 46] on icon at bounding box center [1296, 43] width 9 height 9
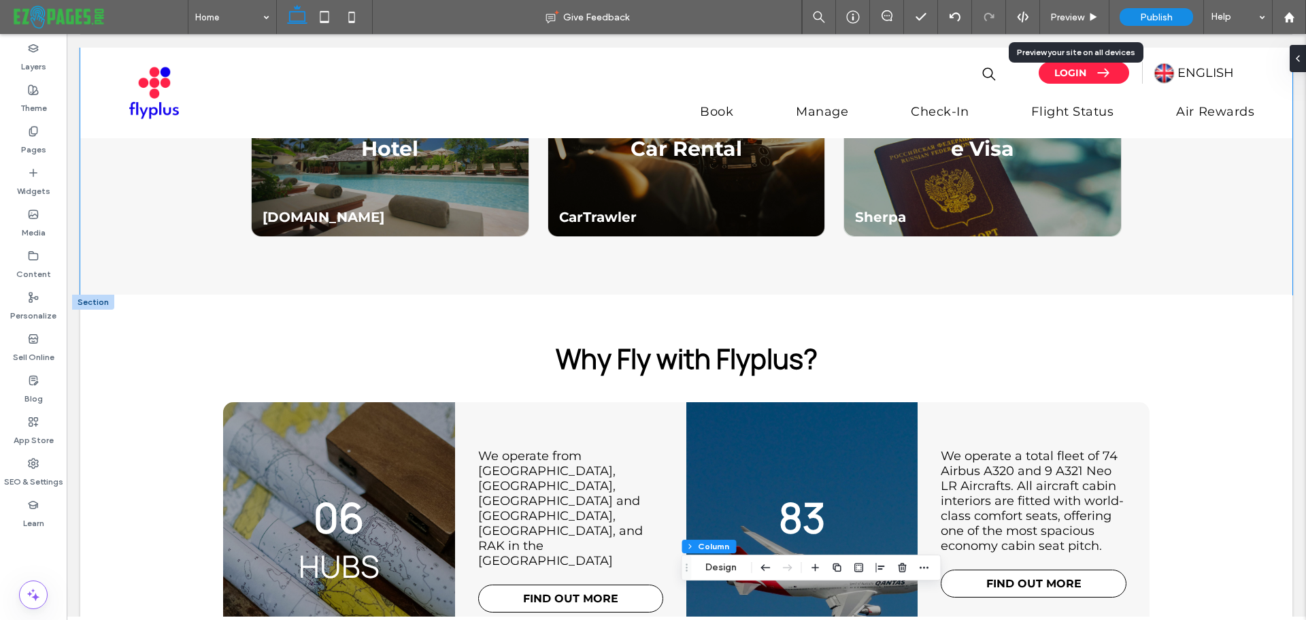
scroll to position [2767, 0]
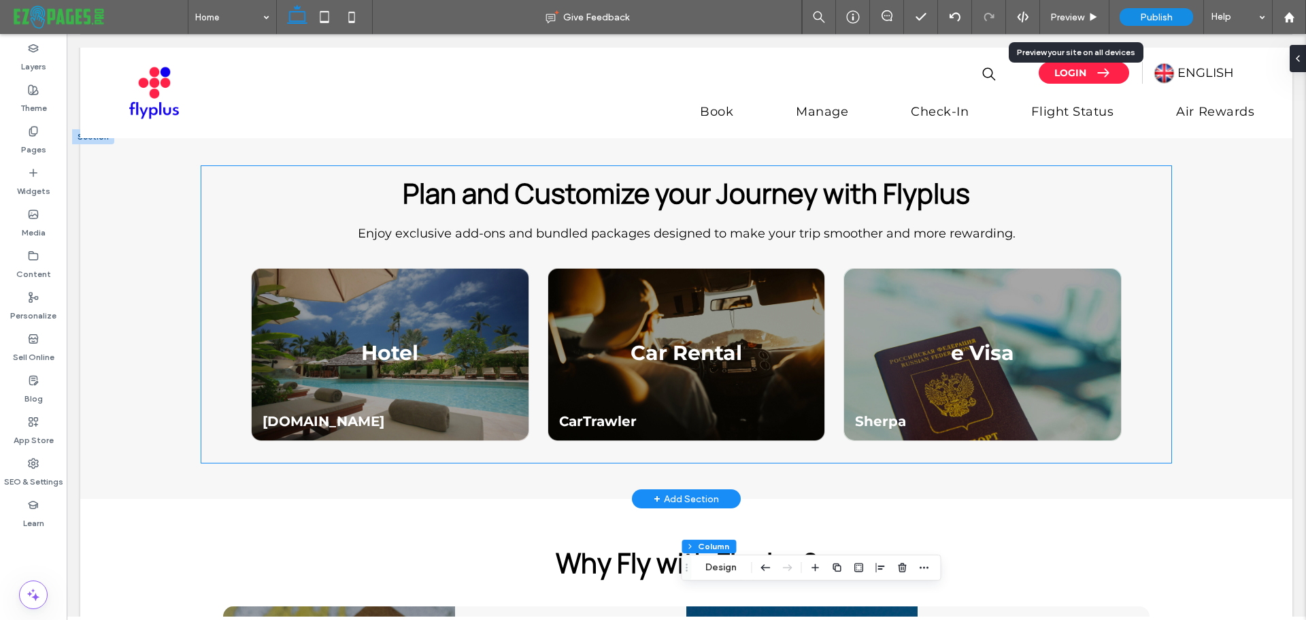
click at [458, 347] on p "Hotel" at bounding box center [389, 352] width 254 height 25
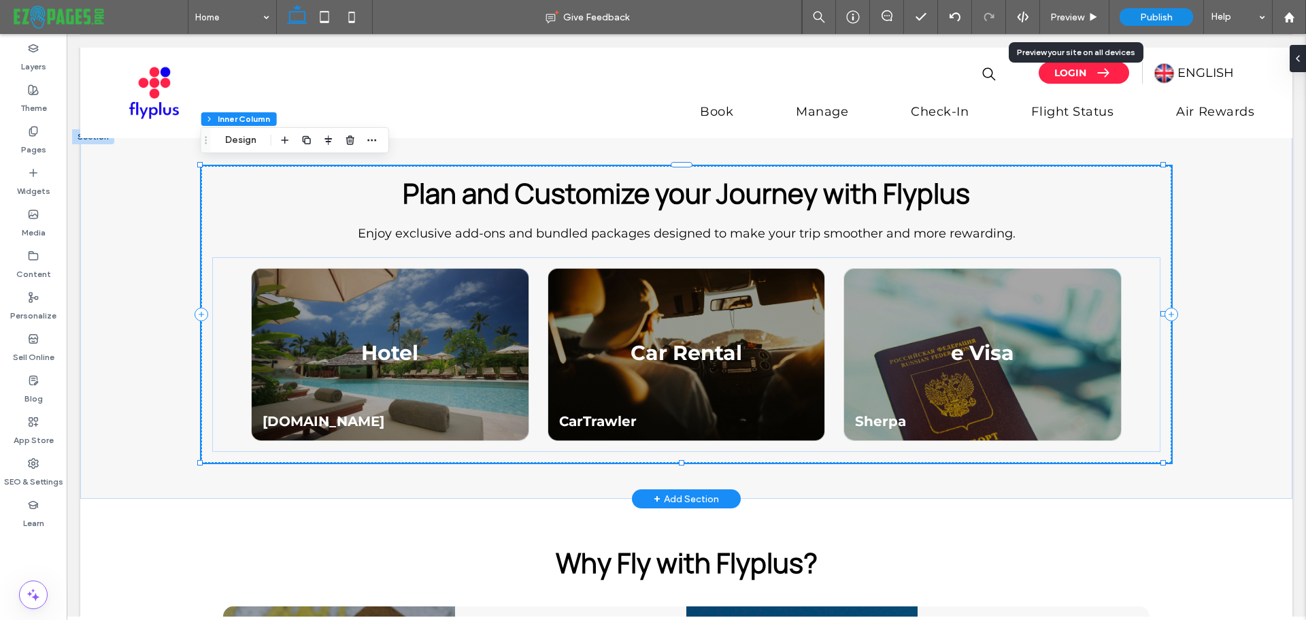
click at [458, 347] on p "Hotel" at bounding box center [389, 352] width 254 height 25
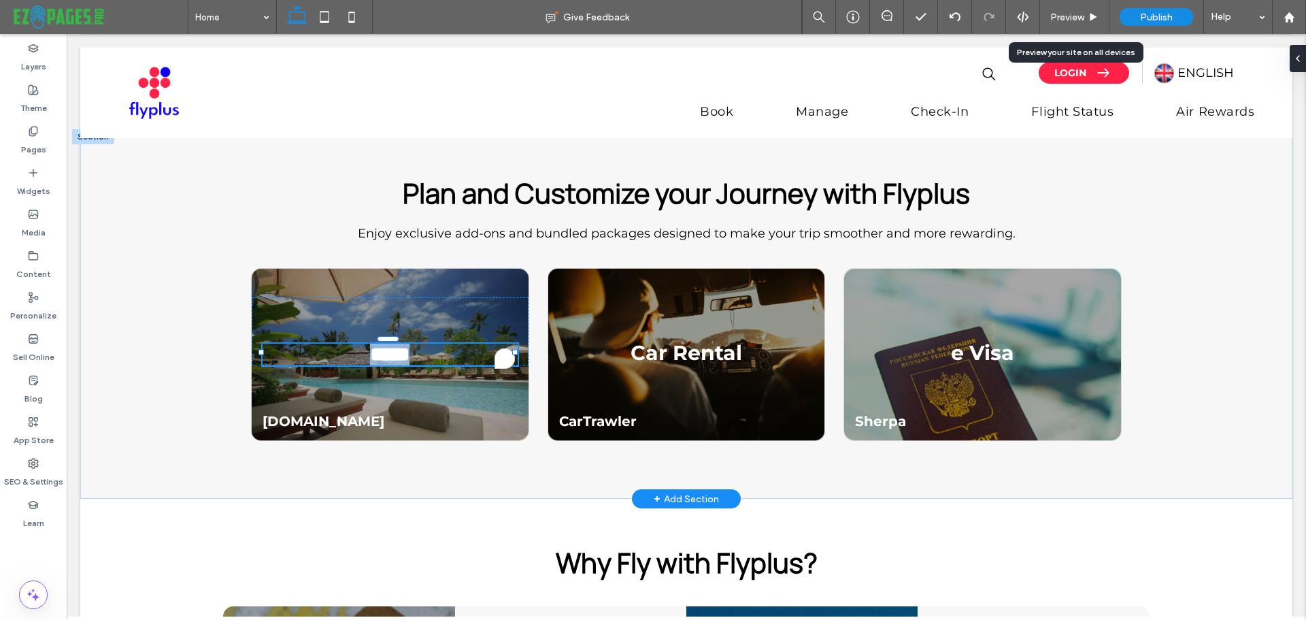
type input "**********"
type input "**"
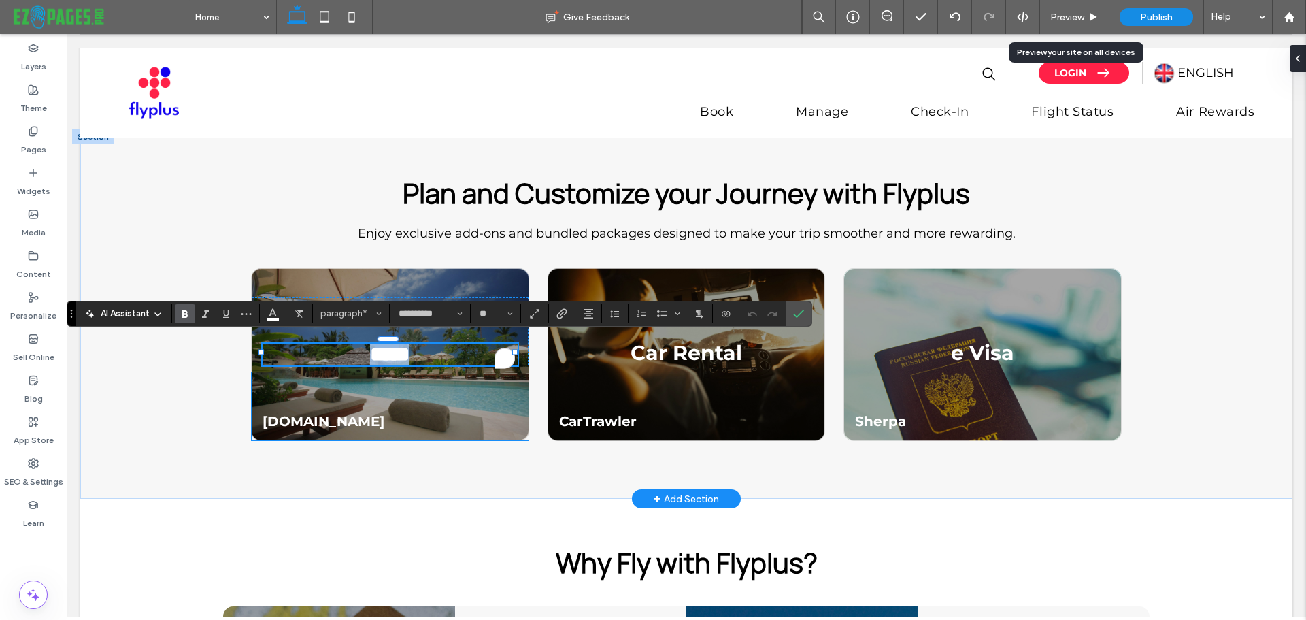
click at [502, 402] on div "[DOMAIN_NAME]" at bounding box center [390, 406] width 276 height 68
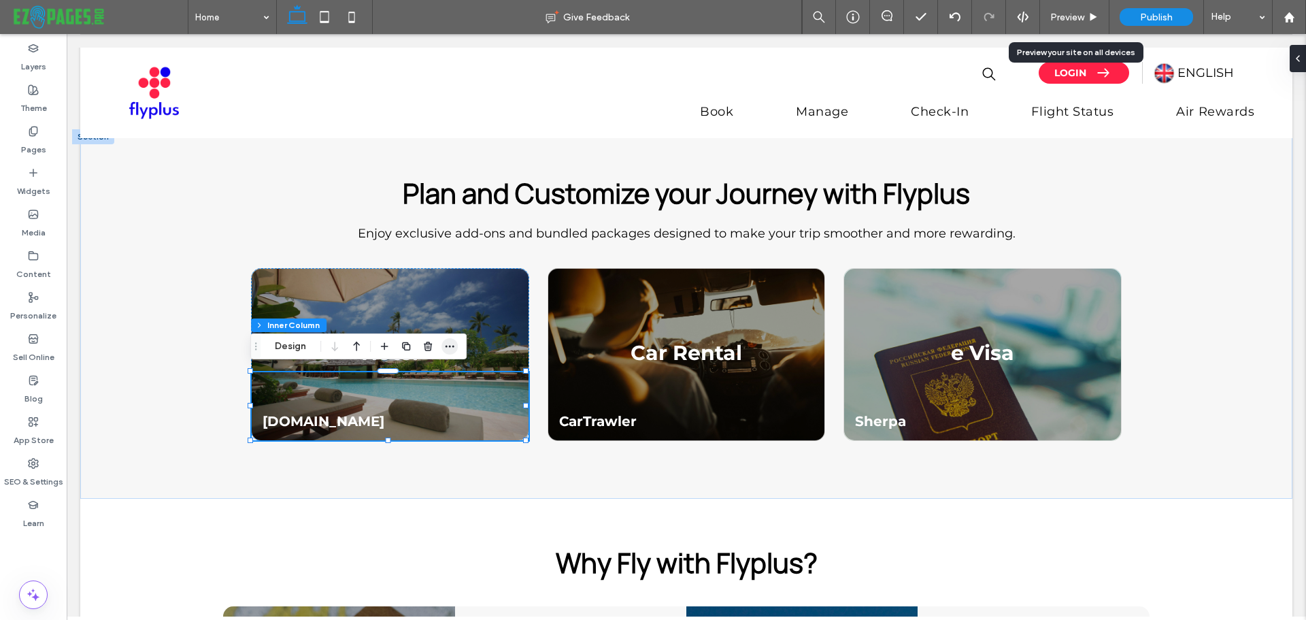
click at [456, 352] on span "button" at bounding box center [449, 346] width 16 height 16
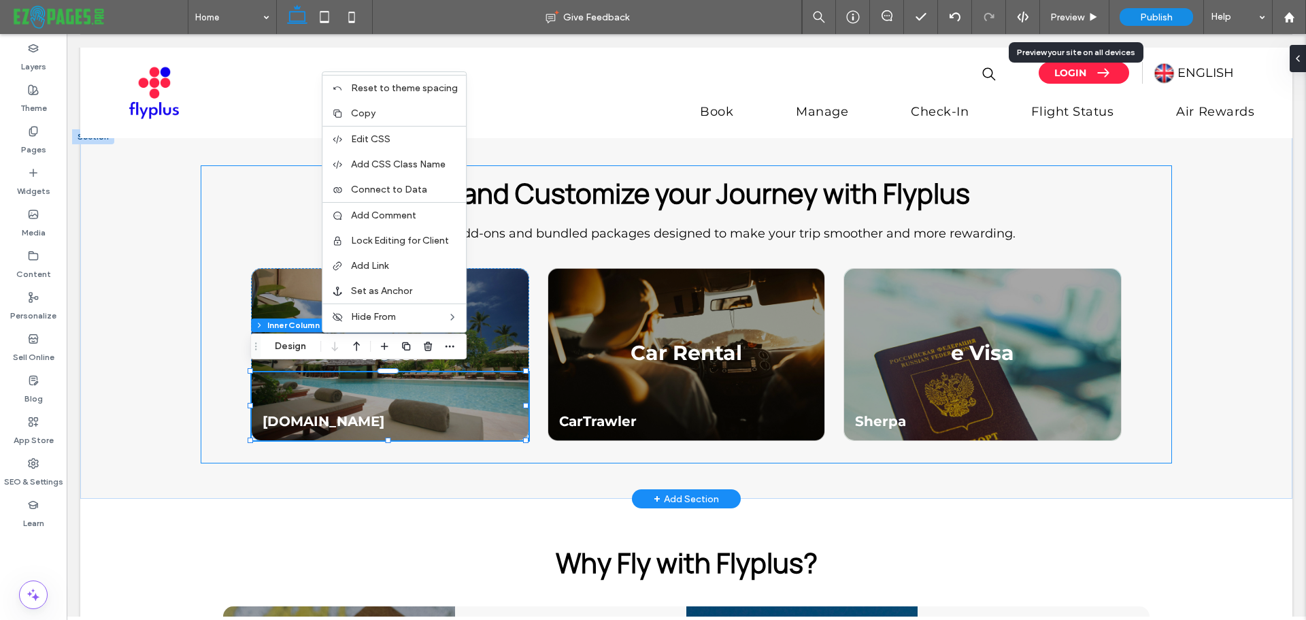
click at [600, 450] on div "Plan and Customize your Journey with Flyplus Enjoy exclusive add-ons and bundle…" at bounding box center [686, 314] width 970 height 296
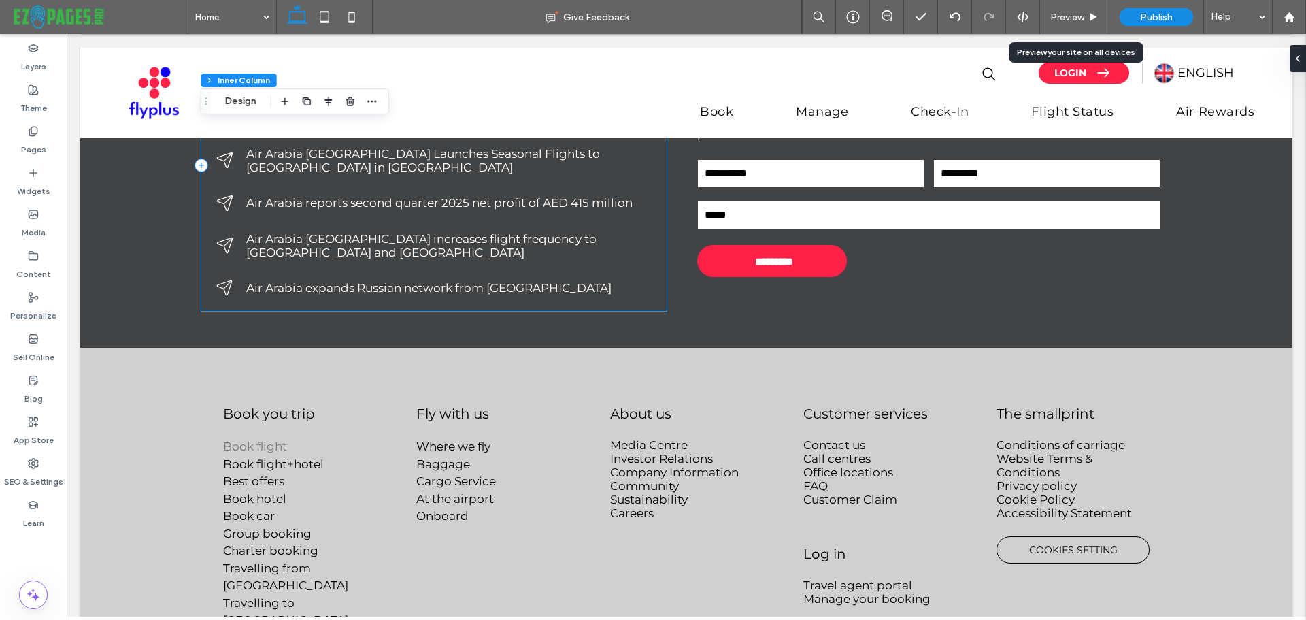
scroll to position [4059, 0]
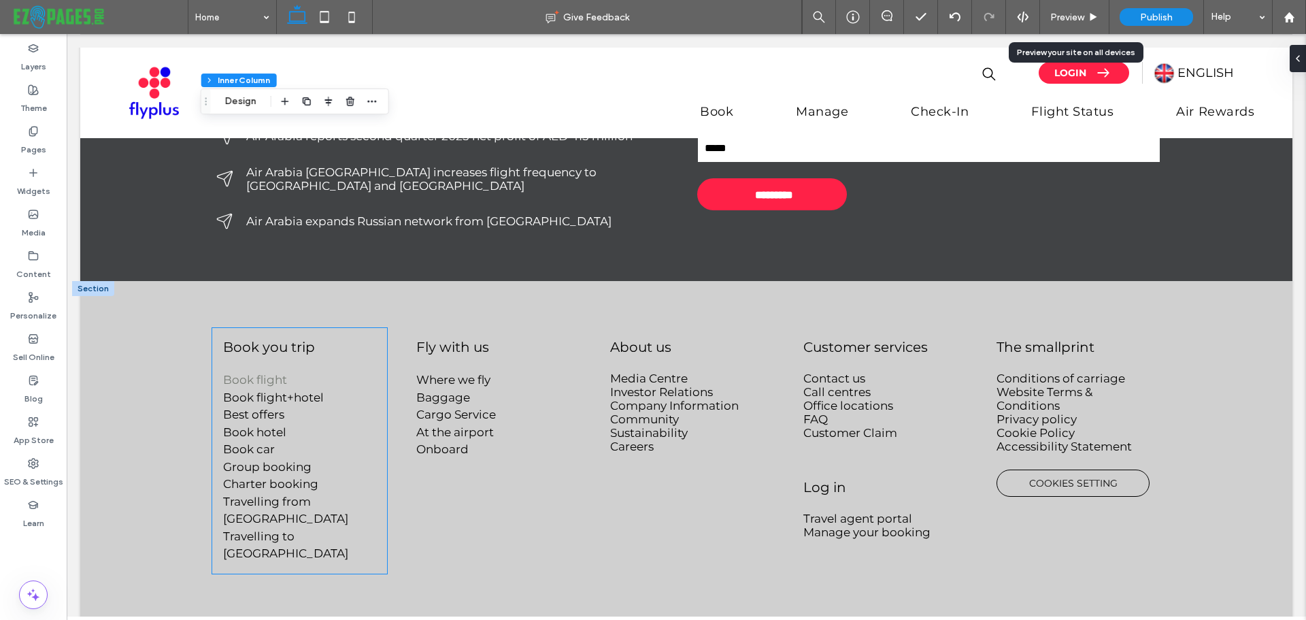
click at [300, 343] on div "Book you trip Book flight Book flight+hotel Best offers Book hotel Book car Gro…" at bounding box center [299, 450] width 174 height 245
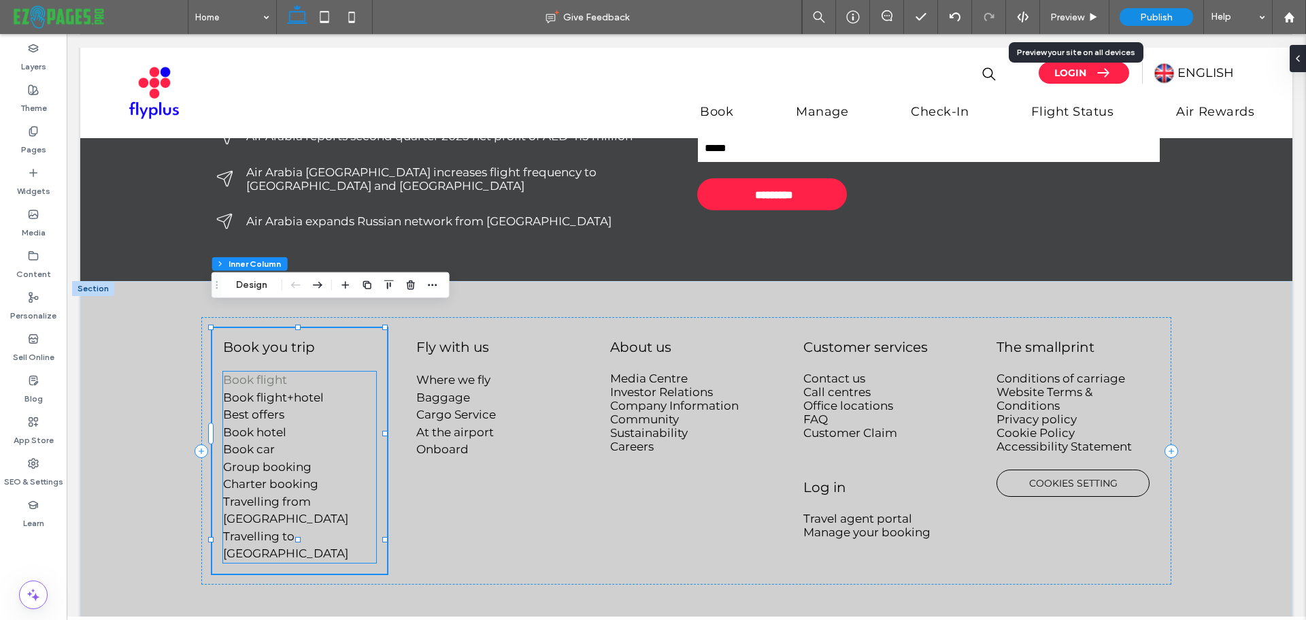
click at [296, 371] on p "Book flight" at bounding box center [299, 380] width 152 height 18
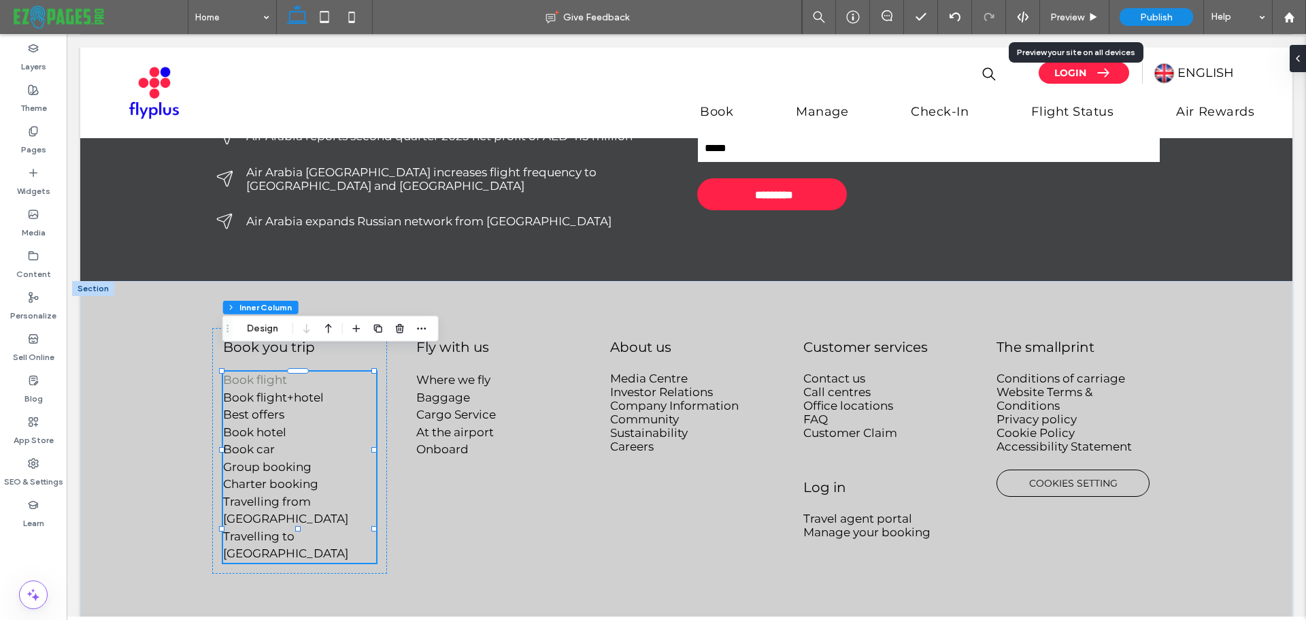
click at [296, 371] on p "Book flight" at bounding box center [299, 380] width 152 height 18
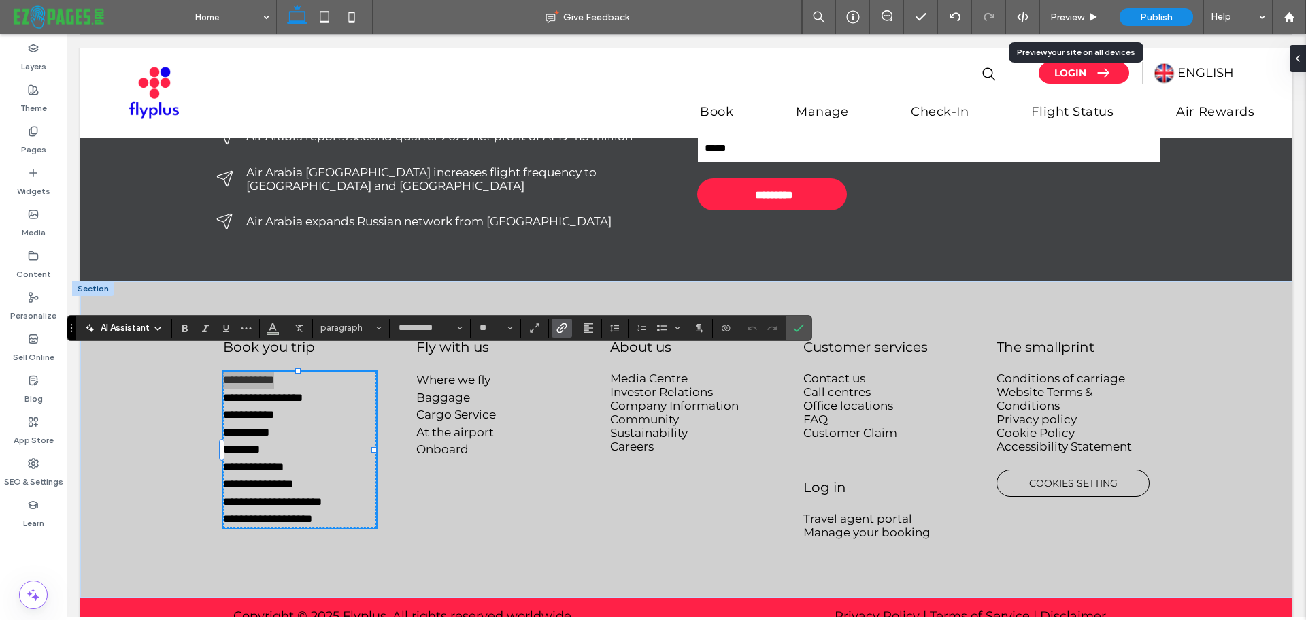
click at [556, 331] on icon "Link" at bounding box center [561, 327] width 11 height 11
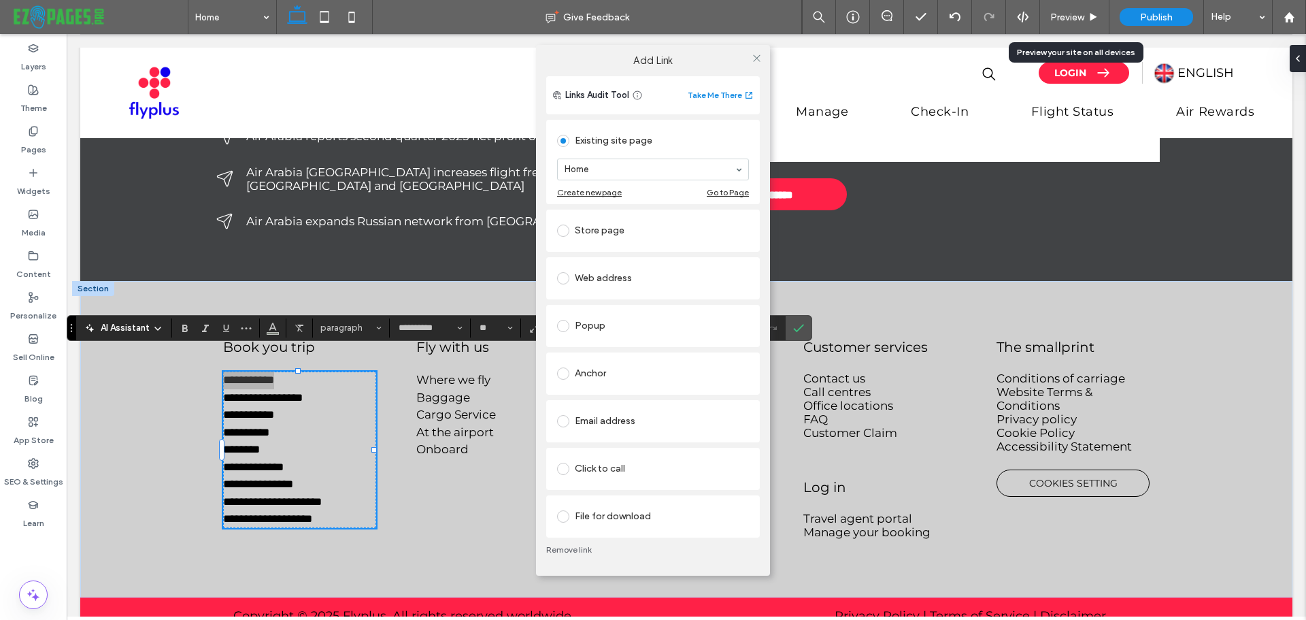
click at [556, 546] on link "Remove link" at bounding box center [653, 549] width 214 height 11
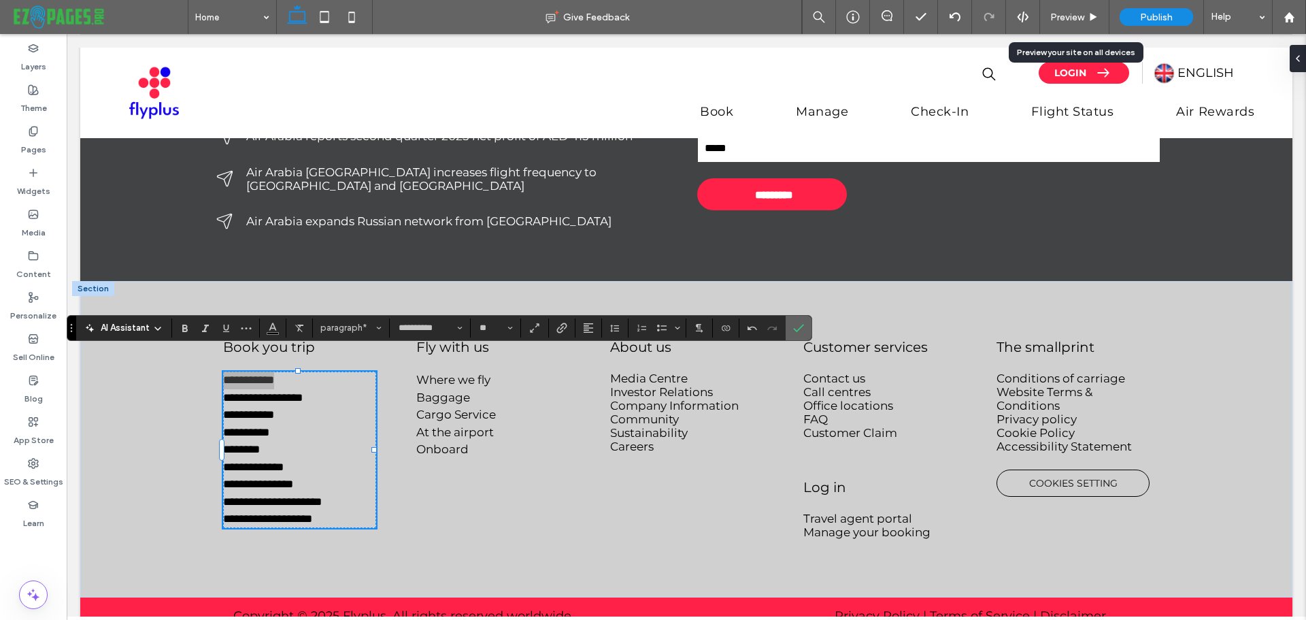
click at [800, 325] on icon "Confirm" at bounding box center [798, 327] width 11 height 11
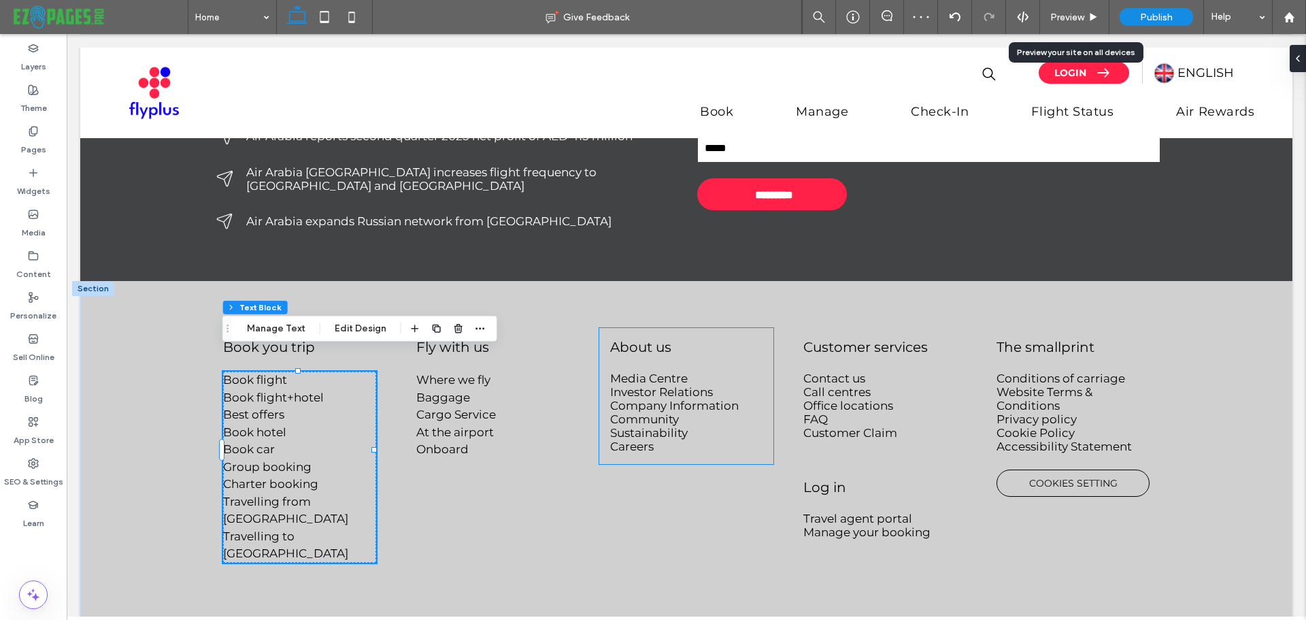
click at [673, 399] on span "Company Information" at bounding box center [674, 406] width 129 height 14
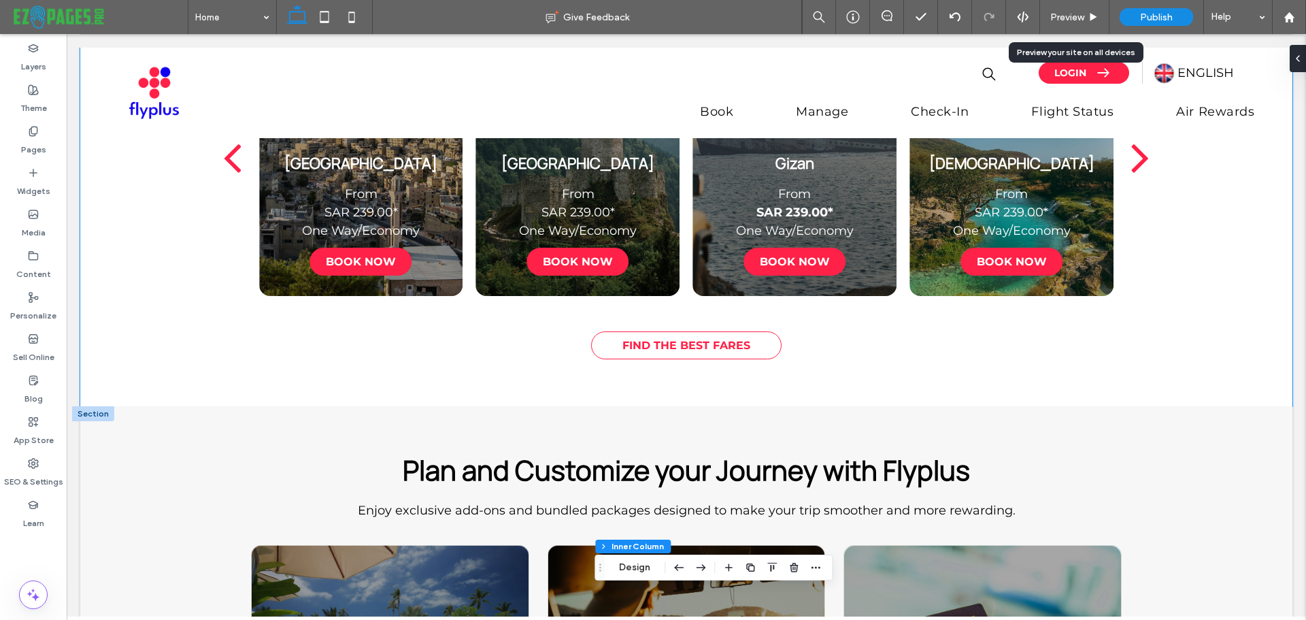
scroll to position [2291, 0]
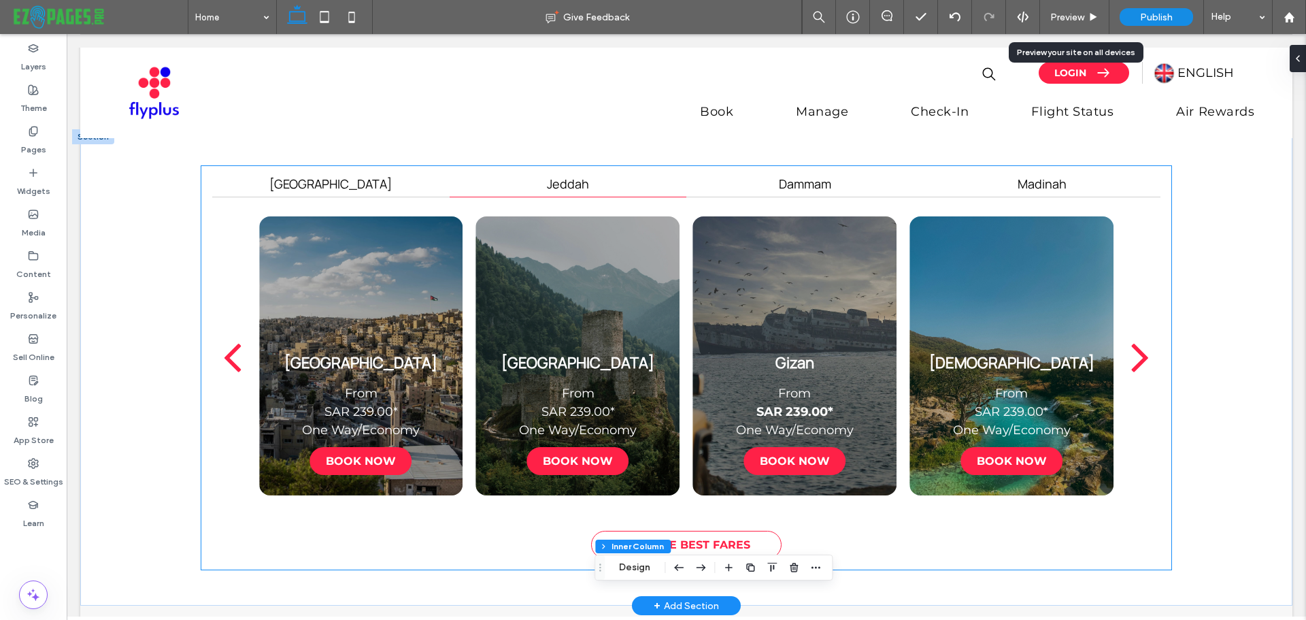
click at [1131, 347] on div "next" at bounding box center [1140, 356] width 18 height 51
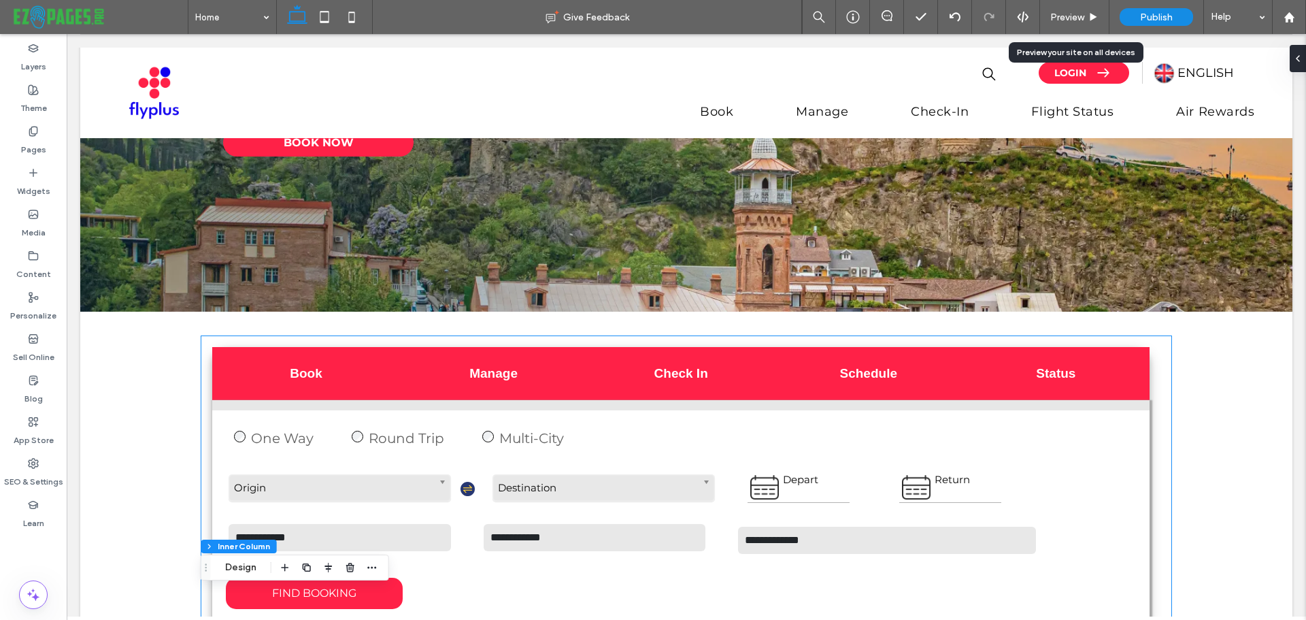
scroll to position [115, 0]
